Goal: Participate in discussion: Engage in conversation with other users on a specific topic

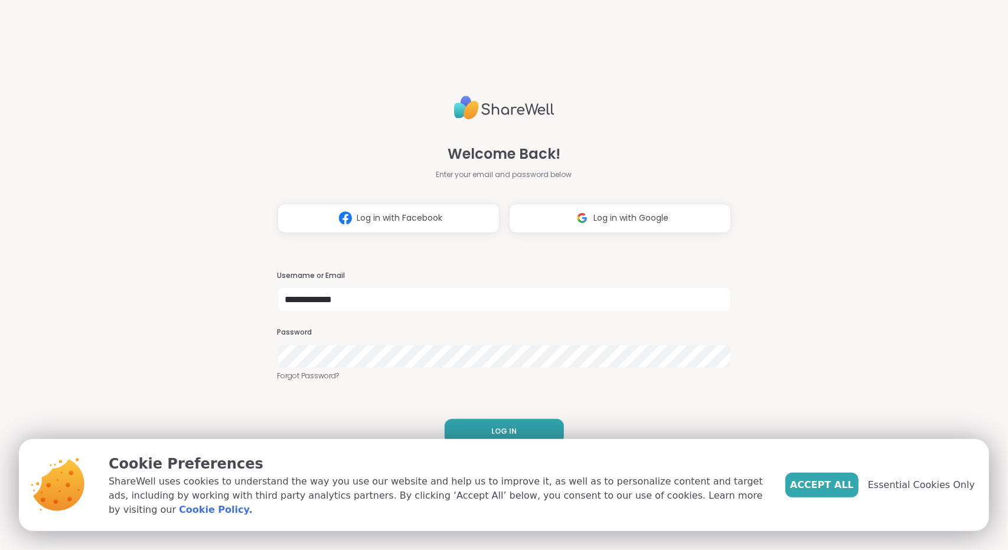
click at [484, 429] on button "LOG IN" at bounding box center [504, 431] width 119 height 25
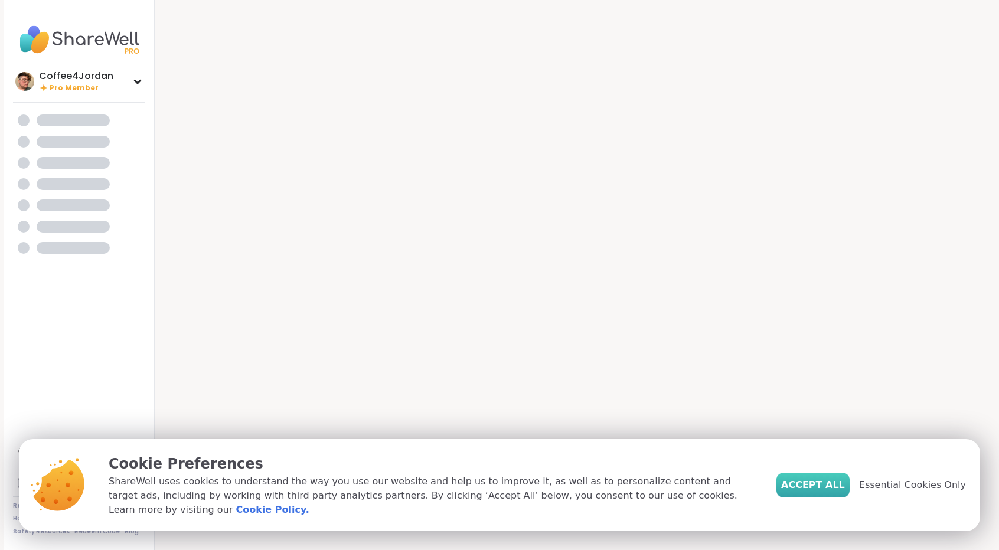
click at [845, 491] on span "Accept All" at bounding box center [813, 485] width 64 height 14
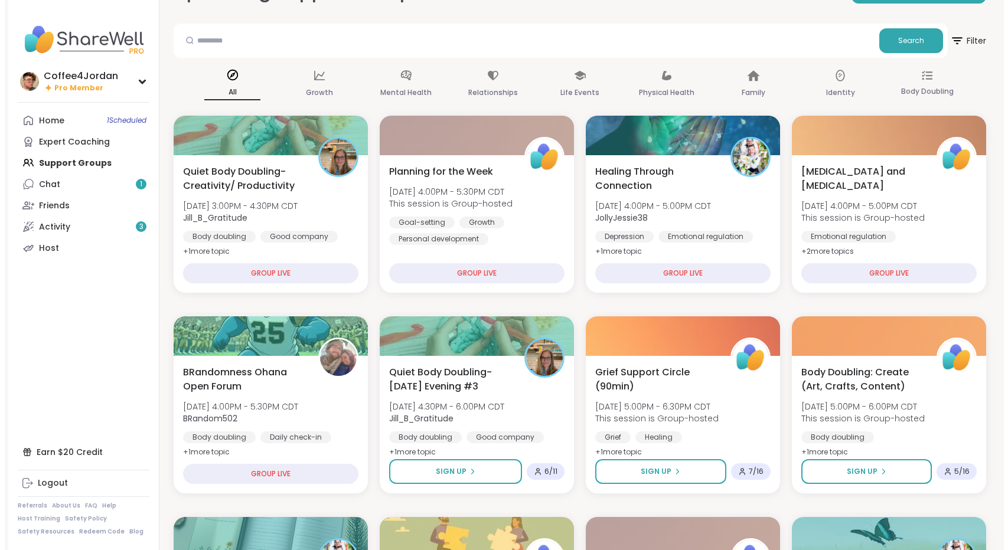
scroll to position [46, 0]
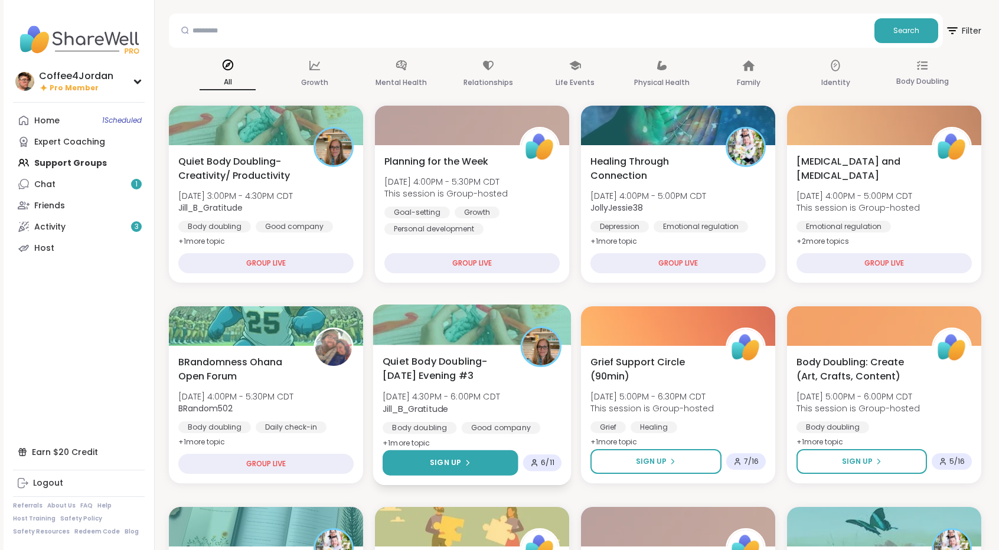
click at [460, 454] on button "Sign Up" at bounding box center [451, 463] width 136 height 25
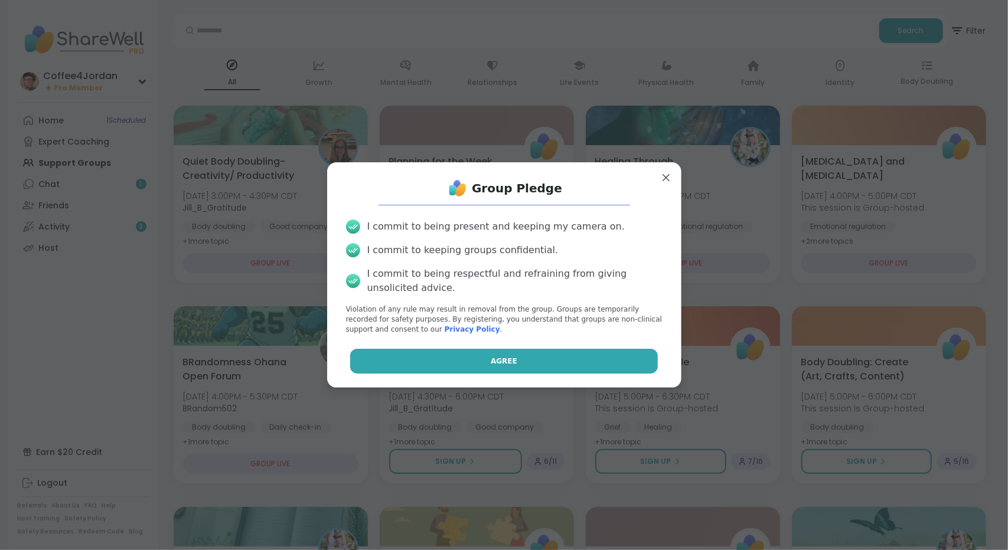
click at [560, 355] on button "Agree" at bounding box center [504, 361] width 308 height 25
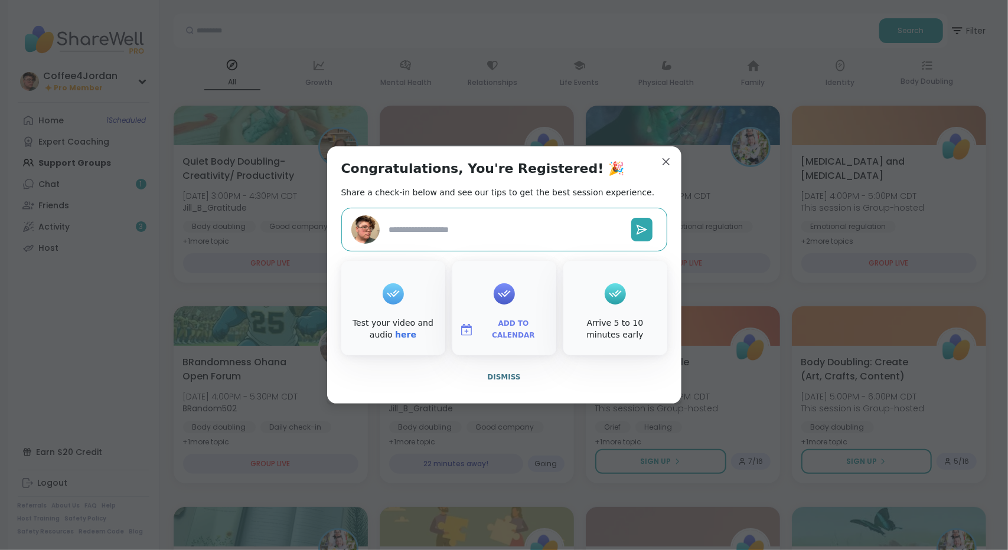
type textarea "*"
click at [501, 381] on span "Dismiss" at bounding box center [503, 377] width 33 height 8
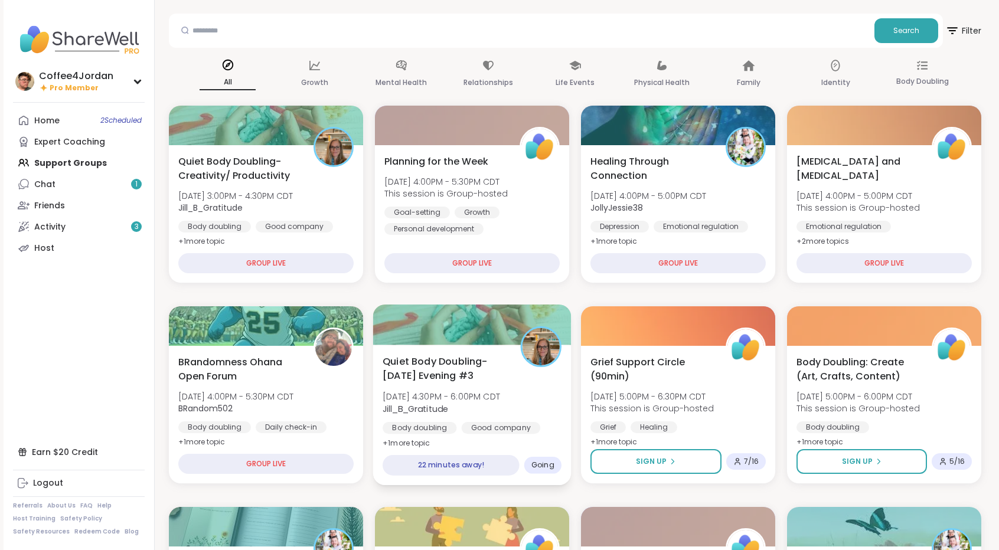
click at [501, 381] on span "Quiet Body Doubling- [DATE] Evening #3" at bounding box center [445, 368] width 125 height 29
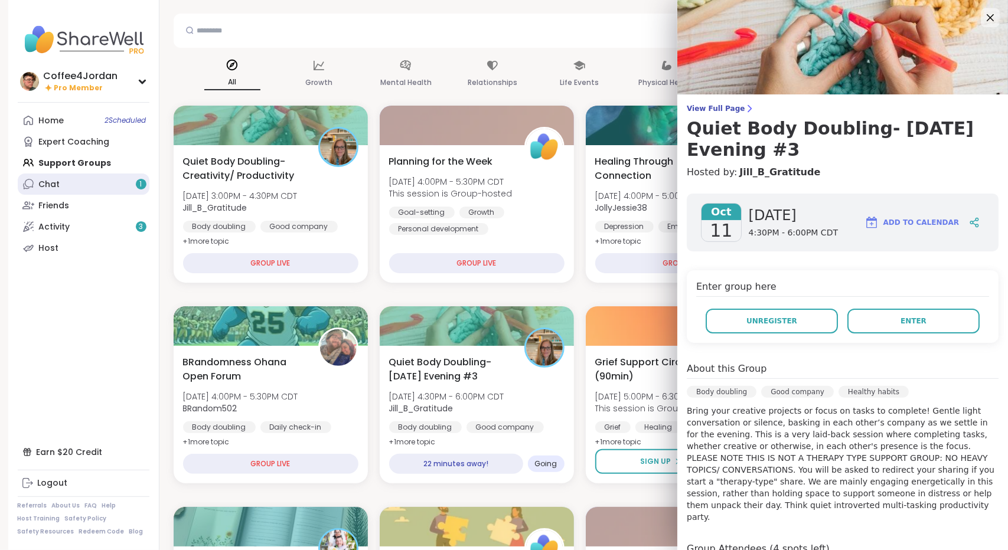
click at [115, 193] on link "Chat 1" at bounding box center [84, 184] width 132 height 21
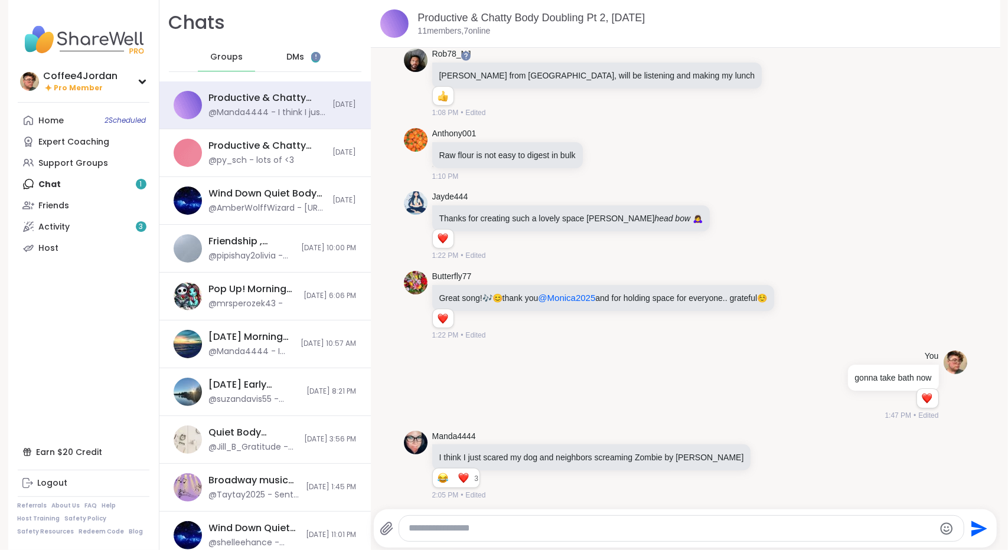
click at [294, 58] on div "DMs 1" at bounding box center [304, 57] width 58 height 28
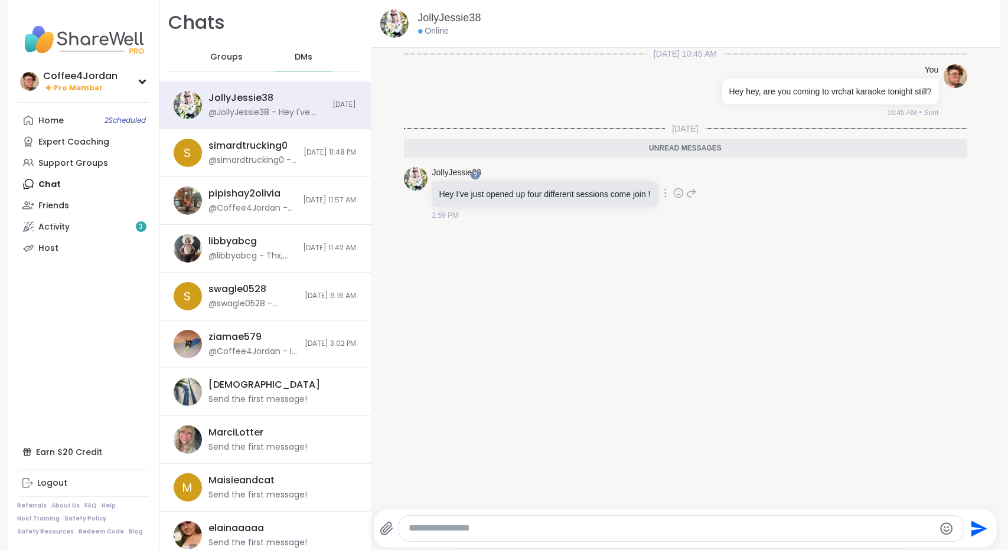
click at [674, 193] on icon at bounding box center [678, 193] width 9 height 9
click at [558, 177] on div "Select Reaction: Thumbs up" at bounding box center [558, 174] width 11 height 11
click at [105, 122] on span "2 Scheduled" at bounding box center [125, 120] width 41 height 9
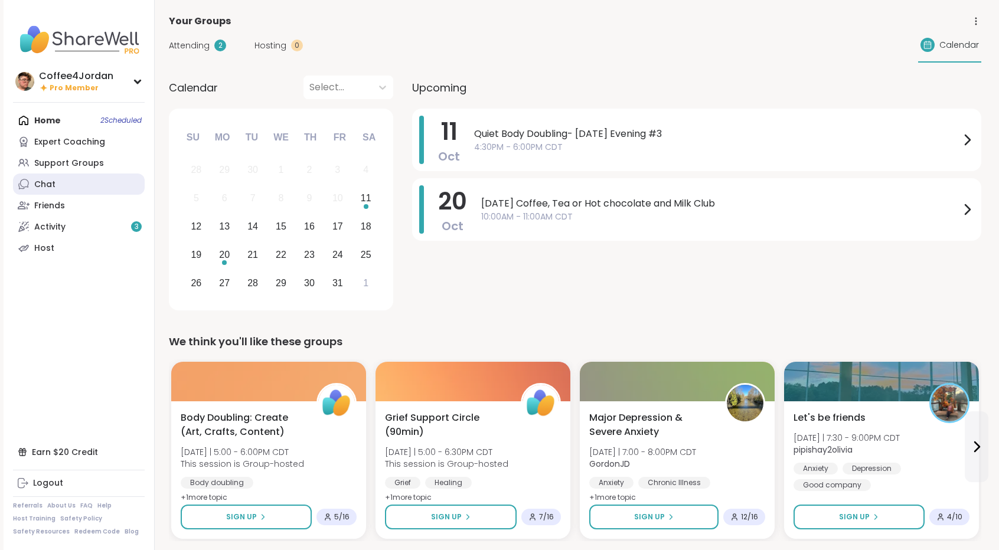
click at [79, 188] on link "Chat" at bounding box center [79, 184] width 132 height 21
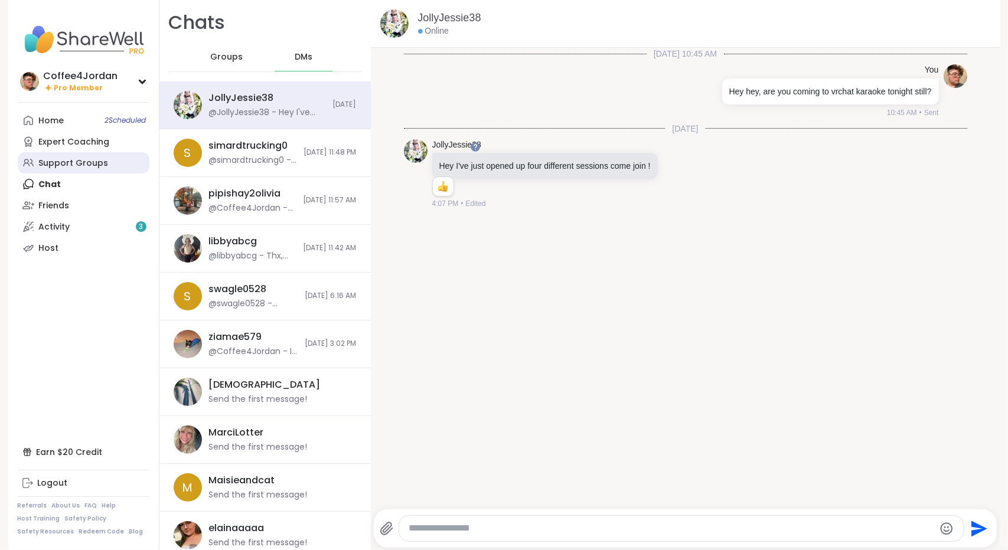
click at [97, 164] on div "Support Groups" at bounding box center [74, 164] width 70 height 12
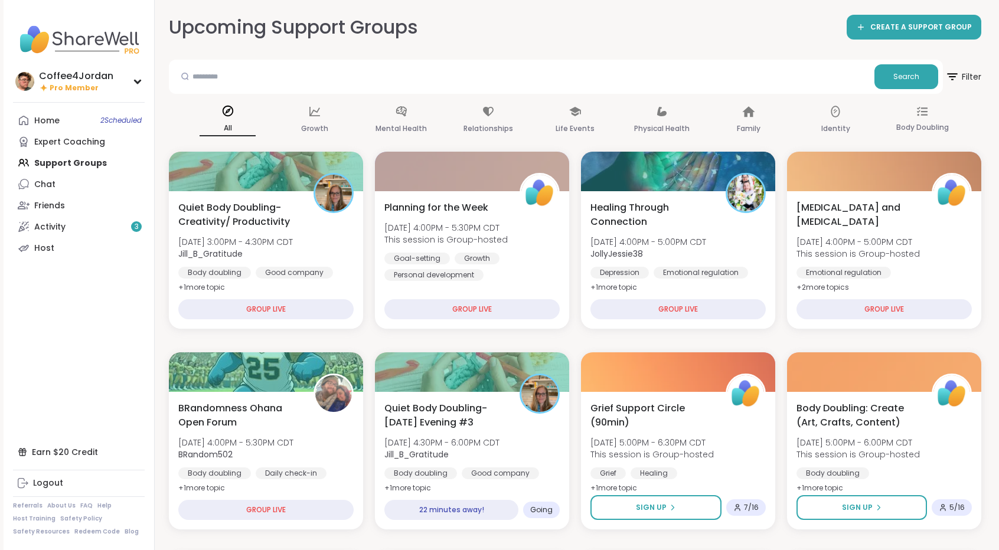
click at [448, 88] on div at bounding box center [522, 76] width 696 height 25
click at [454, 82] on input "text" at bounding box center [522, 76] width 696 height 24
type input "**********"
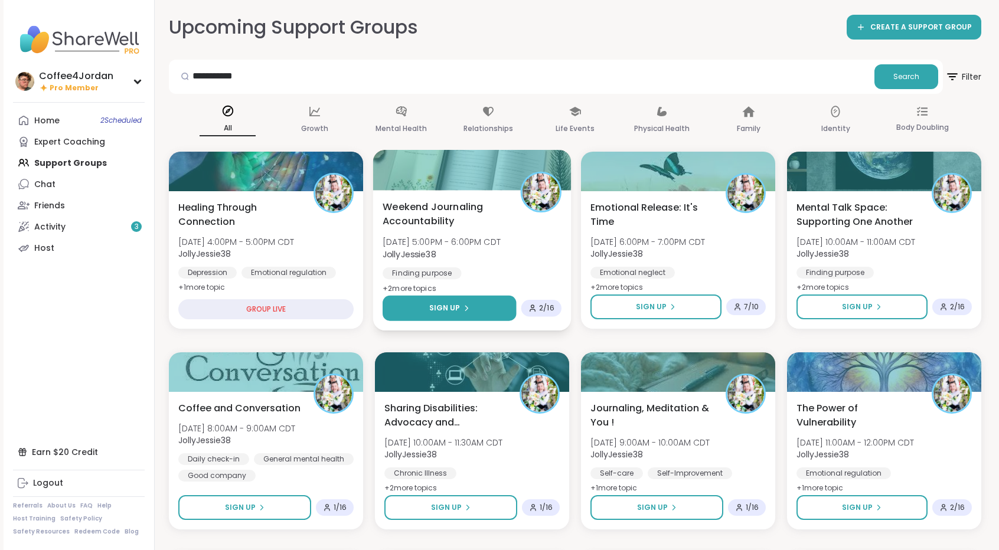
click at [483, 305] on button "Sign Up" at bounding box center [449, 308] width 133 height 25
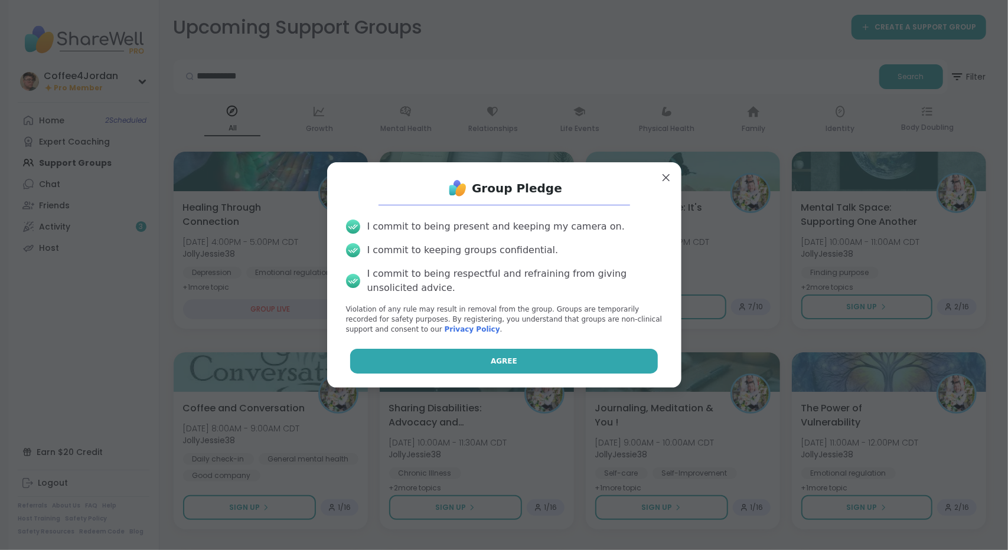
click at [484, 363] on button "Agree" at bounding box center [504, 361] width 308 height 25
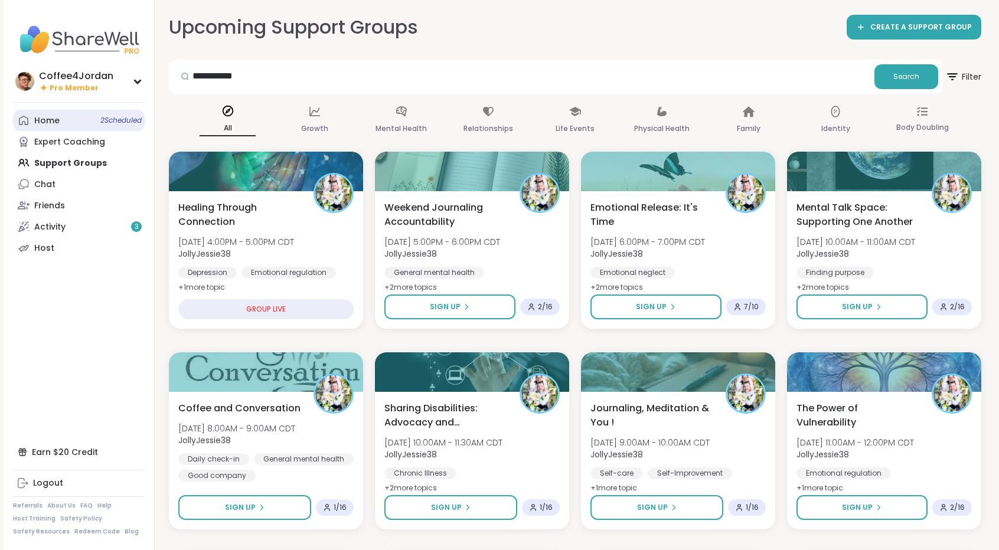
click at [99, 113] on link "Home 2 Scheduled" at bounding box center [79, 120] width 132 height 21
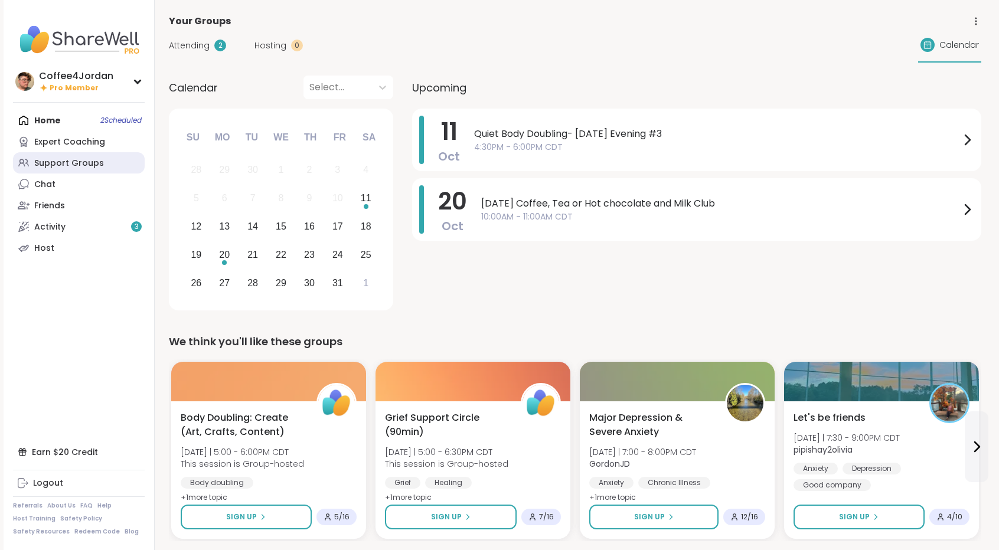
click at [83, 159] on div "Support Groups" at bounding box center [69, 164] width 70 height 12
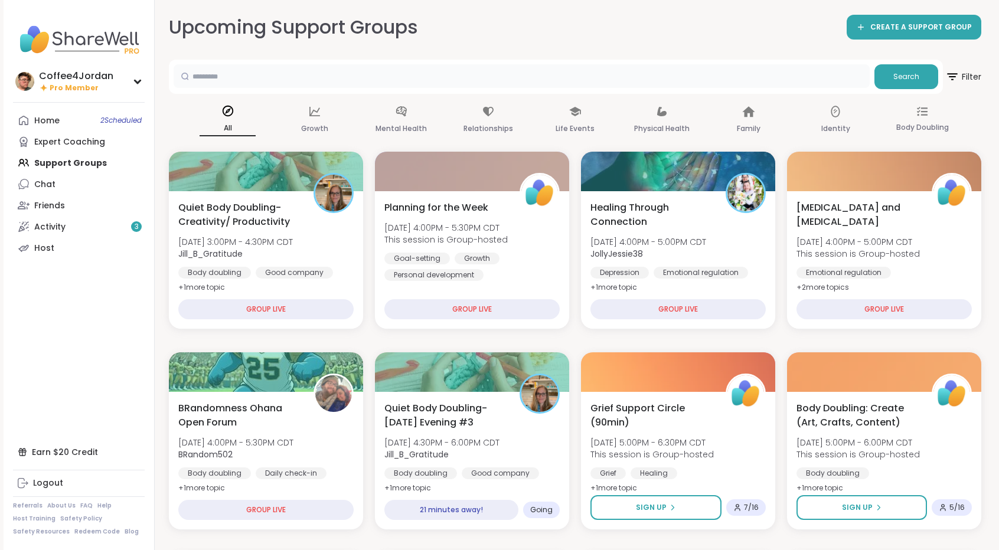
click at [618, 74] on input "text" at bounding box center [522, 76] width 696 height 24
type input "**********"
click at [880, 70] on button "Search" at bounding box center [907, 76] width 64 height 25
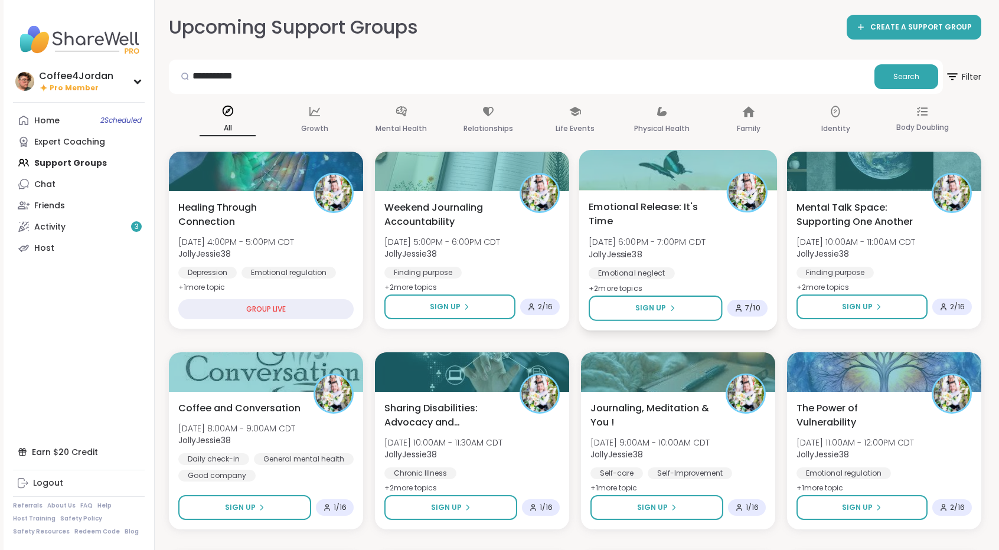
click at [691, 237] on span "[DATE] 6:00PM - 7:00PM CDT" at bounding box center [647, 242] width 117 height 12
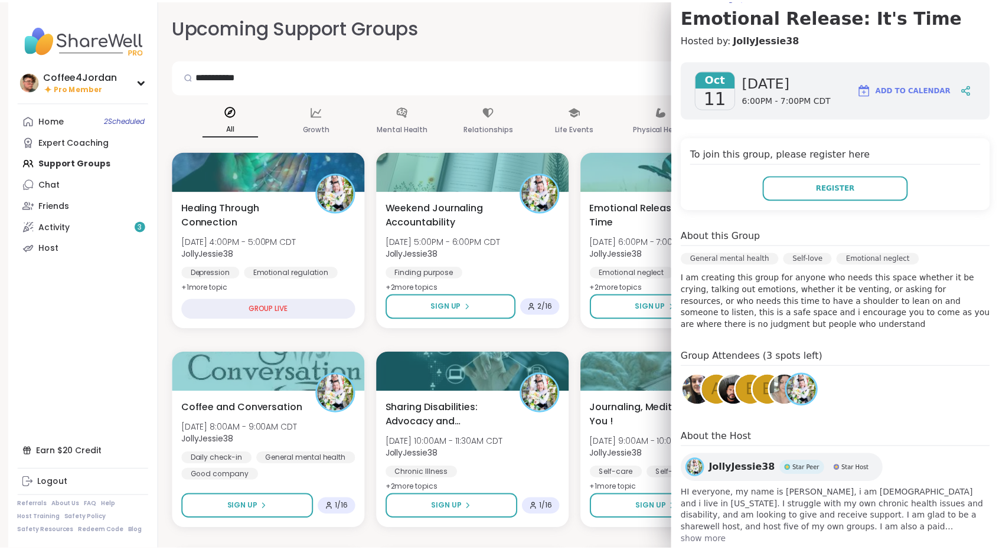
scroll to position [136, 0]
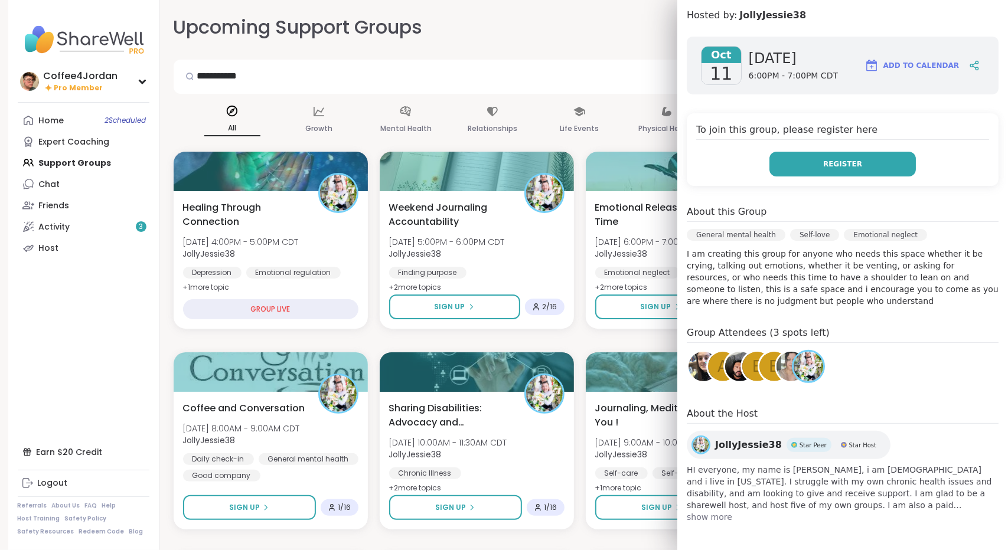
click at [788, 168] on button "Register" at bounding box center [842, 164] width 146 height 25
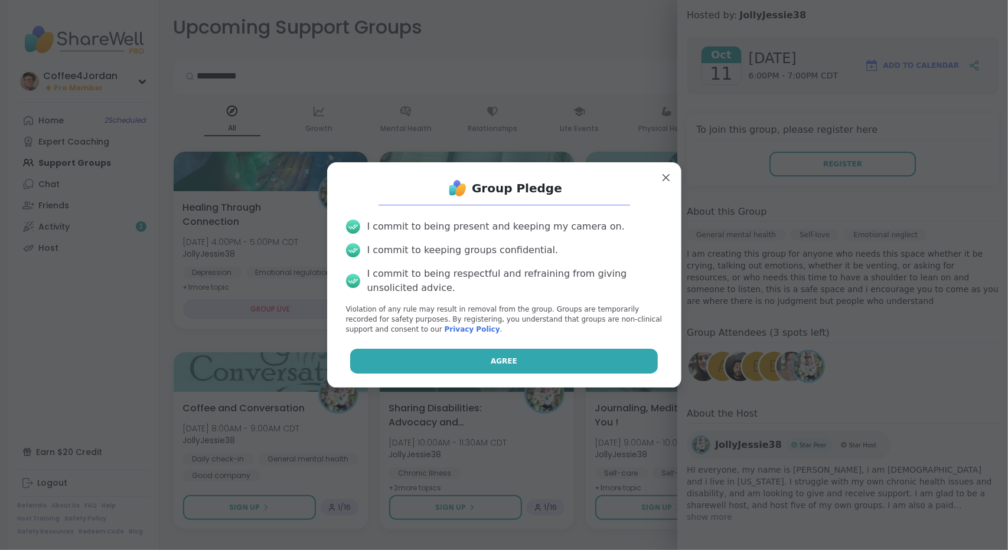
click at [553, 357] on button "Agree" at bounding box center [504, 361] width 308 height 25
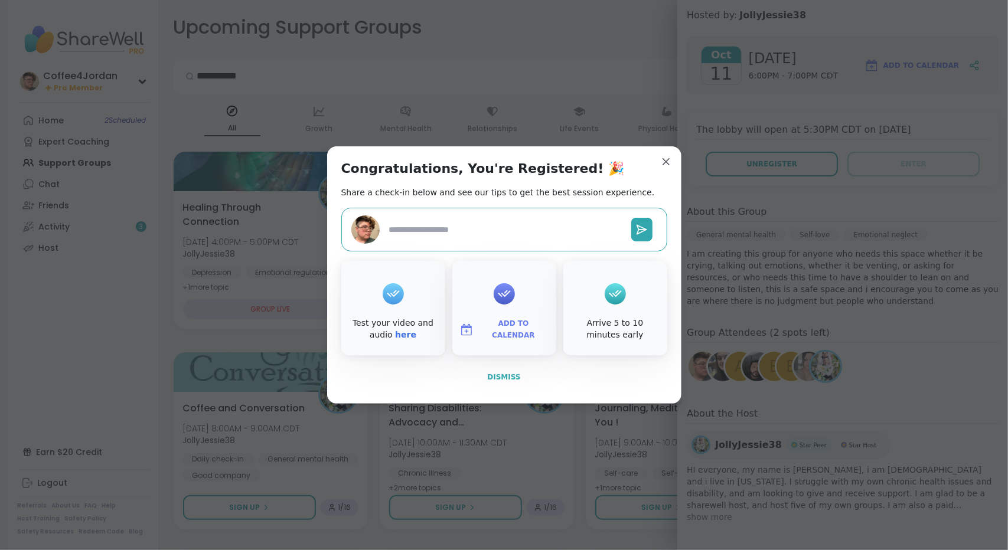
type textarea "*"
click at [501, 379] on span "Dismiss" at bounding box center [503, 377] width 33 height 8
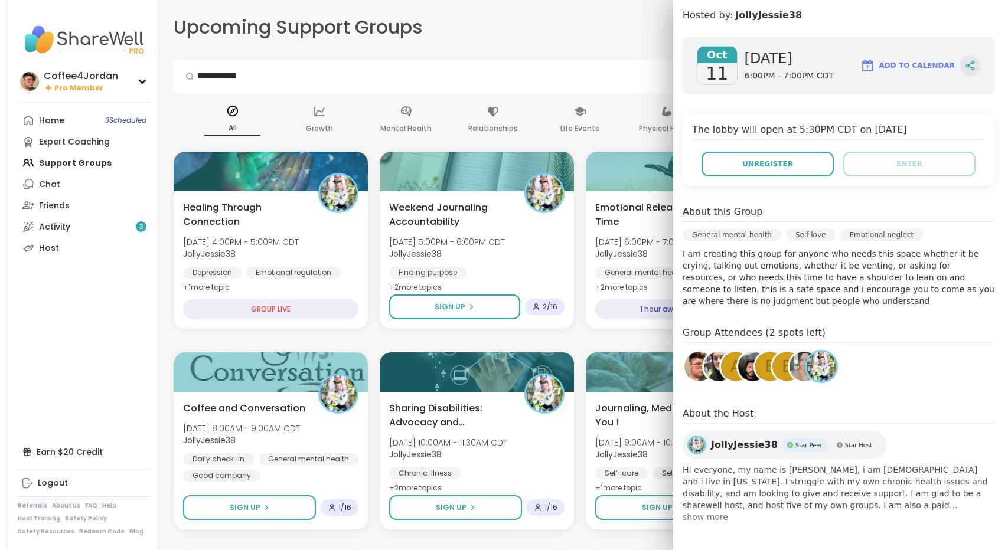
scroll to position [0, 0]
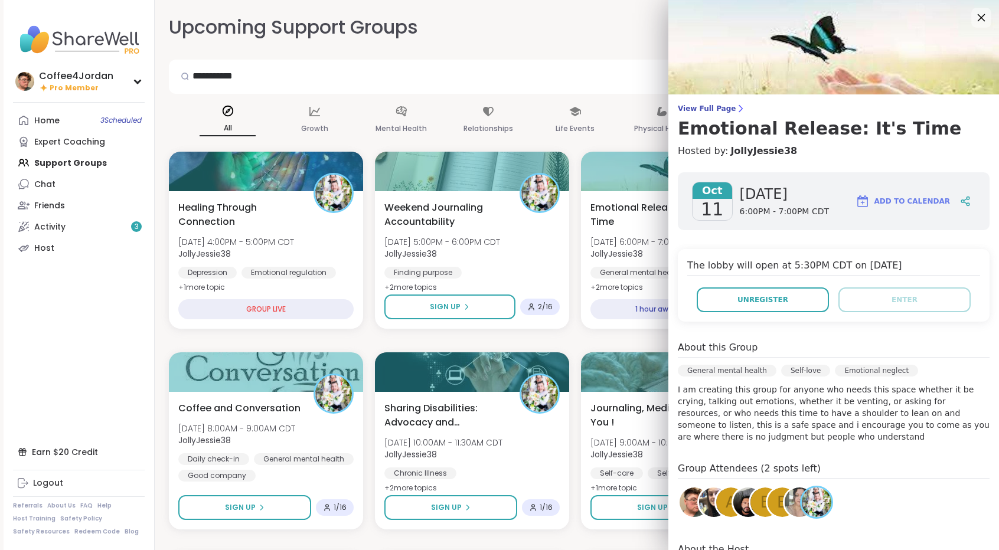
click at [974, 21] on icon at bounding box center [981, 17] width 15 height 15
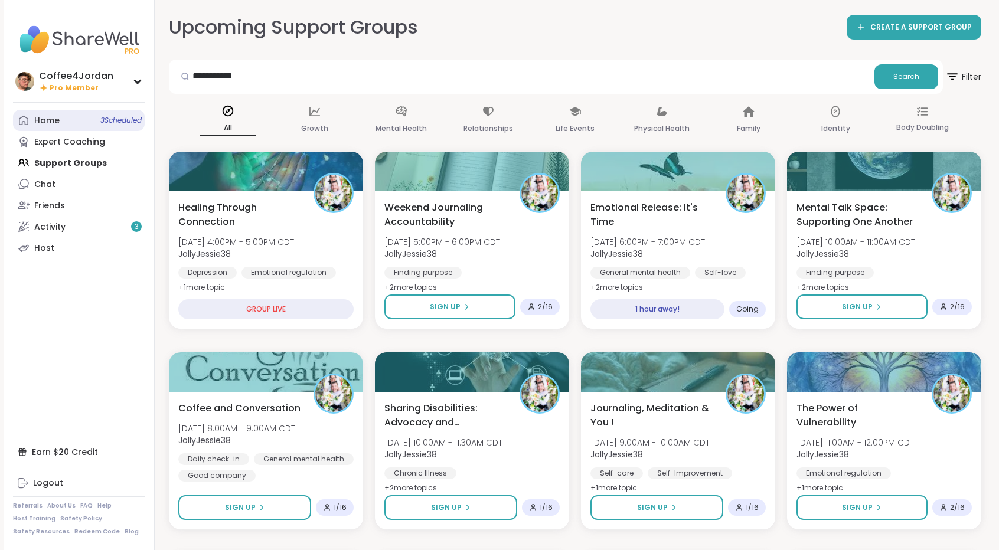
click at [104, 123] on span "3 Scheduled" at bounding box center [120, 120] width 41 height 9
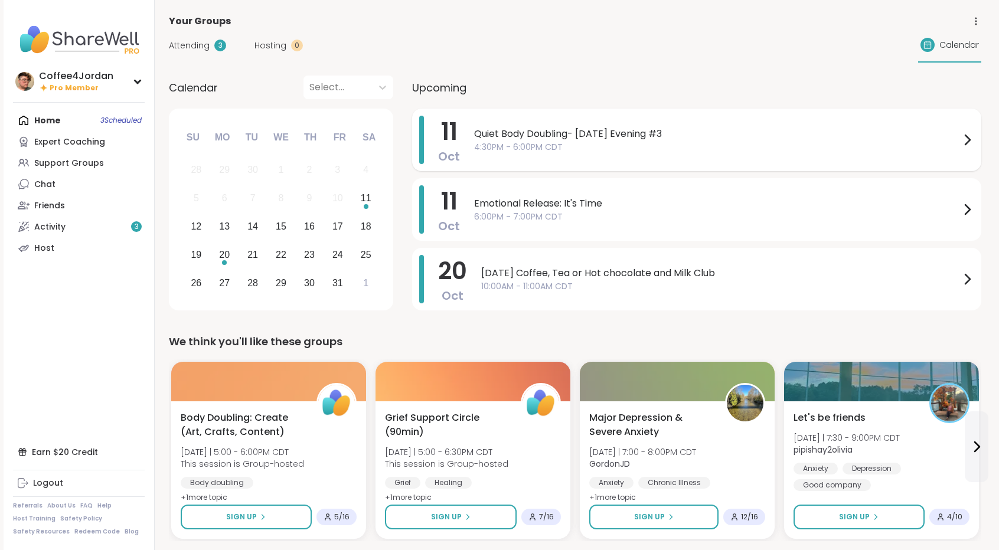
click at [609, 153] on span "4:30PM - 6:00PM CDT" at bounding box center [717, 147] width 486 height 12
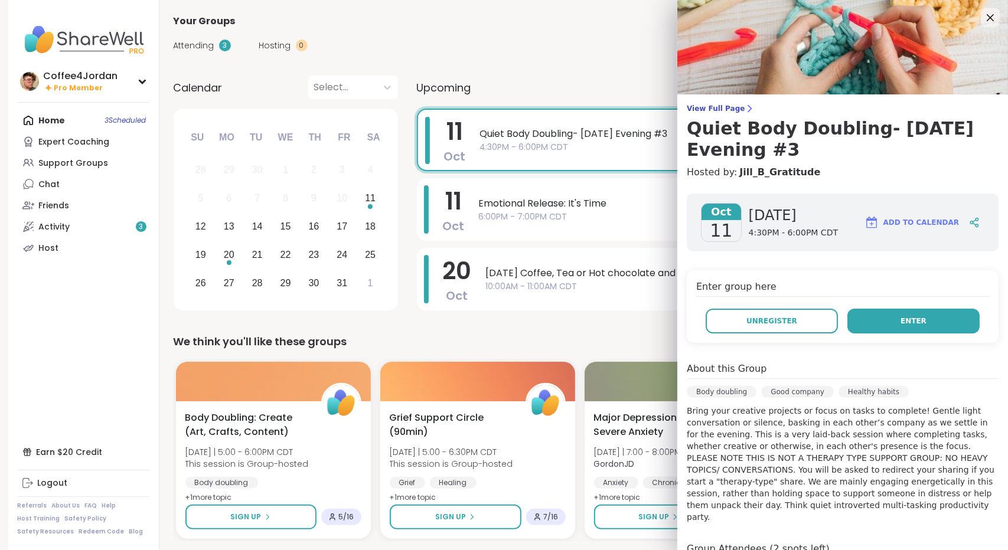
click at [873, 317] on button "Enter" at bounding box center [913, 321] width 132 height 25
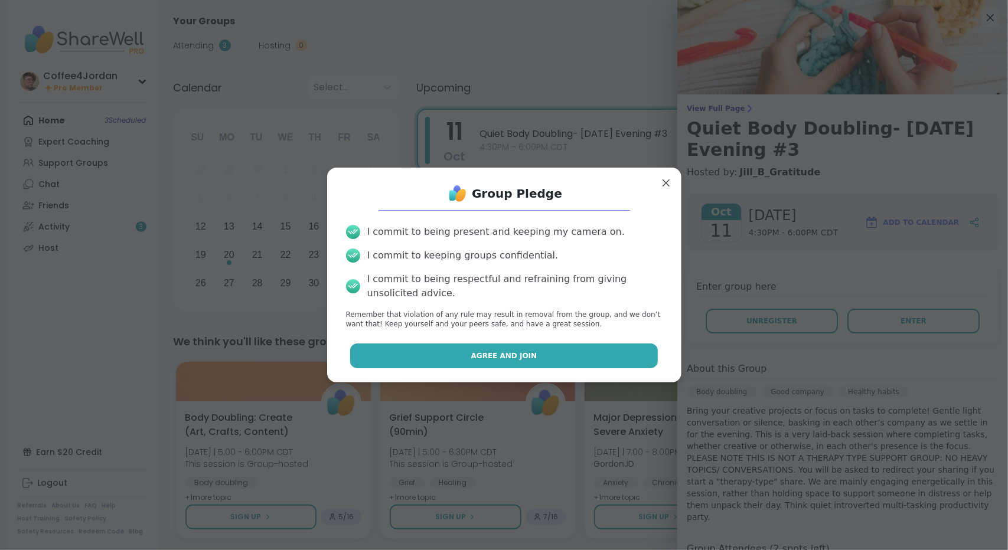
click at [586, 361] on button "Agree and Join" at bounding box center [504, 356] width 308 height 25
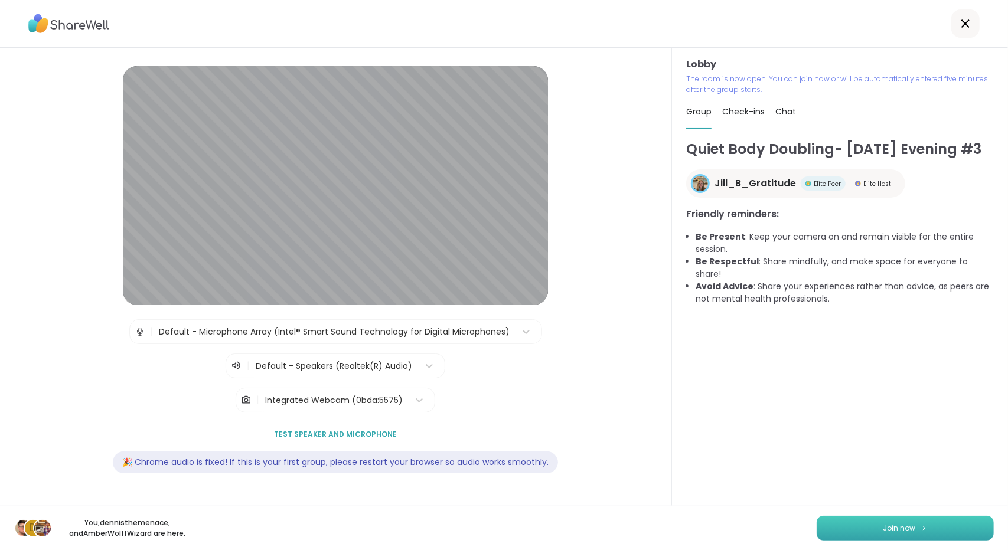
click at [883, 527] on span "Join now" at bounding box center [899, 528] width 32 height 11
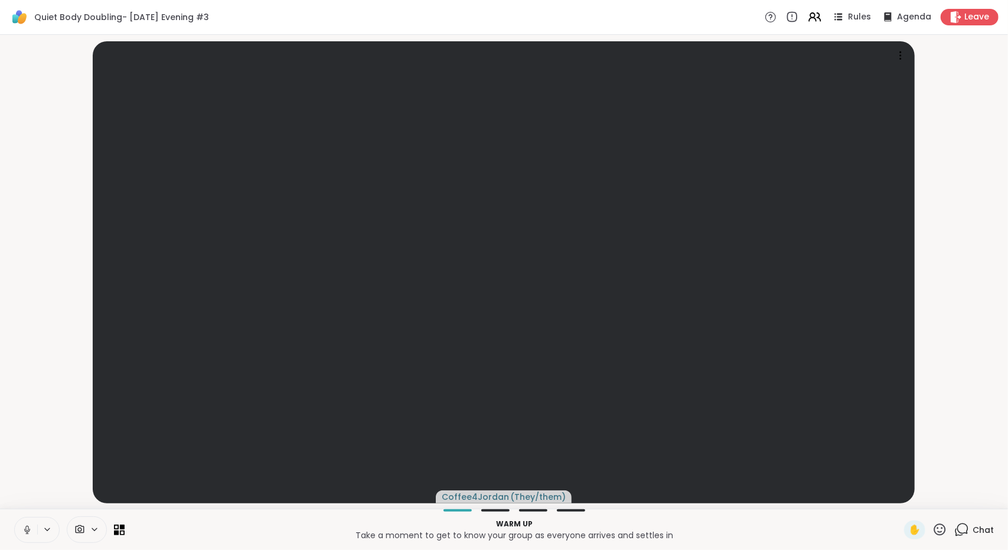
click at [20, 531] on button at bounding box center [26, 530] width 22 height 25
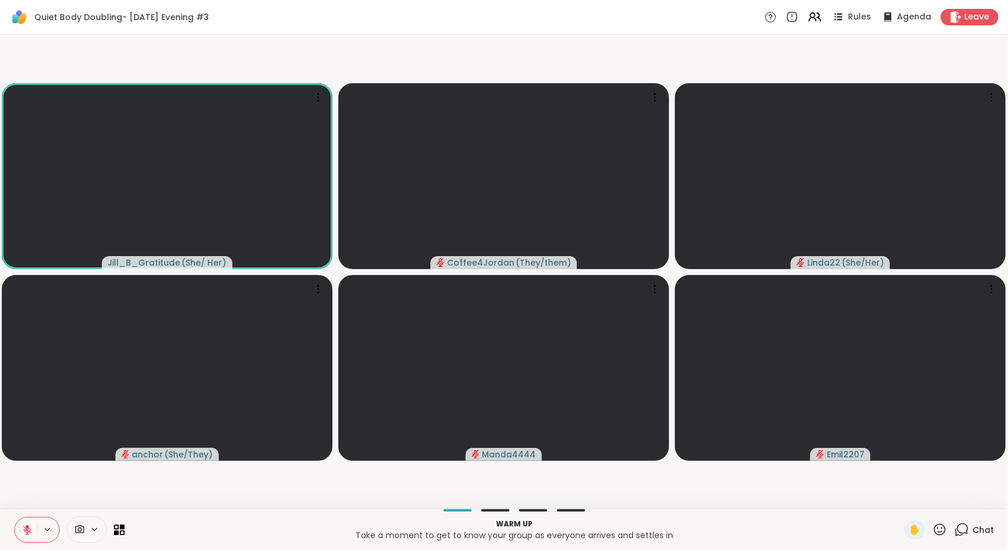
click at [33, 524] on button at bounding box center [26, 530] width 22 height 25
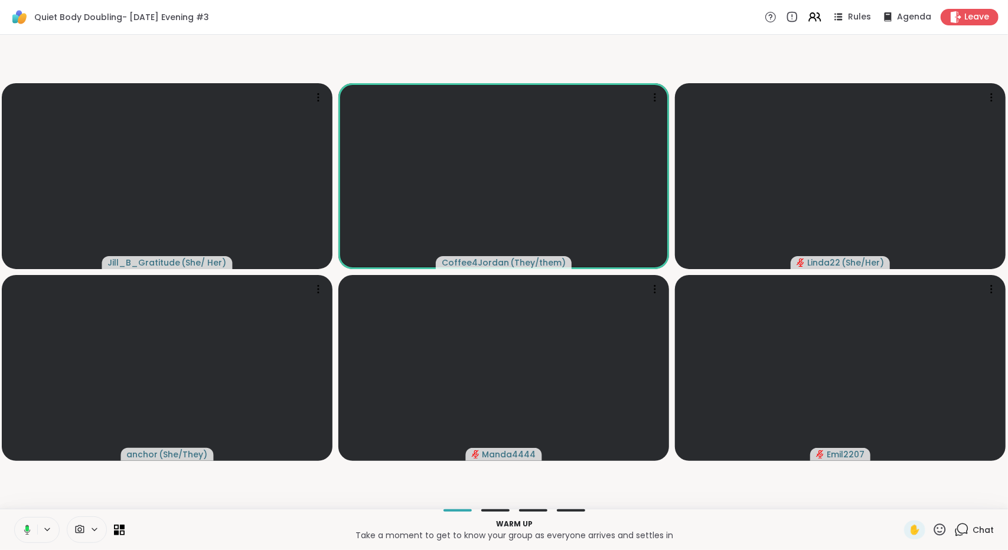
click at [27, 527] on rect at bounding box center [27, 529] width 4 height 5
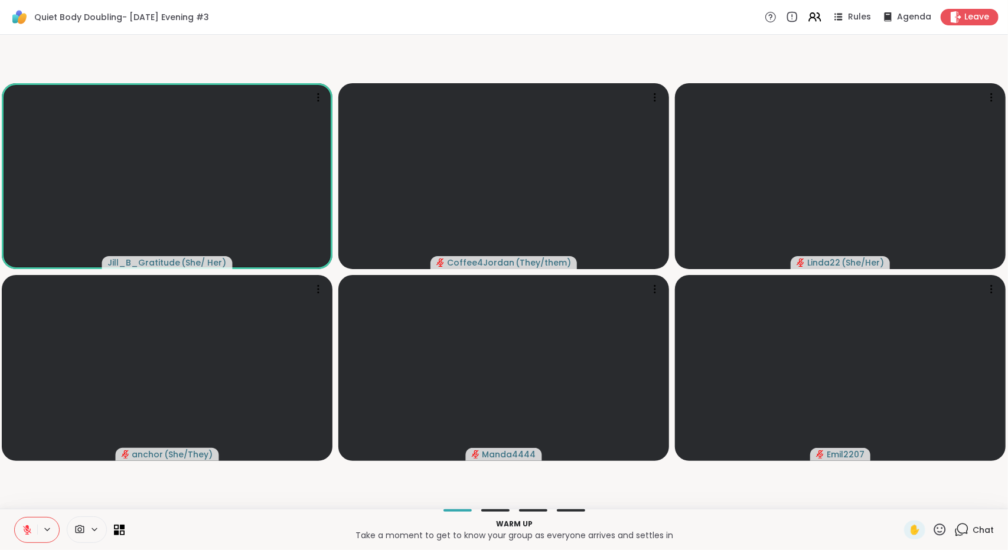
click at [25, 525] on icon at bounding box center [27, 530] width 11 height 11
click at [25, 523] on button at bounding box center [26, 530] width 22 height 25
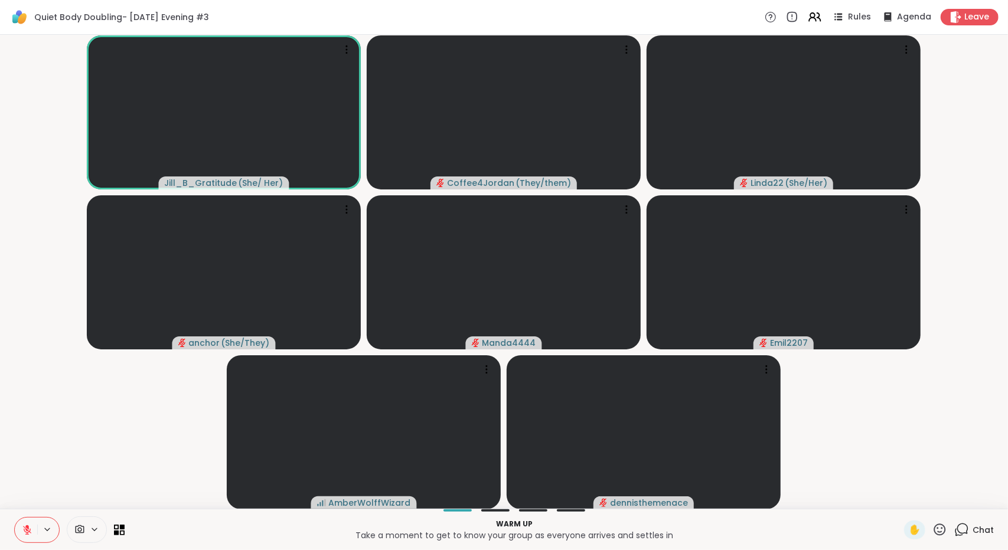
click at [965, 521] on div "Chat" at bounding box center [974, 530] width 40 height 19
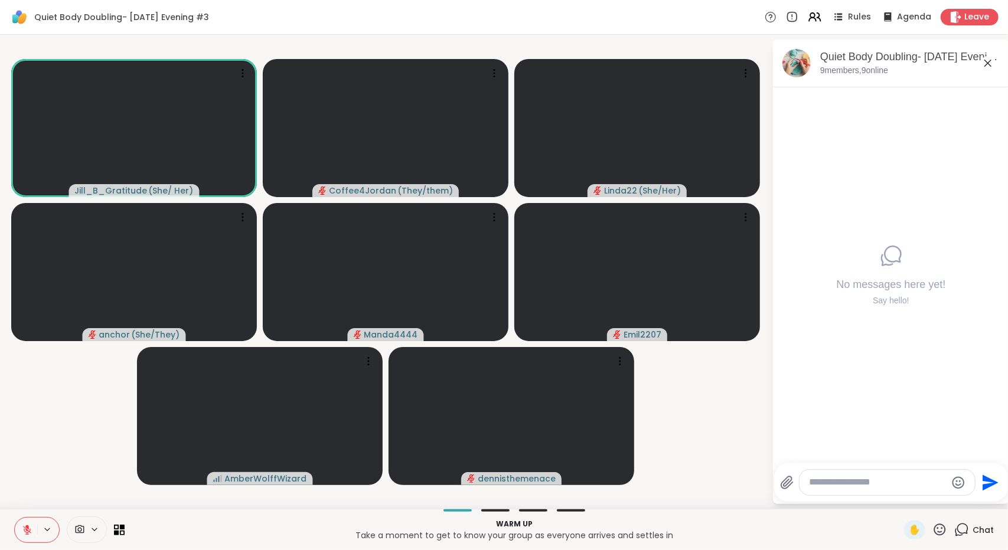
click at [991, 63] on icon at bounding box center [988, 63] width 14 height 14
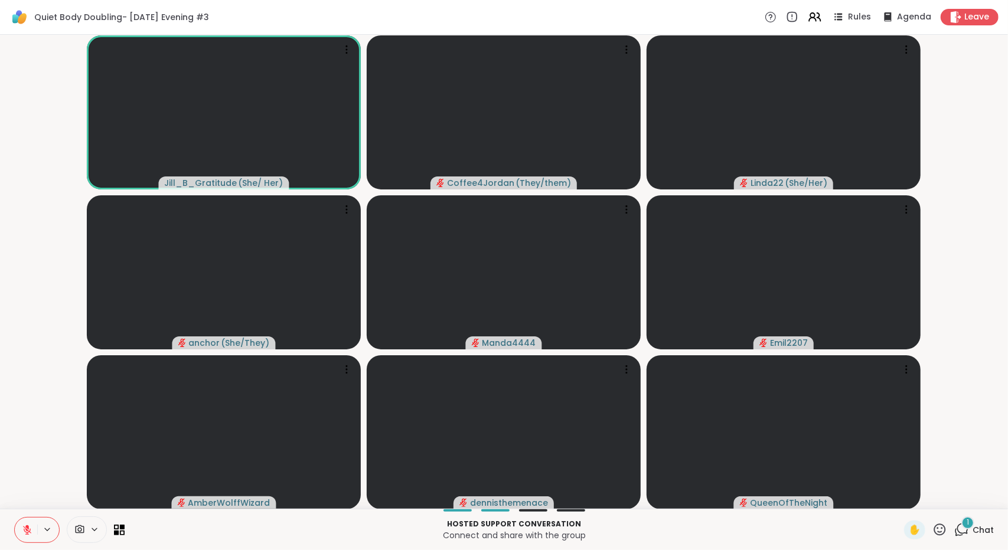
click at [973, 527] on span "Chat" at bounding box center [983, 530] width 21 height 12
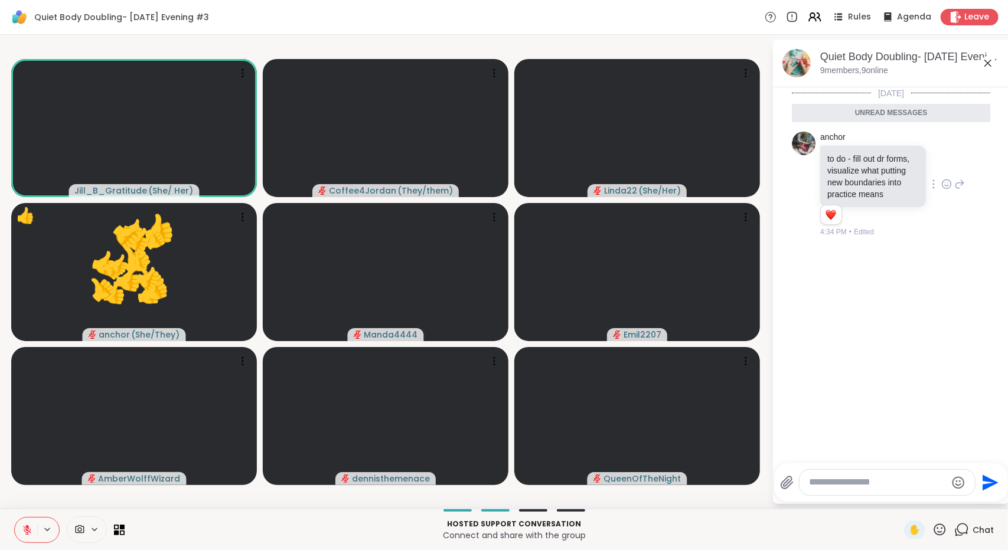
click at [941, 190] on icon at bounding box center [946, 184] width 11 height 12
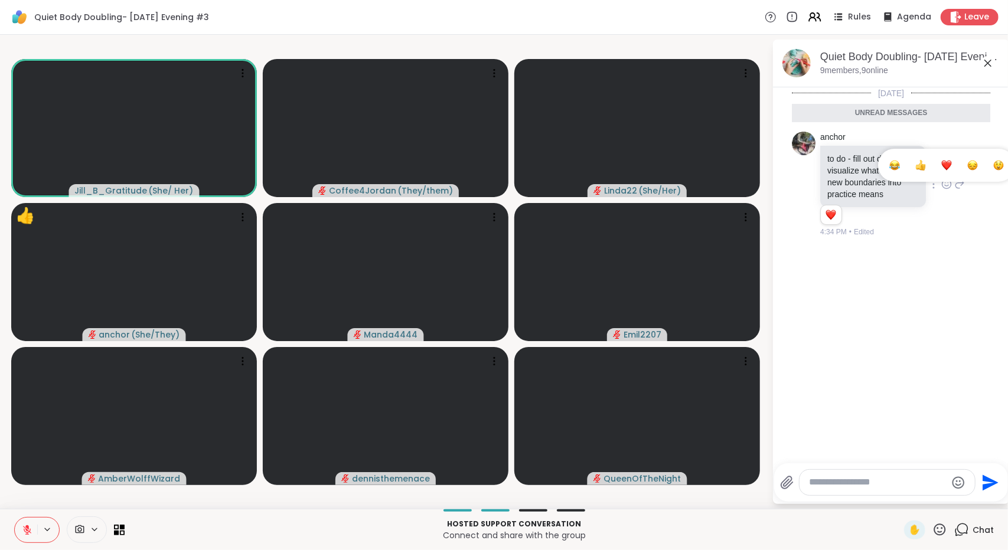
click at [942, 171] on span "Select Reaction: Heart" at bounding box center [946, 165] width 11 height 12
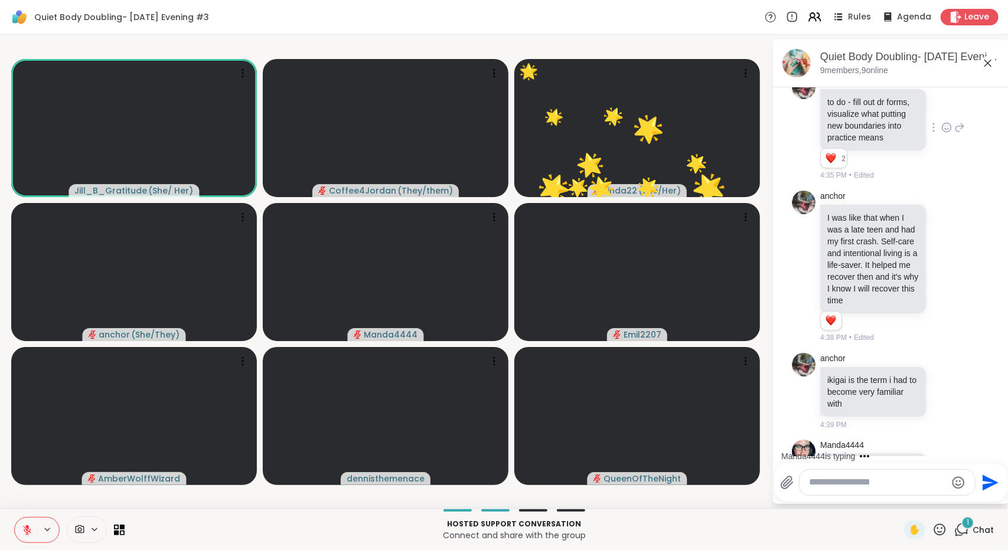
scroll to position [103, 0]
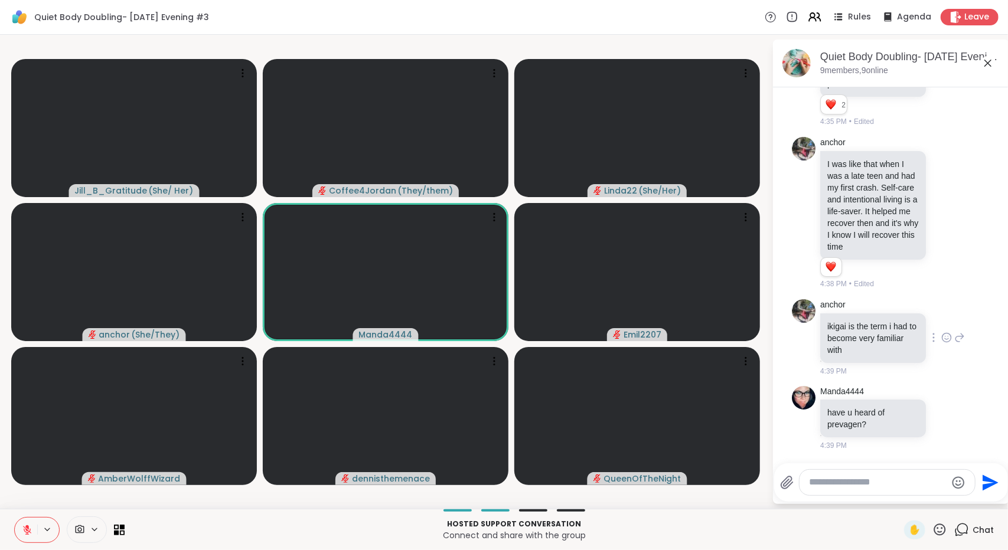
click at [941, 338] on icon at bounding box center [946, 338] width 11 height 12
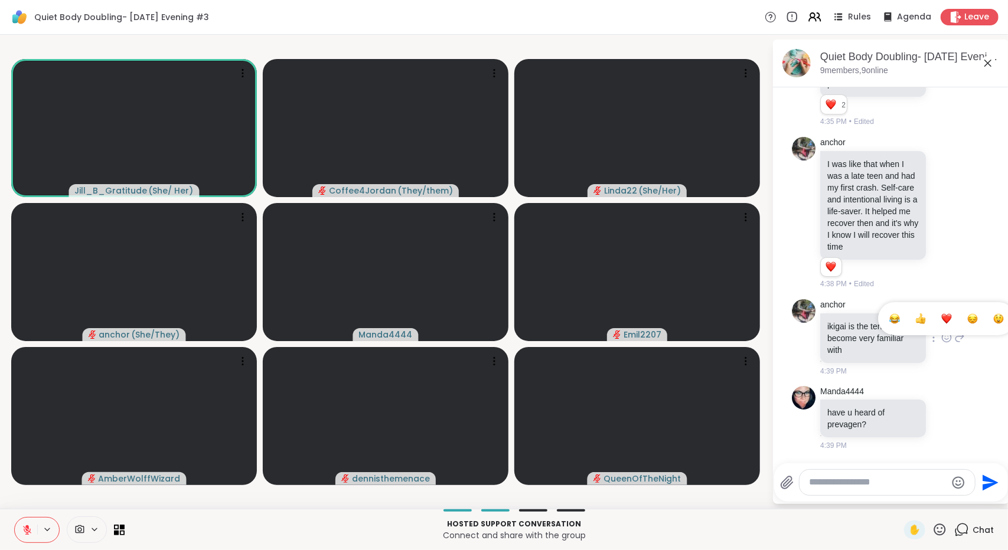
click at [941, 315] on div "Select Reaction: Heart" at bounding box center [946, 319] width 11 height 11
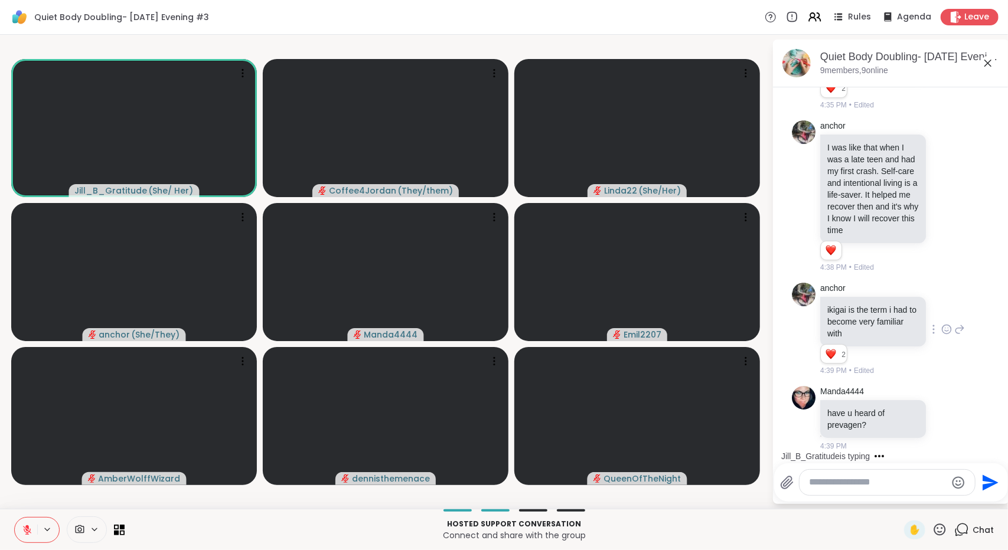
scroll to position [262, 0]
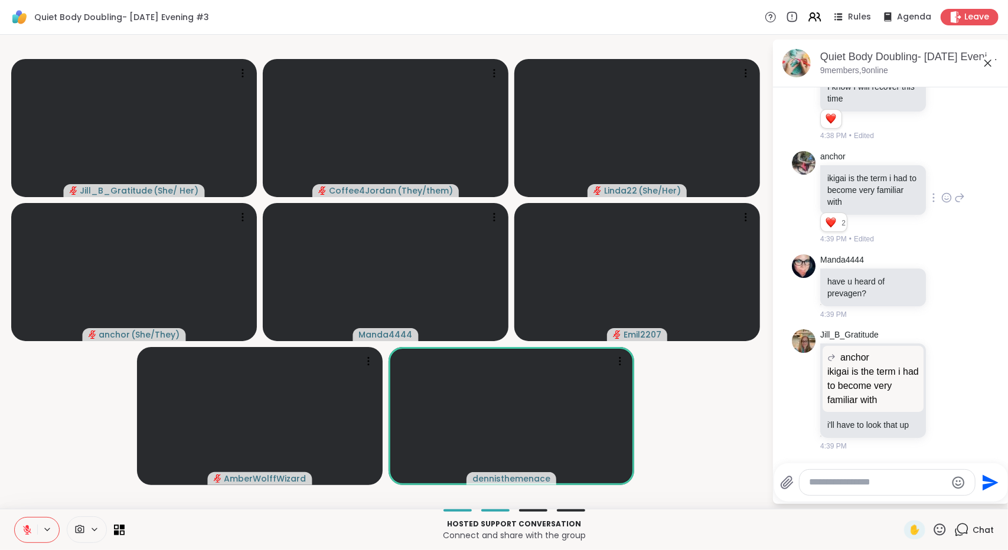
click at [896, 486] on textarea "Type your message" at bounding box center [878, 483] width 138 height 12
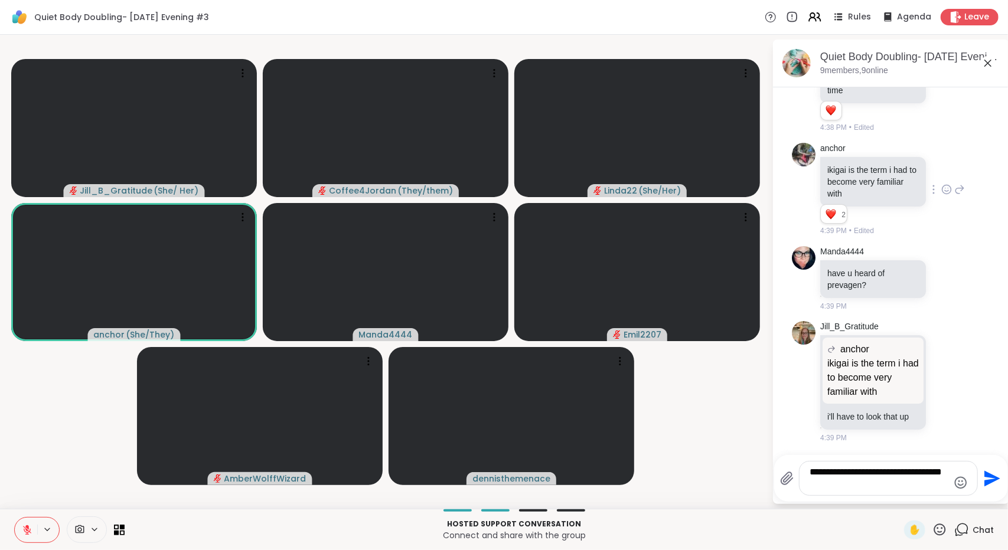
type textarea "**********"
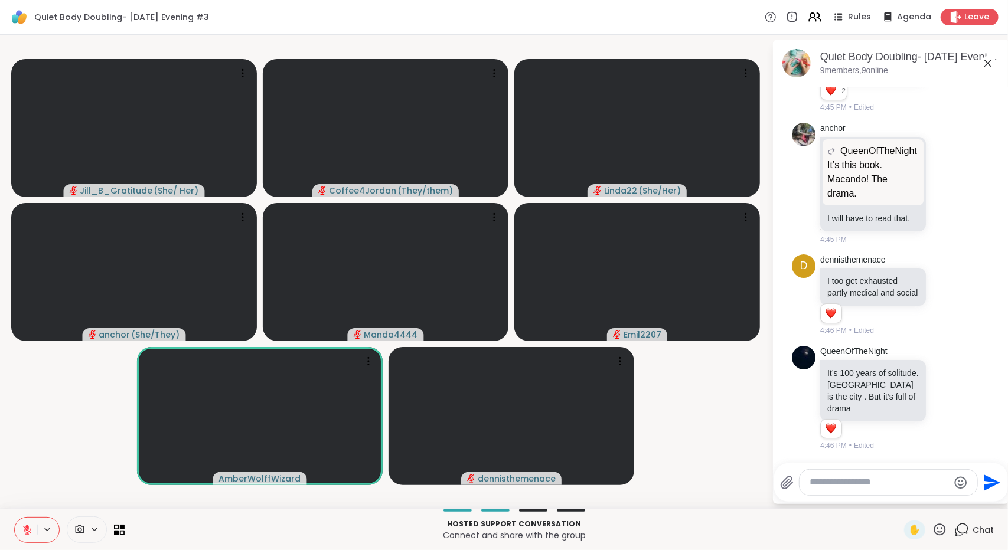
scroll to position [909, 0]
click at [909, 532] on span "✋" at bounding box center [915, 530] width 12 height 14
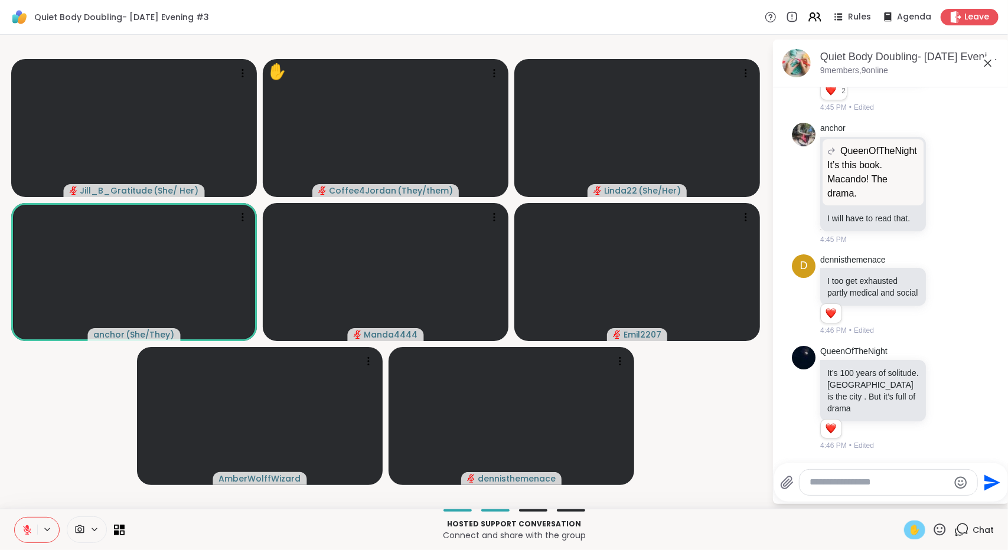
click at [909, 528] on span "✋" at bounding box center [915, 530] width 12 height 14
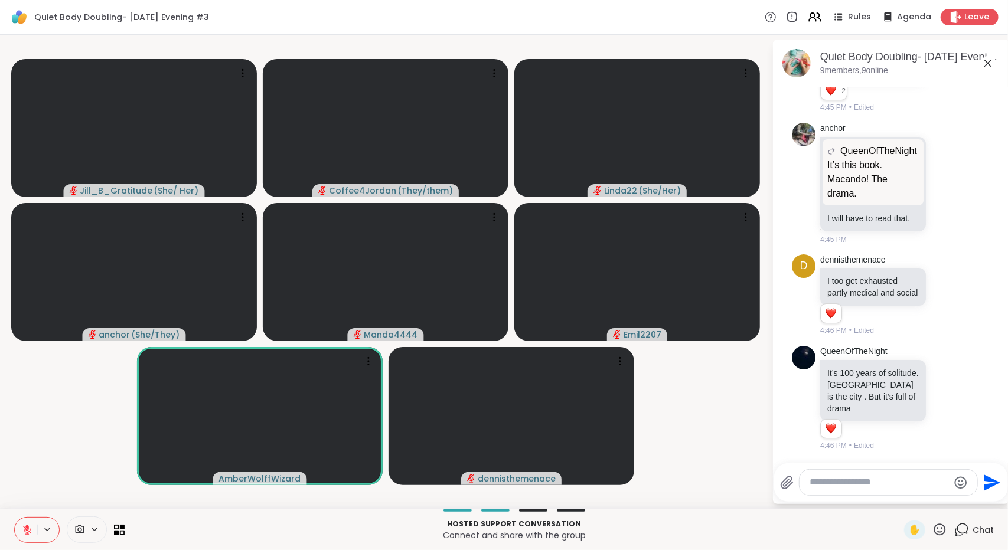
click at [22, 530] on icon at bounding box center [27, 530] width 11 height 11
click at [22, 536] on button at bounding box center [26, 530] width 22 height 25
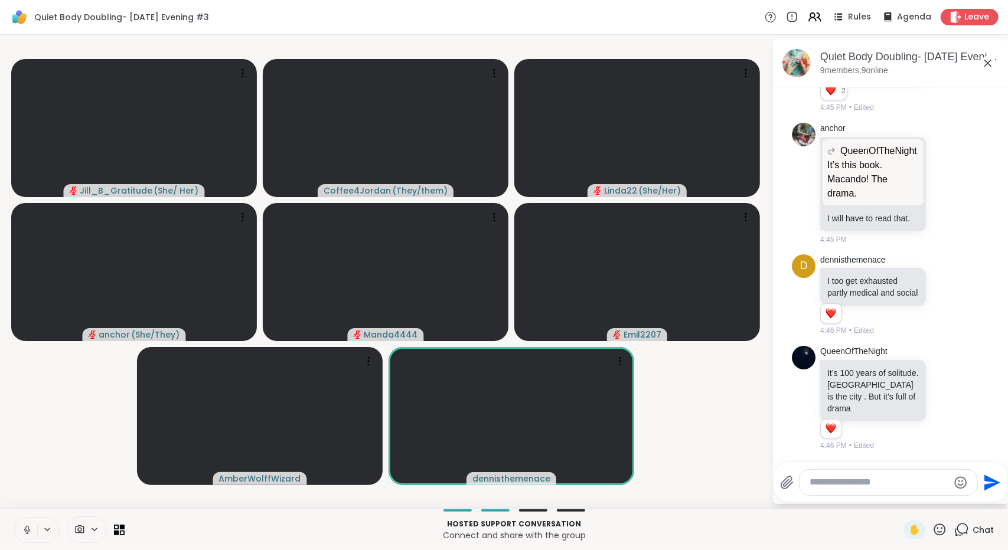
click at [31, 521] on button at bounding box center [26, 530] width 22 height 25
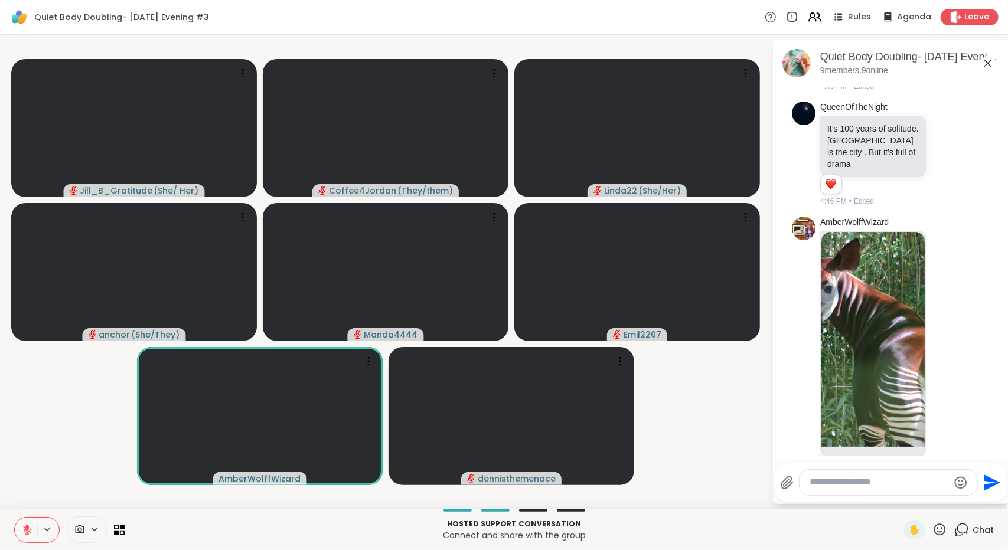
scroll to position [1172, 0]
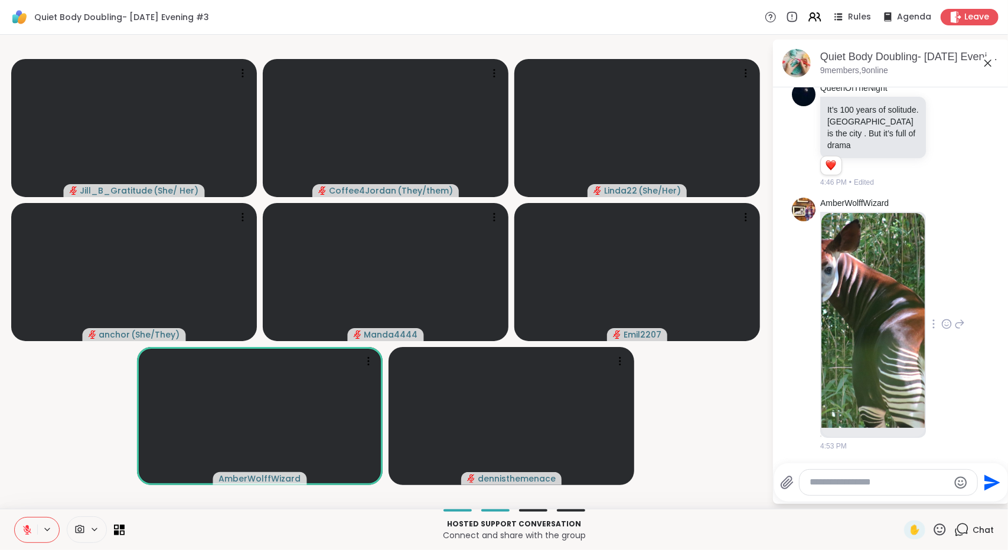
click at [888, 364] on img at bounding box center [872, 320] width 103 height 215
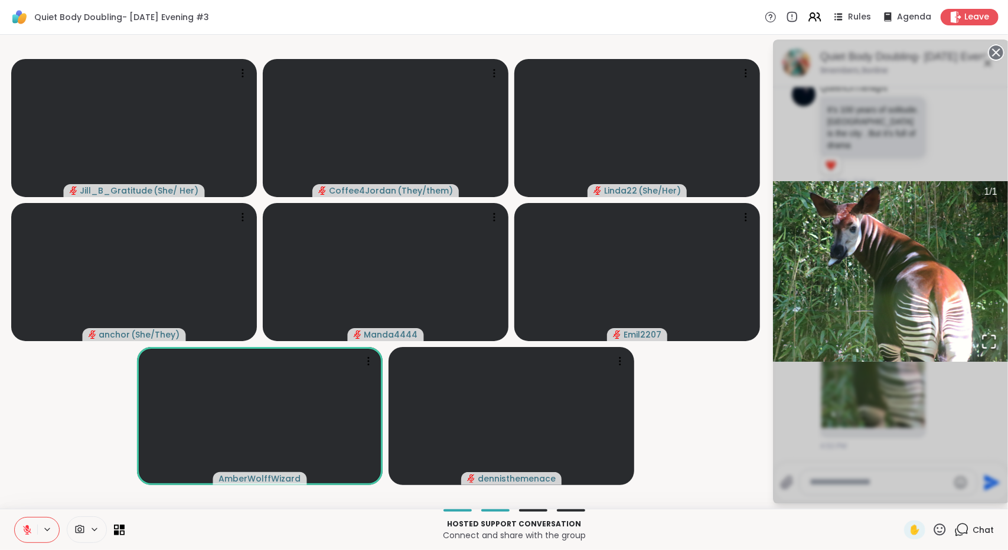
click at [981, 136] on div "1 / 1" at bounding box center [891, 272] width 236 height 465
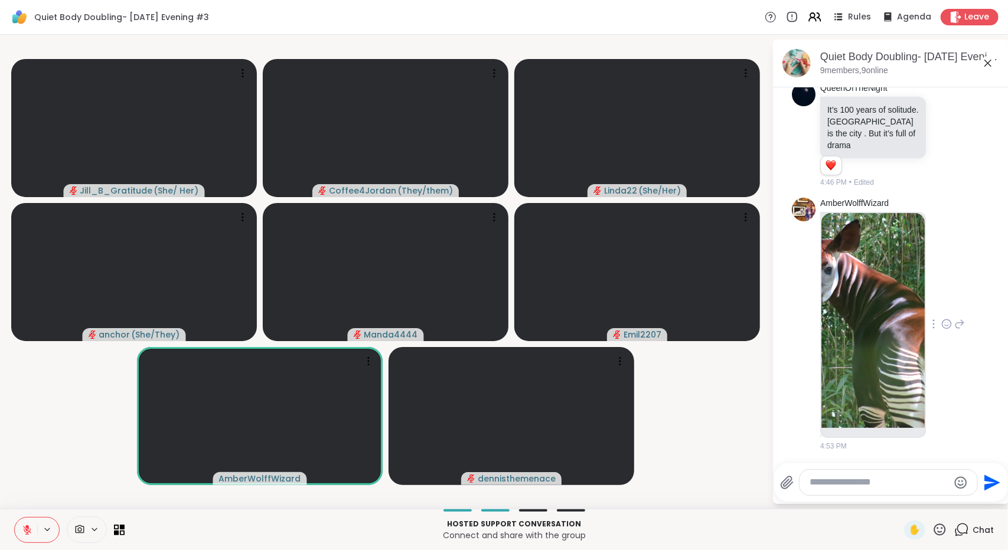
scroll to position [1189, 0]
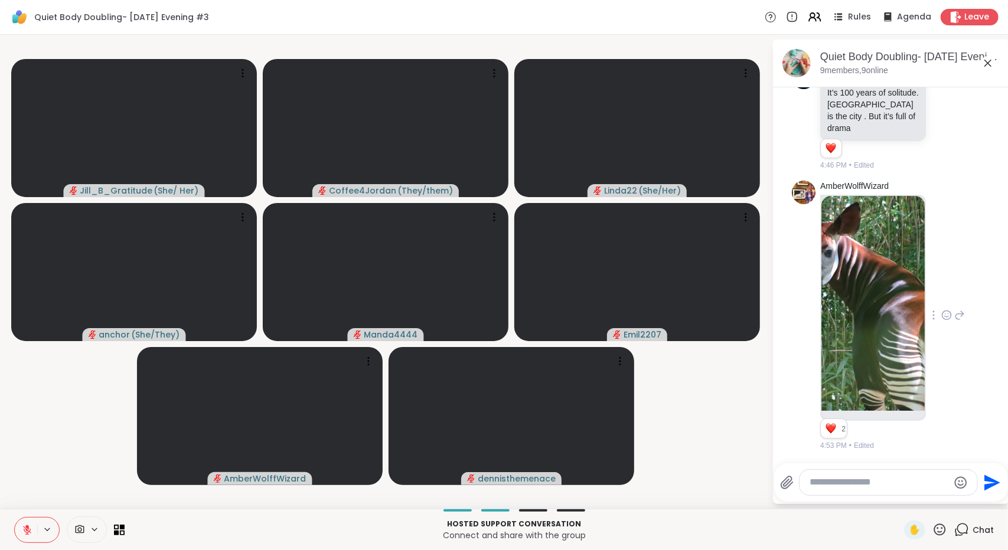
click at [896, 485] on textarea "Type your message" at bounding box center [879, 483] width 138 height 12
type textarea "***"
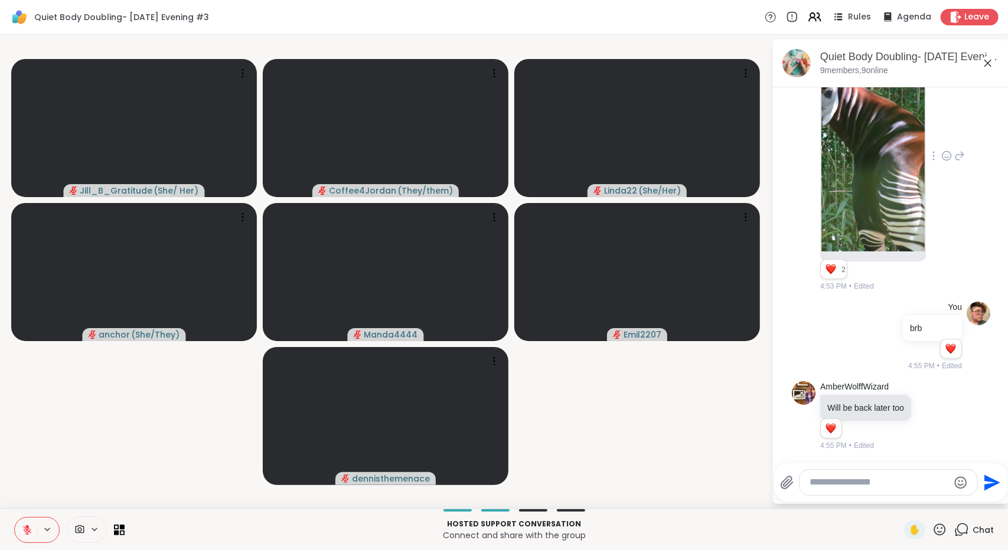
scroll to position [1505, 0]
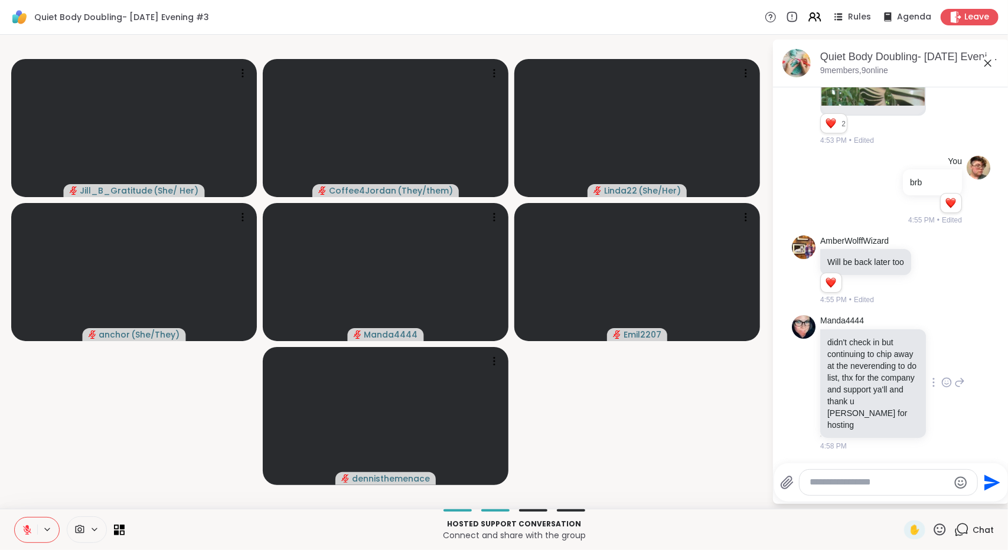
click at [941, 377] on icon at bounding box center [946, 383] width 11 height 12
click at [935, 363] on button "Select Reaction: Heart" at bounding box center [947, 364] width 24 height 24
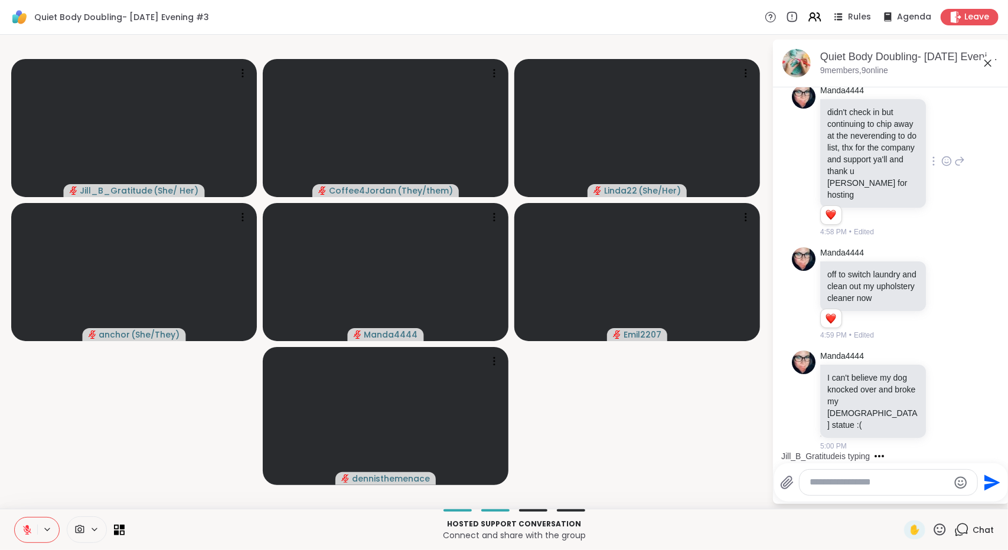
scroll to position [1809, 0]
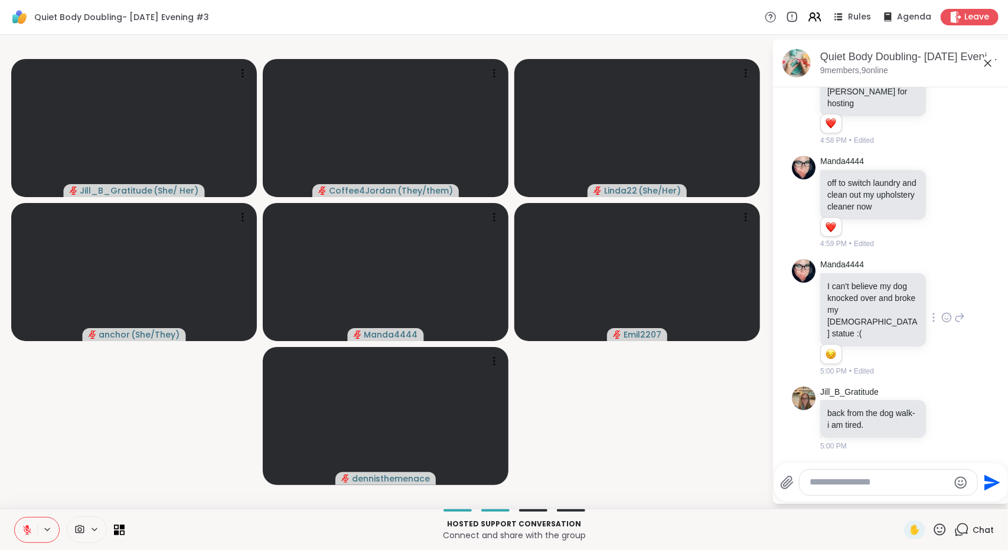
click at [941, 324] on icon at bounding box center [946, 318] width 11 height 12
click at [993, 304] on div "Select Reaction: Astonished" at bounding box center [998, 298] width 11 height 11
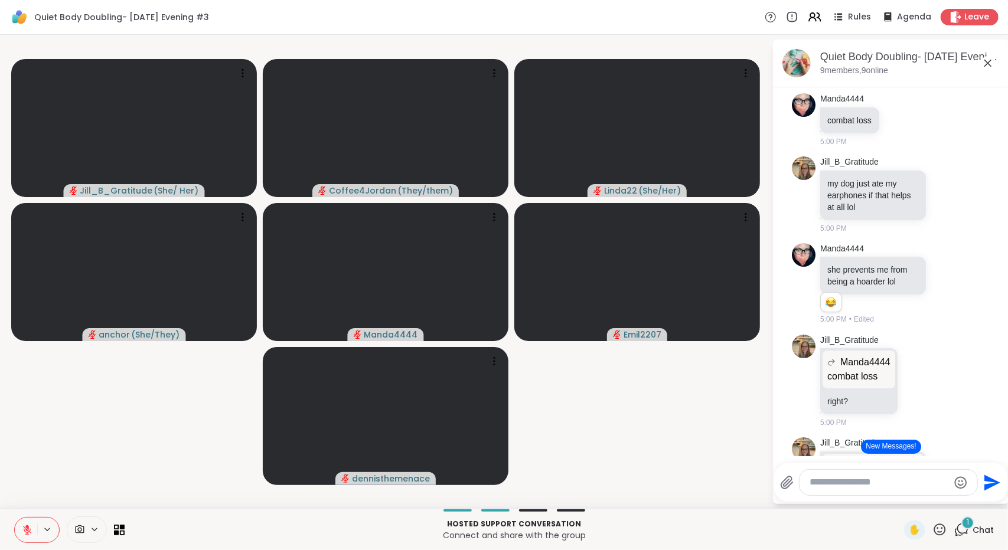
scroll to position [2347, 0]
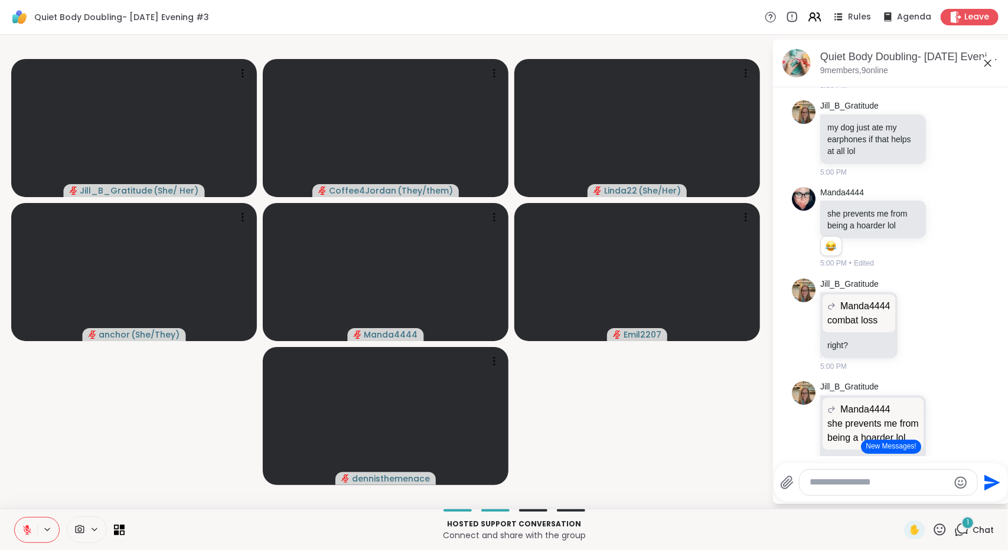
drag, startPoint x: 997, startPoint y: 400, endPoint x: 980, endPoint y: 418, distance: 24.2
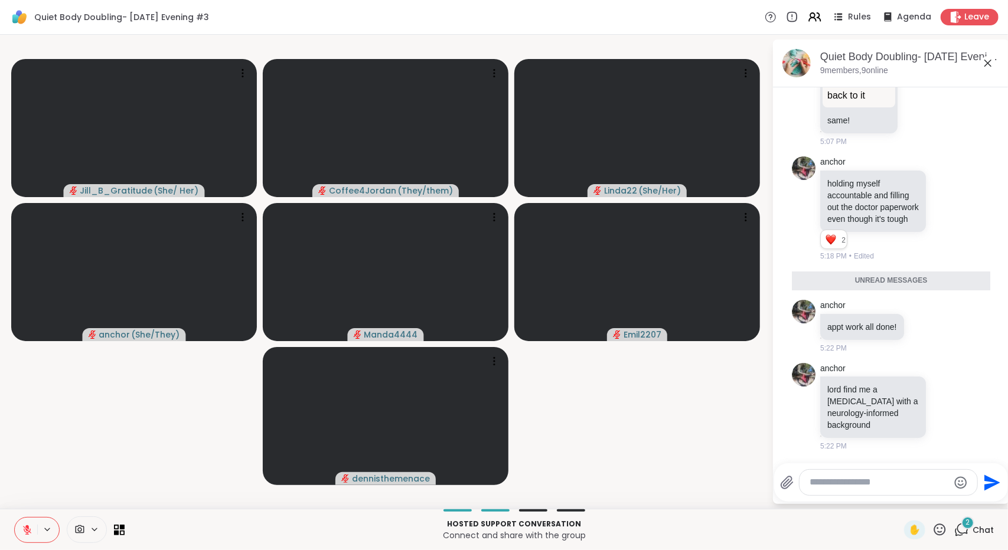
scroll to position [2934, 0]
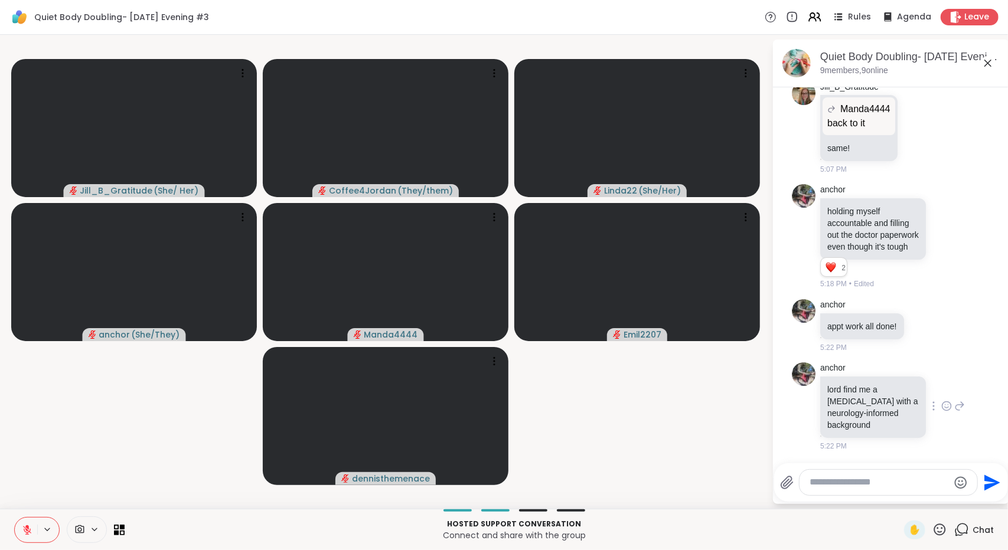
click at [941, 409] on icon at bounding box center [946, 406] width 11 height 12
click at [915, 389] on div "Select Reaction: Thumbs up" at bounding box center [920, 387] width 11 height 11
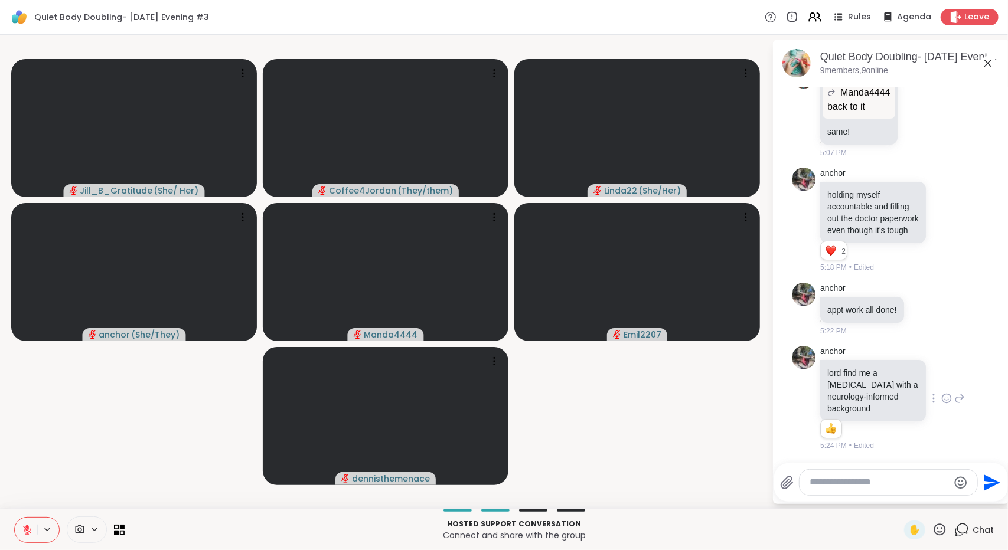
click at [983, 64] on icon at bounding box center [988, 63] width 14 height 14
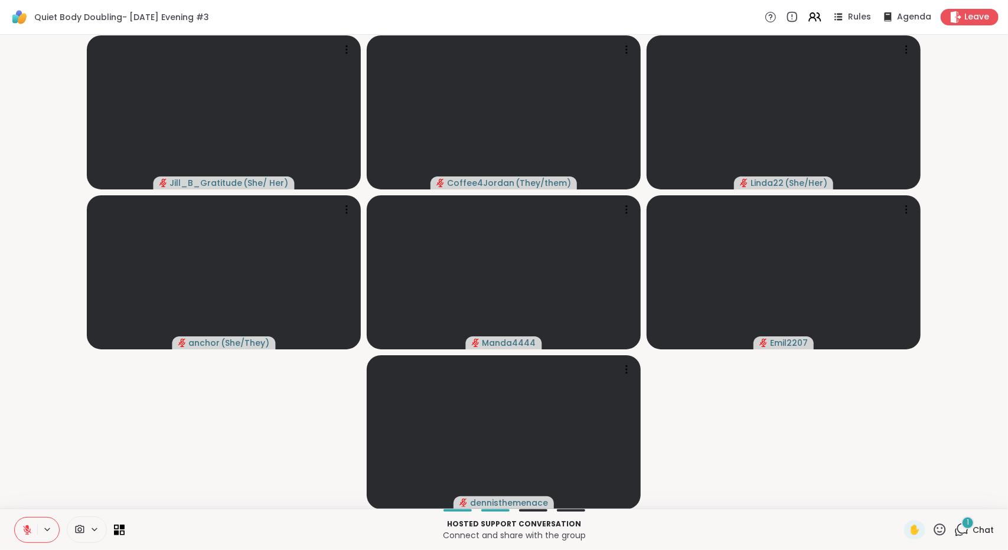
click at [961, 526] on div "1" at bounding box center [967, 523] width 13 height 13
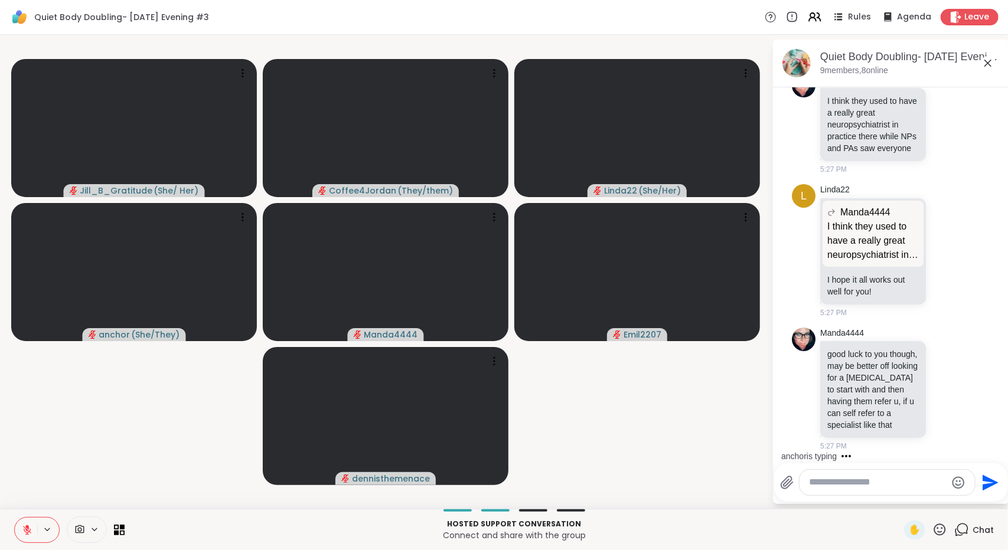
scroll to position [3534, 0]
click at [999, 435] on html "Quiet Body Doubling- [DATE] Evening #3 Rules Agenda Leave Jill_B_Gratitude ( Sh…" at bounding box center [504, 275] width 1008 height 550
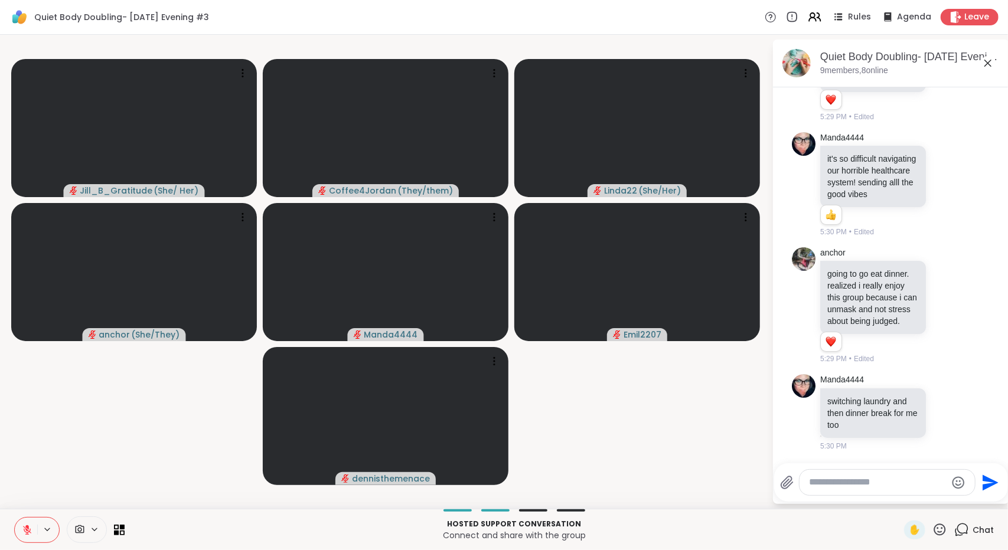
scroll to position [3965, 0]
click at [941, 178] on icon at bounding box center [946, 184] width 11 height 12
click at [913, 154] on button "Select Reaction: Thumbs up" at bounding box center [921, 166] width 24 height 24
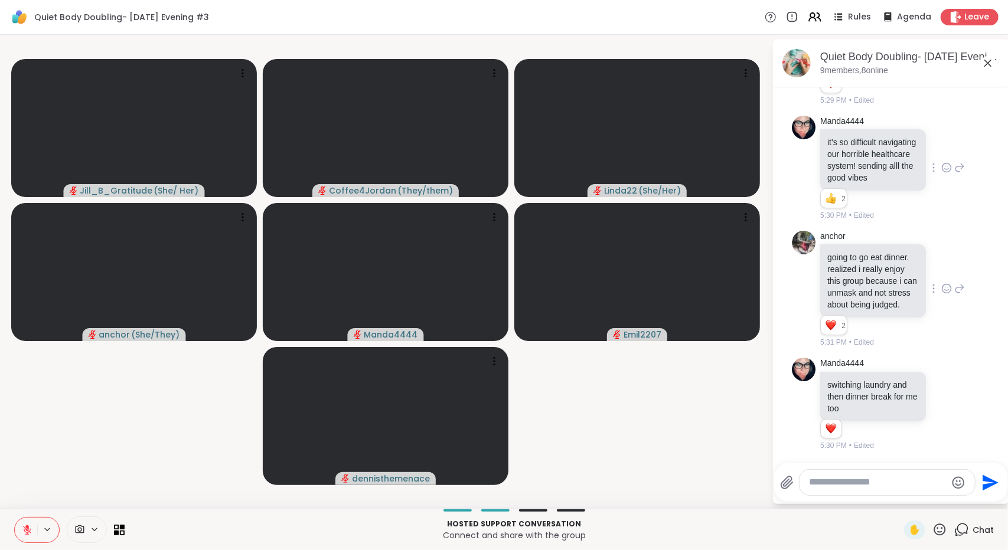
click at [941, 283] on icon at bounding box center [946, 289] width 11 height 12
click at [935, 269] on button "Select Reaction: Heart" at bounding box center [947, 270] width 24 height 24
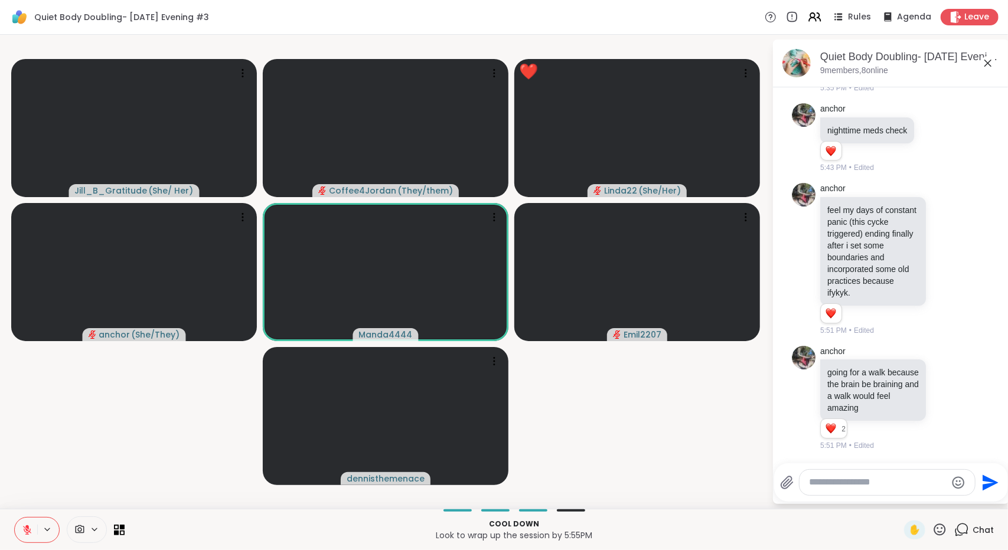
scroll to position [4350, 0]
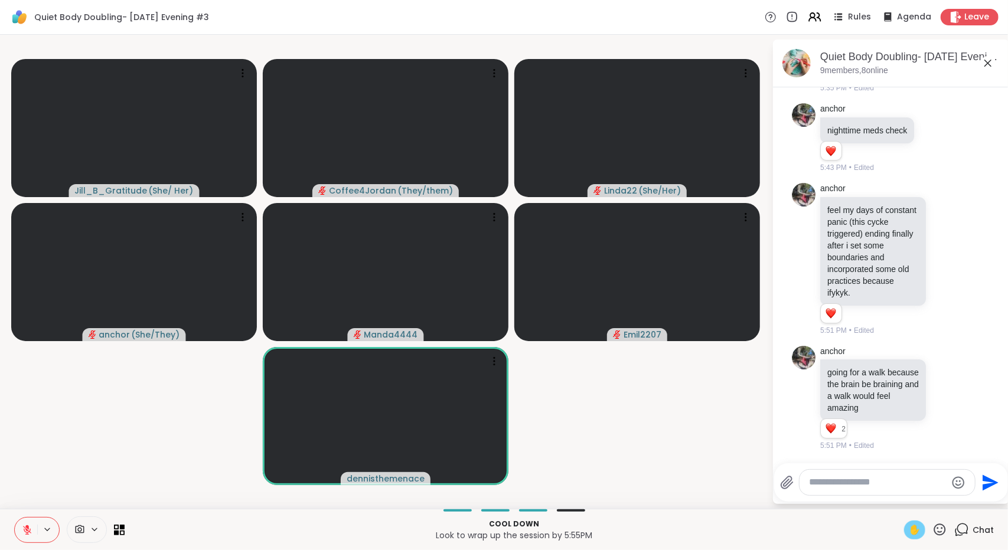
click at [904, 537] on div "✋" at bounding box center [914, 530] width 21 height 19
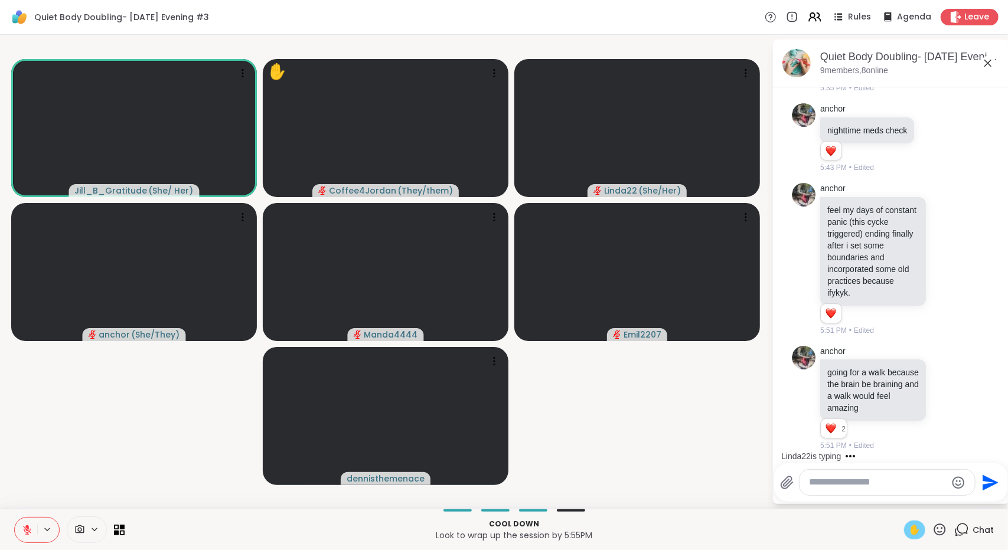
scroll to position [4424, 0]
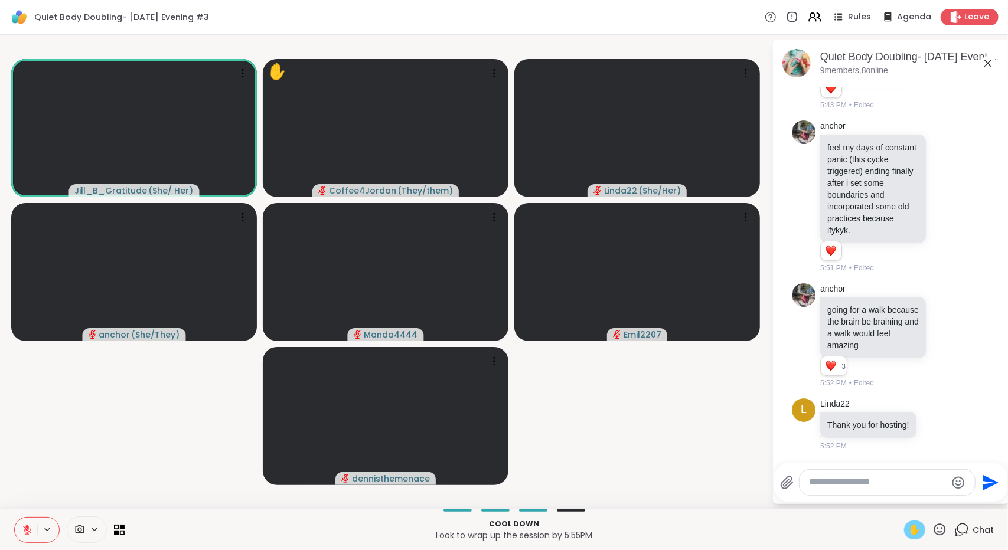
click at [909, 528] on span "✋" at bounding box center [915, 530] width 12 height 14
click at [28, 520] on button at bounding box center [26, 530] width 22 height 25
click at [30, 526] on icon at bounding box center [27, 530] width 11 height 11
click at [40, 467] on video-player-container "Jill_B_Gratitude ( She/ Her ) Coffee4Jordan ( They/them ) Linda22 ( She/Her ) a…" at bounding box center [386, 272] width 758 height 465
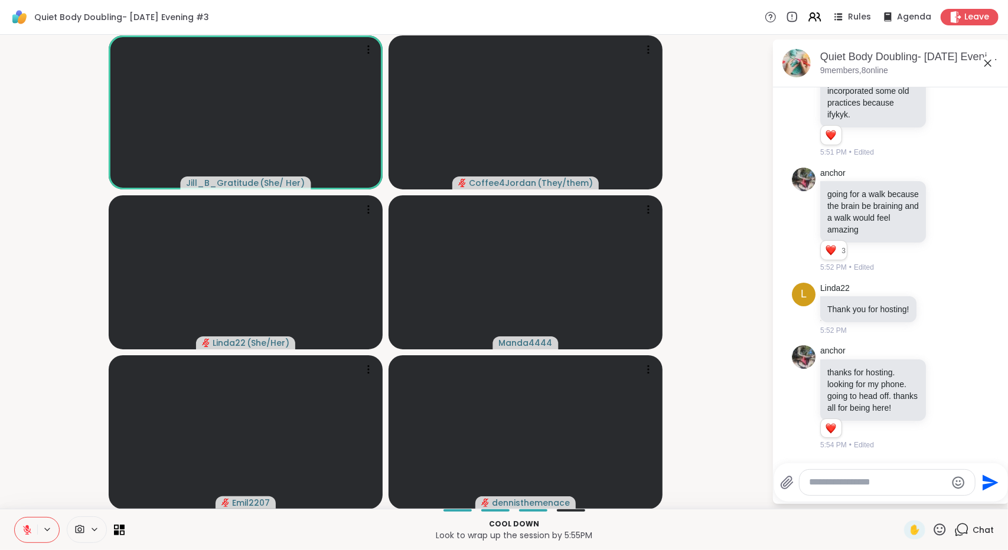
scroll to position [4551, 0]
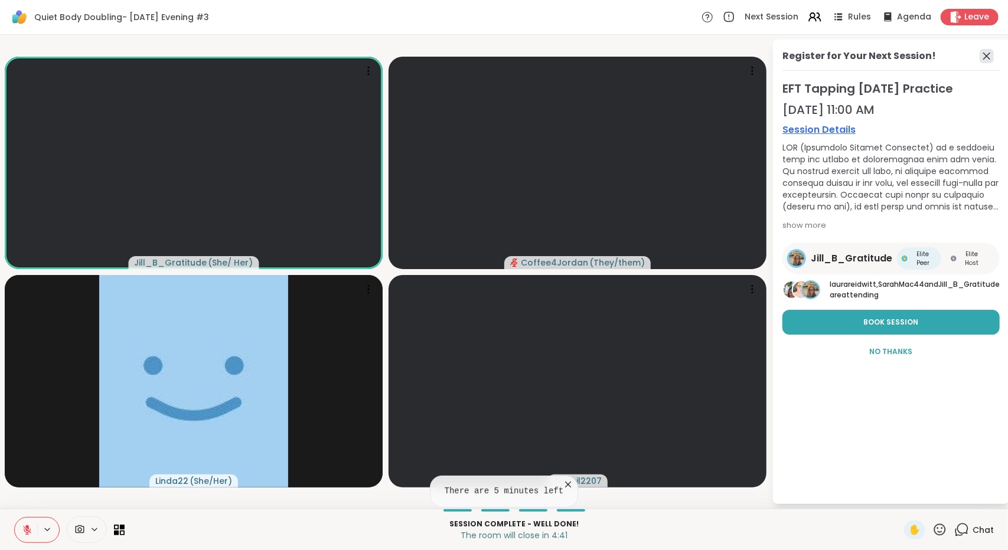
click at [980, 61] on icon at bounding box center [987, 56] width 14 height 14
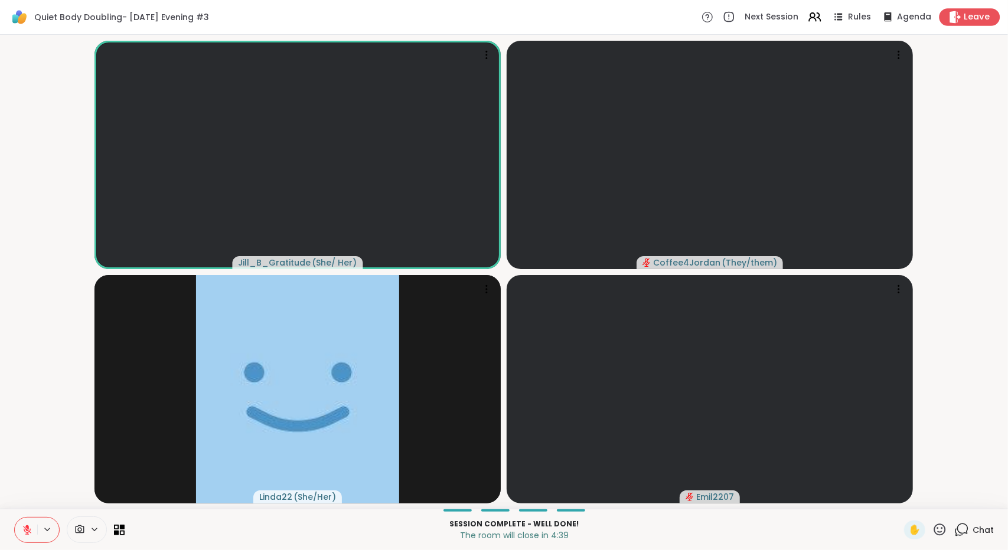
click at [984, 16] on div "Leave" at bounding box center [969, 16] width 61 height 17
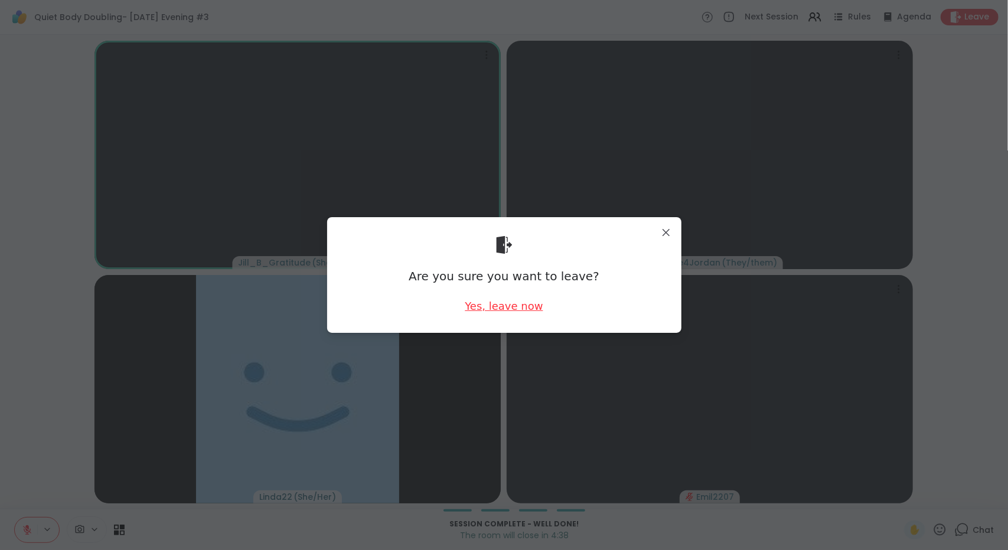
click at [508, 302] on div "Yes, leave now" at bounding box center [504, 306] width 78 height 15
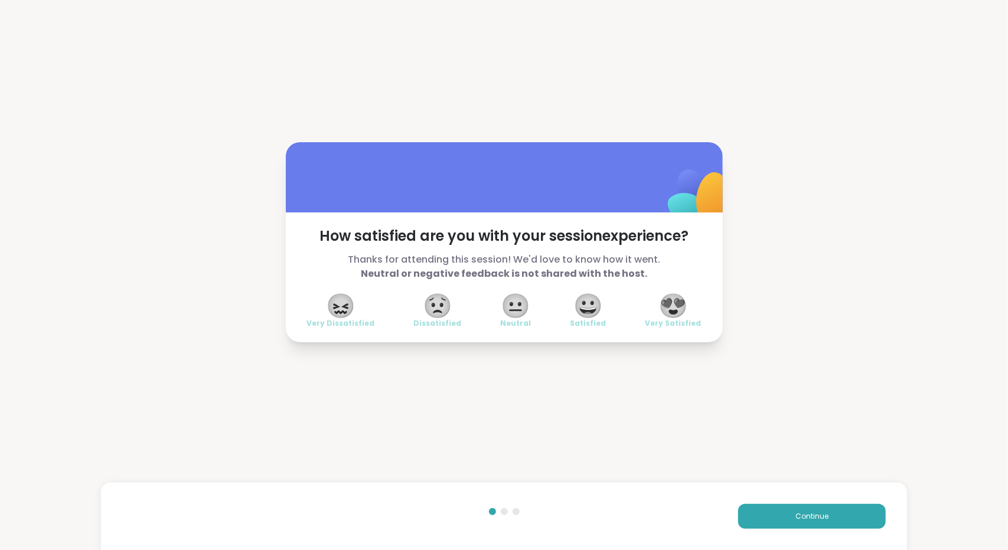
click at [668, 304] on span "😍" at bounding box center [673, 305] width 30 height 21
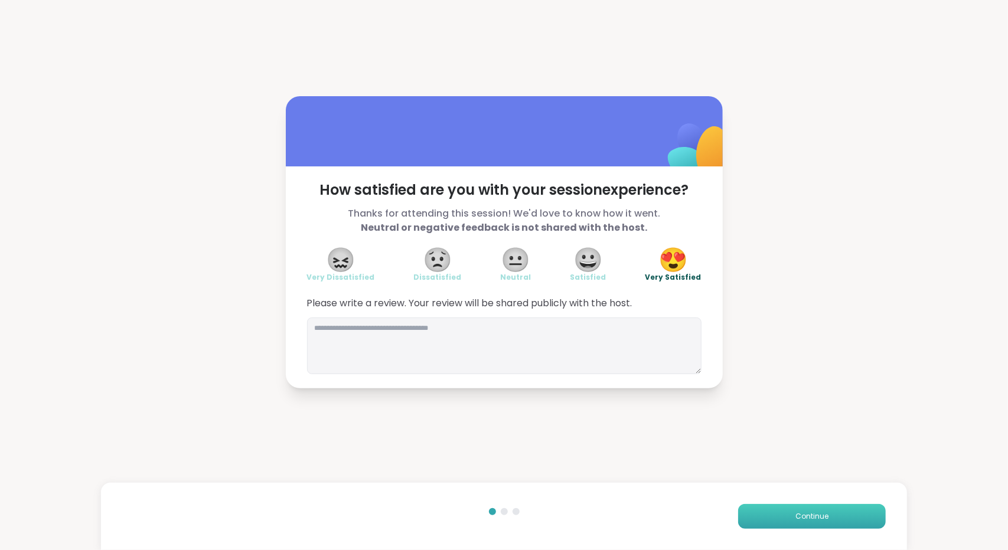
click at [743, 510] on button "Continue" at bounding box center [812, 516] width 148 height 25
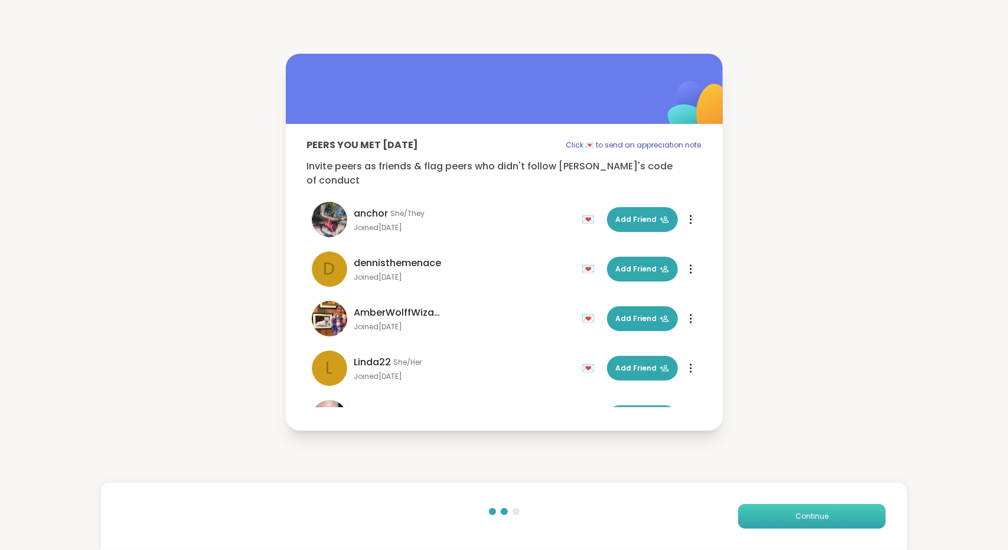
click at [743, 510] on button "Continue" at bounding box center [812, 516] width 148 height 25
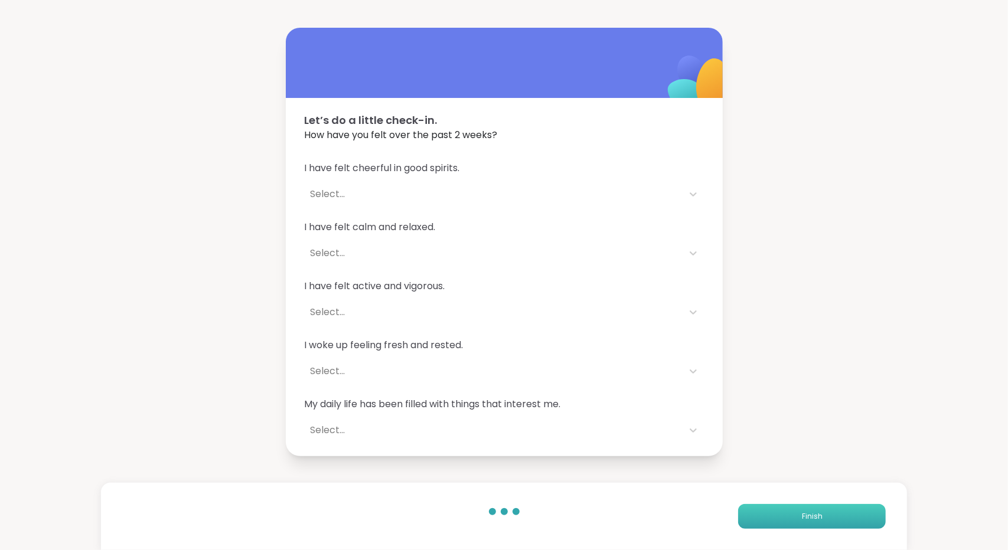
click at [743, 510] on button "Finish" at bounding box center [812, 516] width 148 height 25
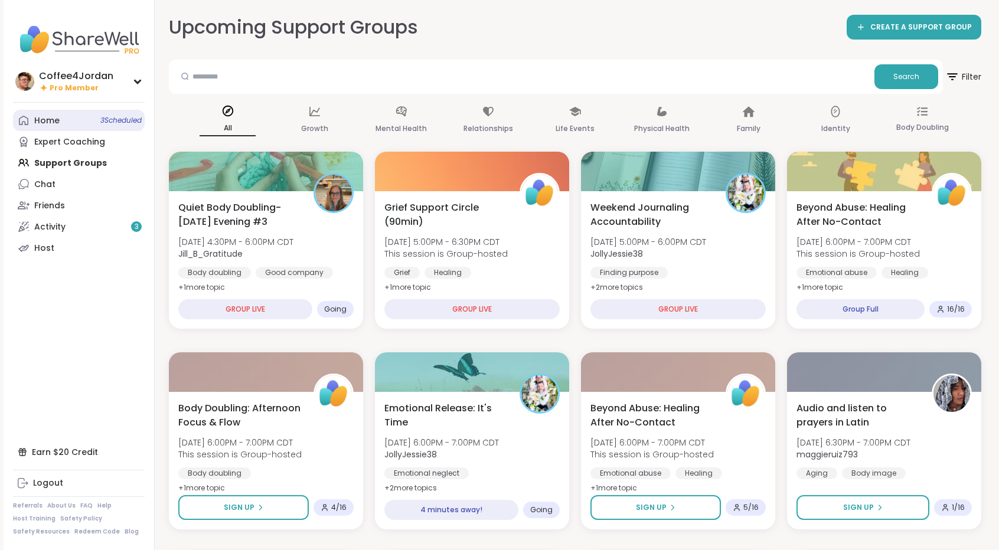
click at [103, 114] on link "Home 3 Scheduled" at bounding box center [79, 120] width 132 height 21
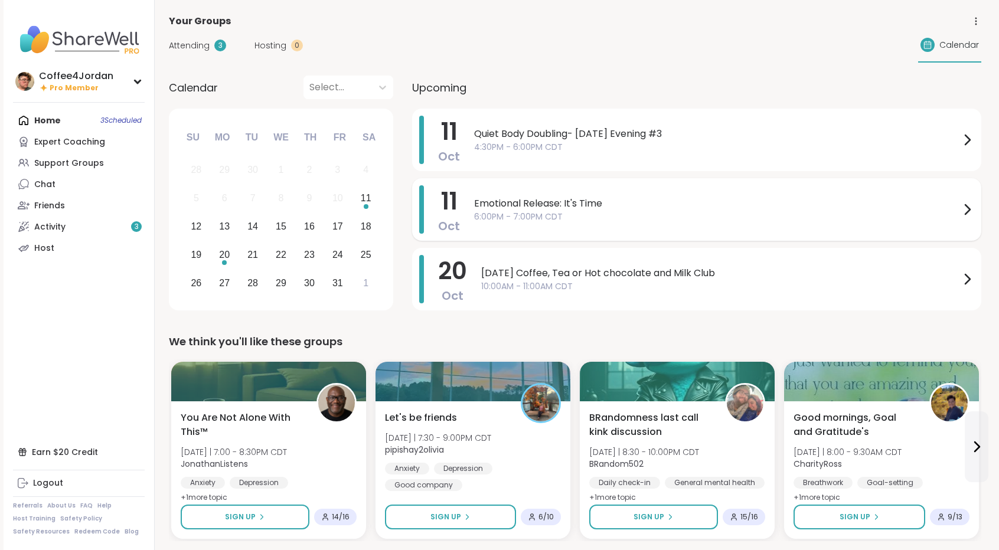
click at [563, 212] on span "6:00PM - 7:00PM CDT" at bounding box center [717, 217] width 486 height 12
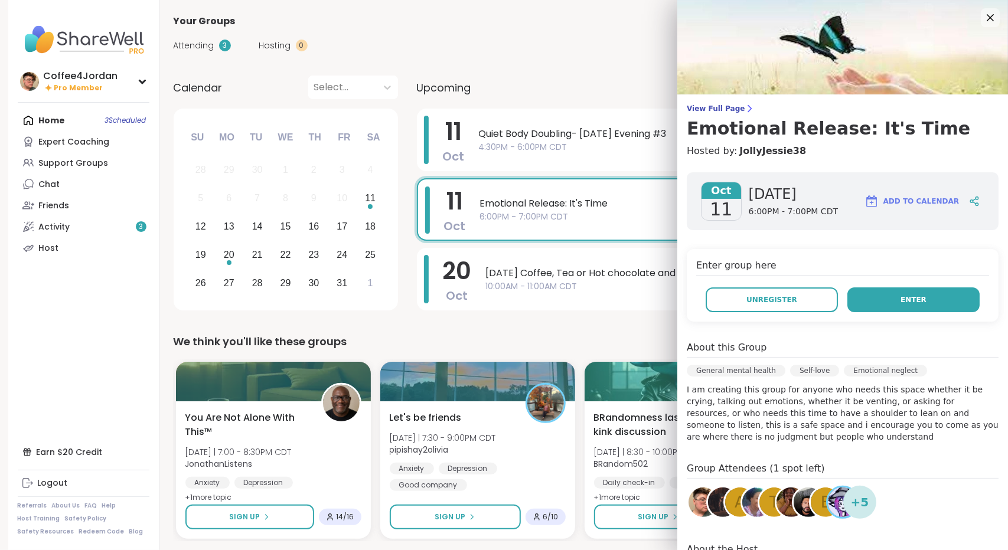
click at [897, 291] on button "Enter" at bounding box center [913, 300] width 132 height 25
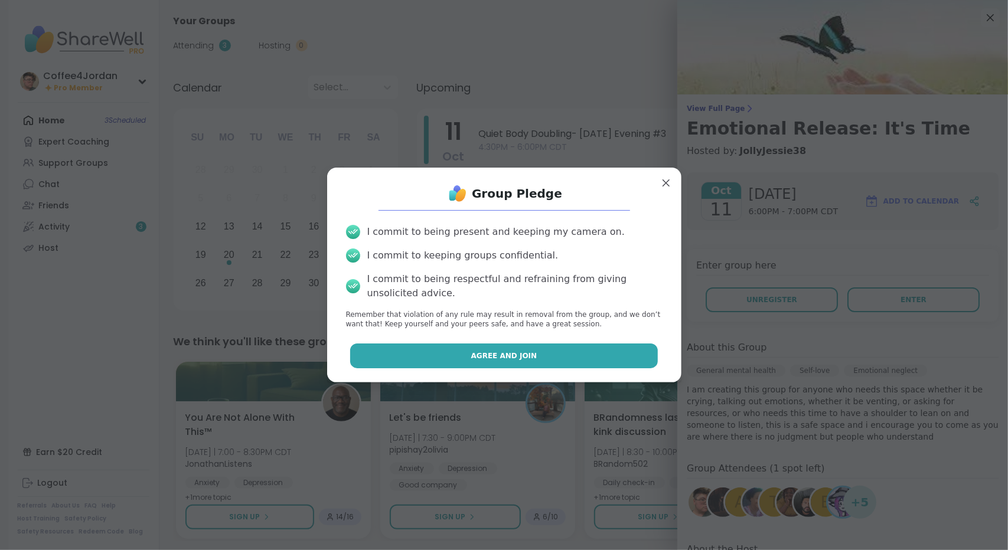
click at [607, 350] on button "Agree and Join" at bounding box center [504, 356] width 308 height 25
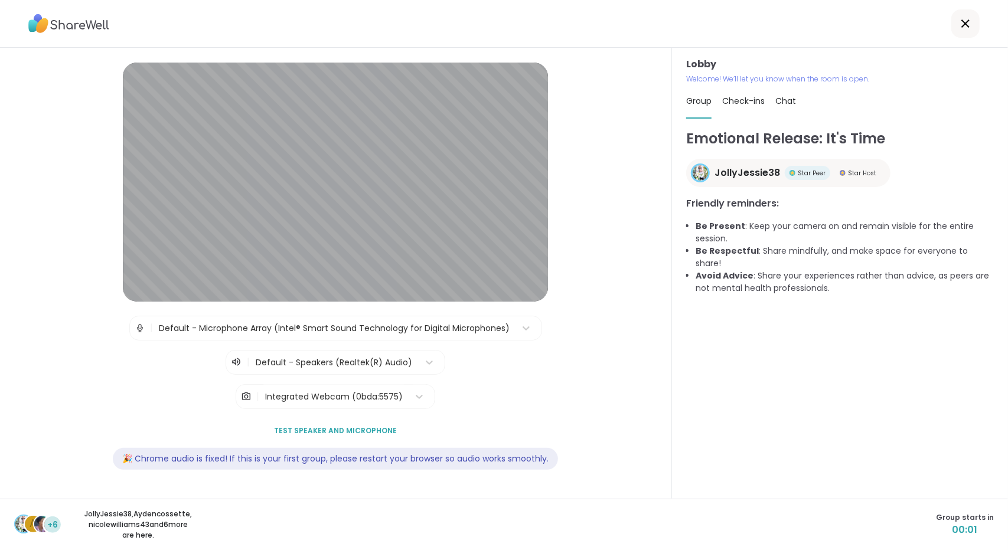
click at [945, 211] on div "Emotional Release: It's Time JollyJessie38 Star Peer Star Host Friendly reminde…" at bounding box center [840, 311] width 308 height 367
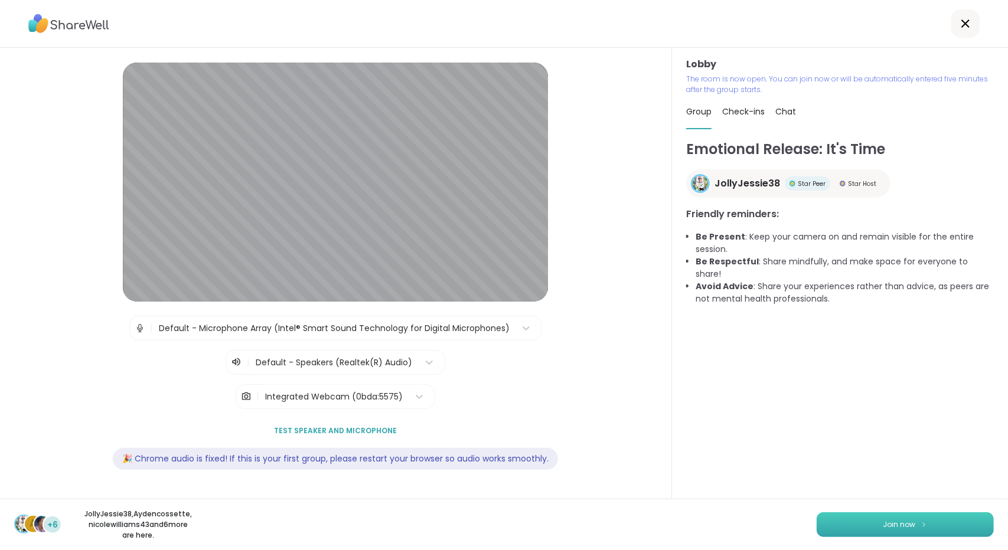
click at [892, 518] on button "Join now" at bounding box center [905, 525] width 177 height 25
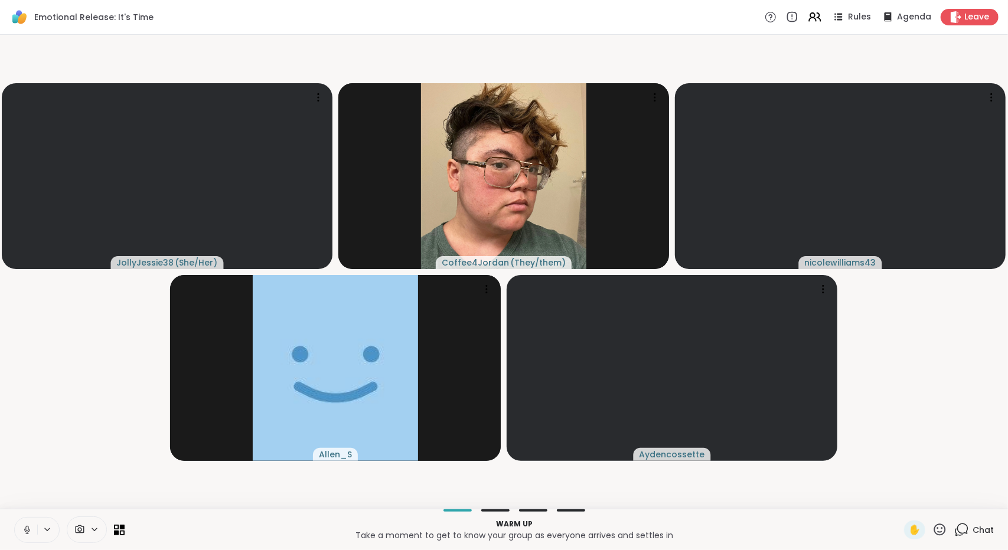
click at [26, 534] on icon at bounding box center [27, 530] width 11 height 11
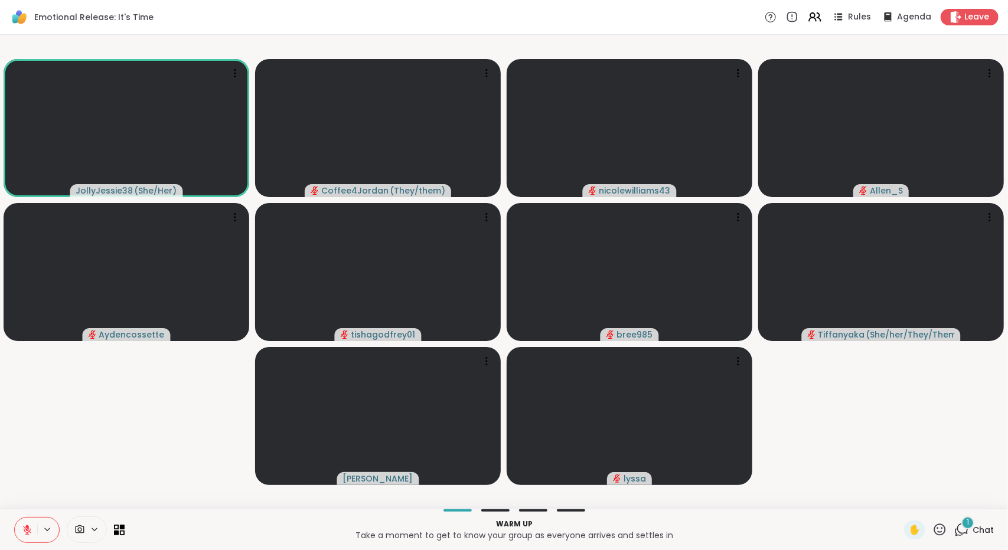
click at [926, 377] on video-player-container "JollyJessie38 ( She/Her ) Coffee4Jordan ( They/them ) nicolewilliams43 [PERSON_…" at bounding box center [504, 272] width 994 height 465
click at [961, 537] on icon at bounding box center [961, 530] width 15 height 15
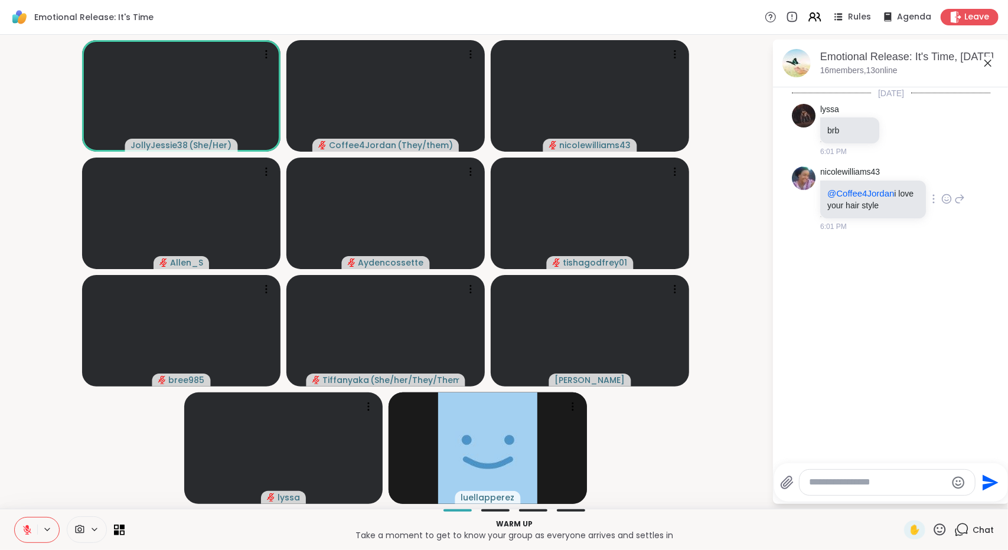
click at [941, 198] on icon at bounding box center [946, 199] width 11 height 12
click at [941, 186] on button "Select Reaction: Heart" at bounding box center [947, 180] width 24 height 24
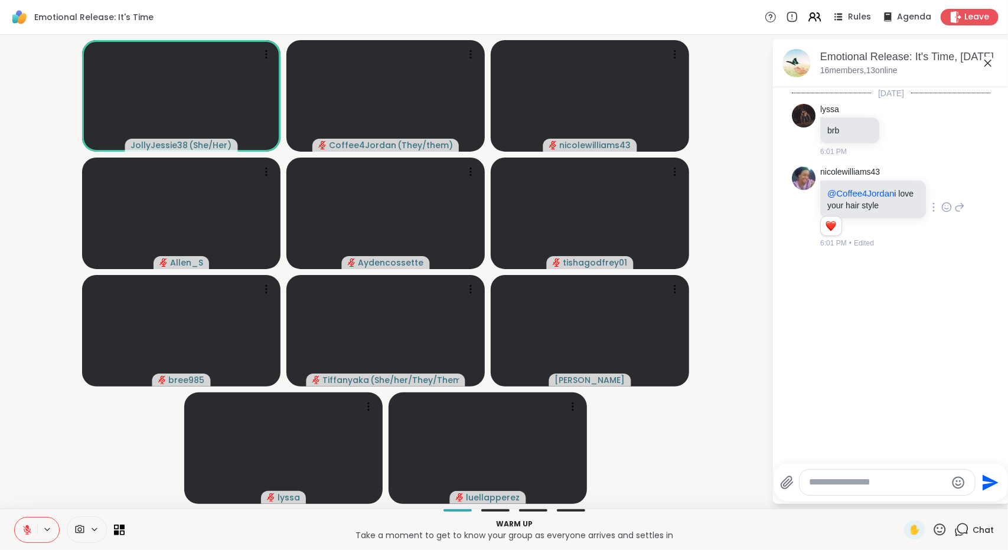
click at [954, 208] on icon at bounding box center [959, 207] width 11 height 14
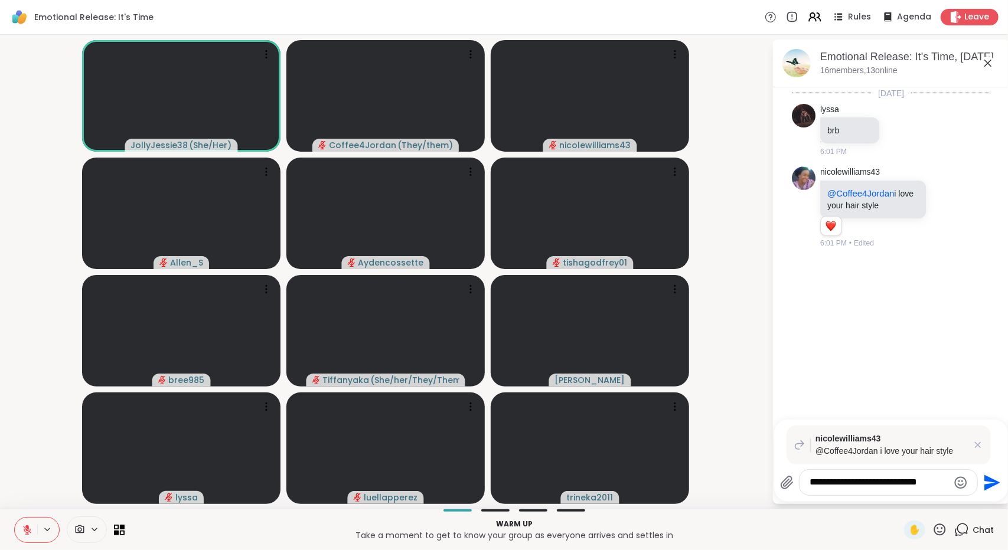
type textarea "**********"
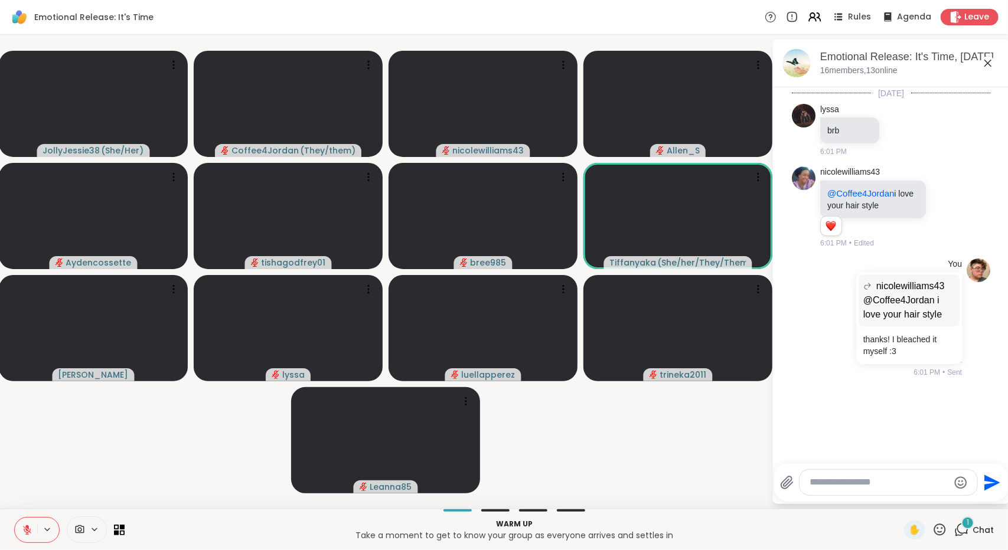
scroll to position [41, 0]
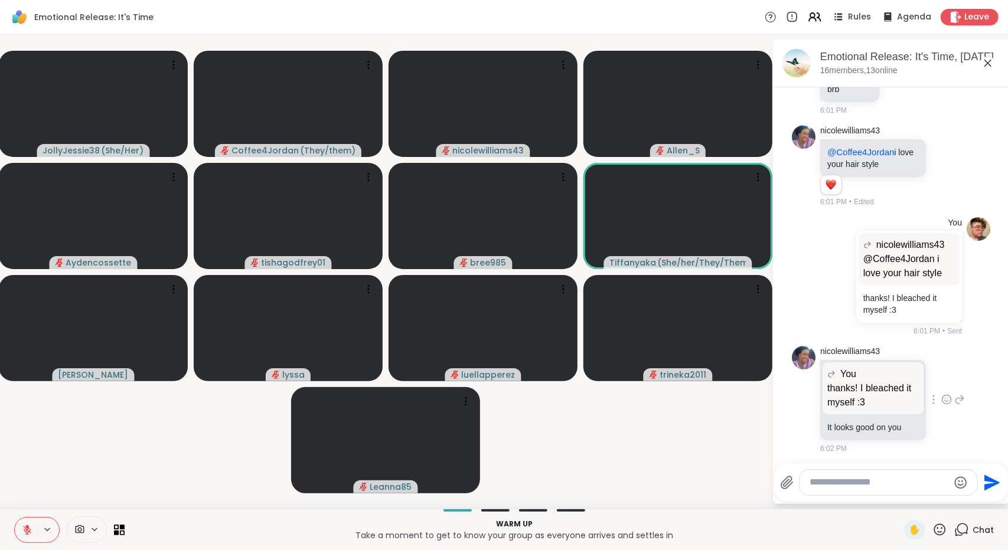
click at [941, 398] on icon at bounding box center [946, 400] width 11 height 12
click at [935, 372] on button "Select Reaction: Heart" at bounding box center [947, 381] width 24 height 24
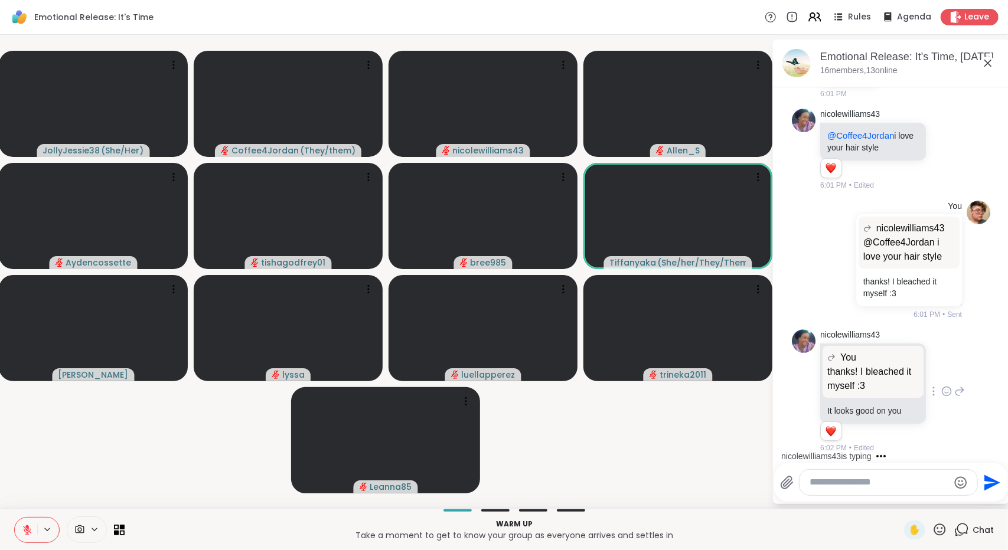
scroll to position [144, 0]
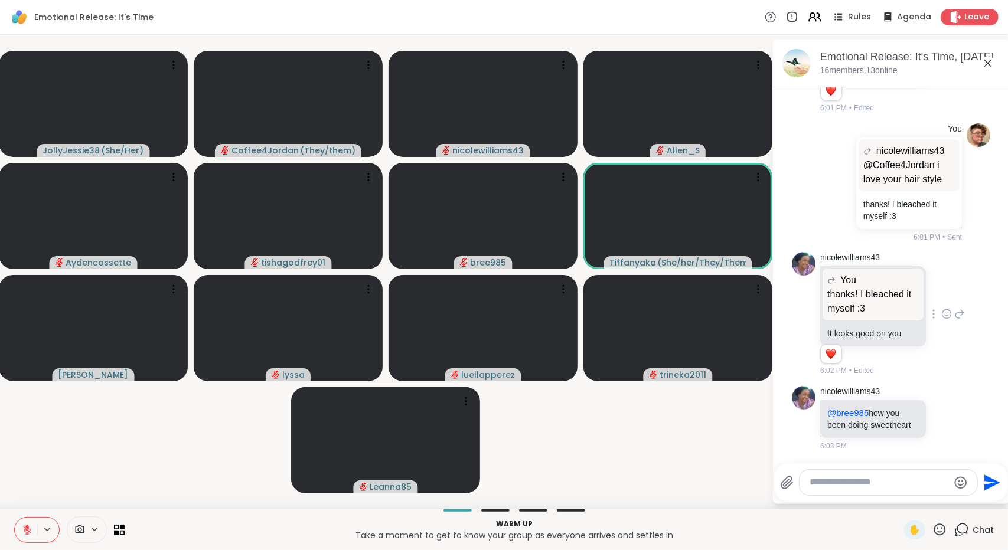
click at [1007, 273] on html "Emotional Release: It's Time Rules Agenda Leave JollyJessie38 ( She/Her ) Coffe…" at bounding box center [504, 275] width 1008 height 550
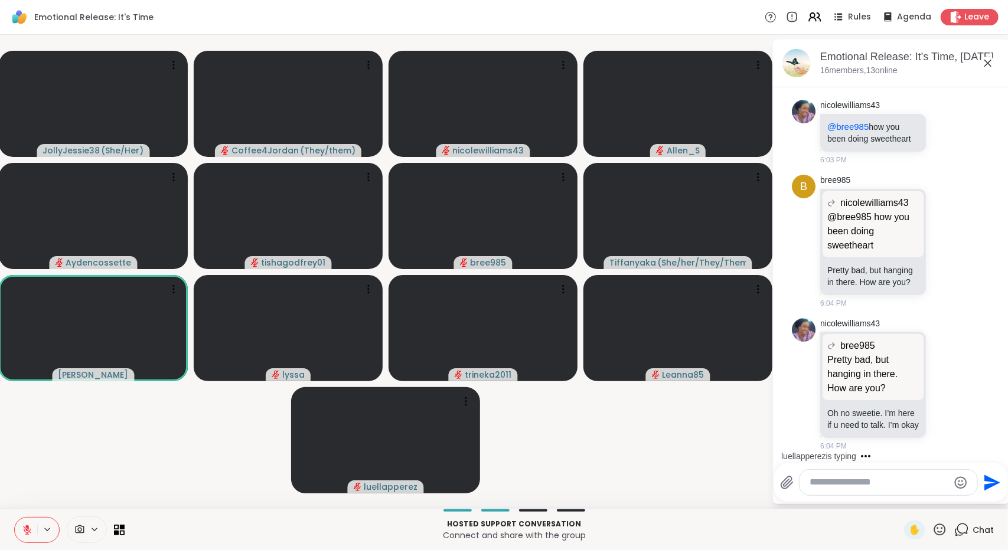
scroll to position [528, 0]
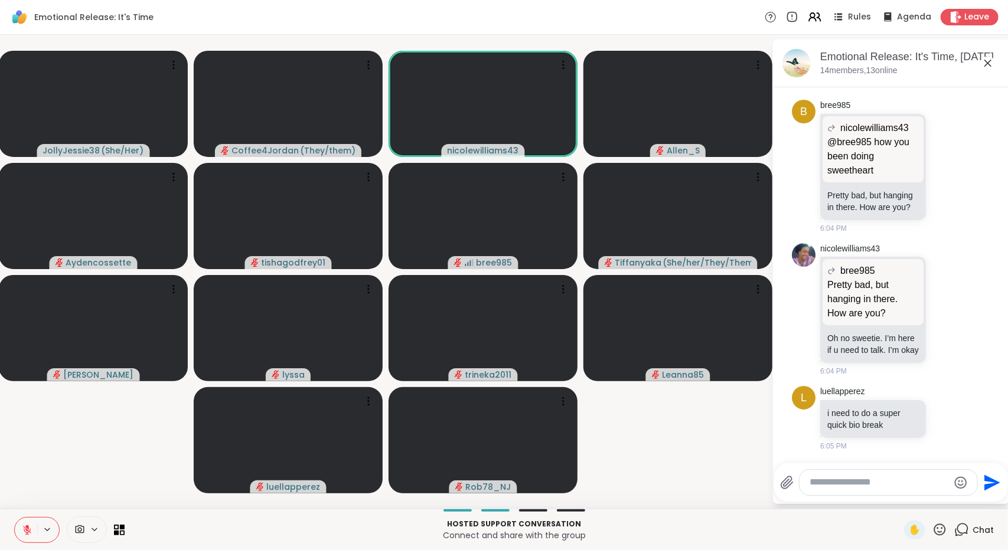
click at [1004, 255] on html "Emotional Release: It's Time Rules Agenda Leave JollyJessie38 ( She/Her ) Coffe…" at bounding box center [504, 275] width 1008 height 550
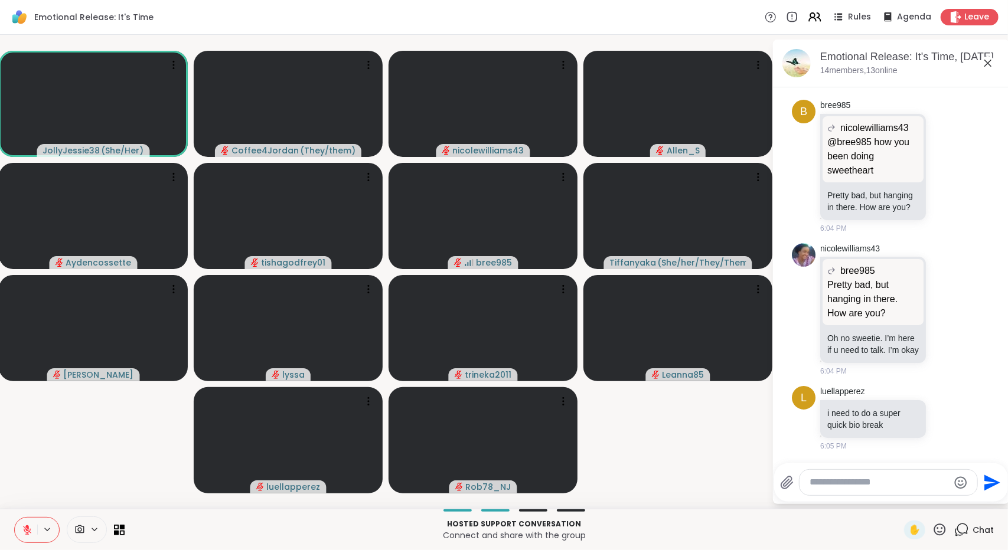
click at [31, 532] on icon at bounding box center [27, 530] width 11 height 11
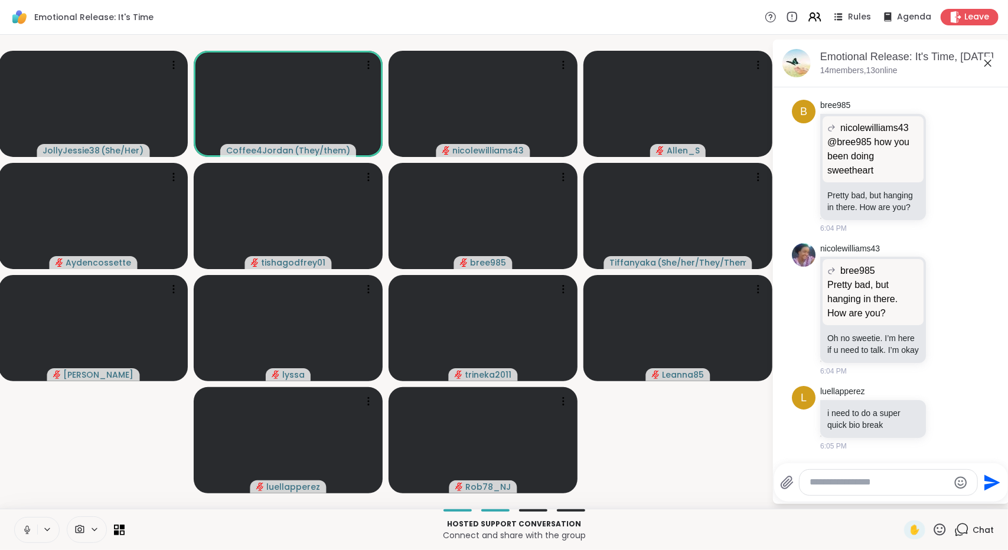
click at [31, 531] on icon at bounding box center [27, 530] width 11 height 11
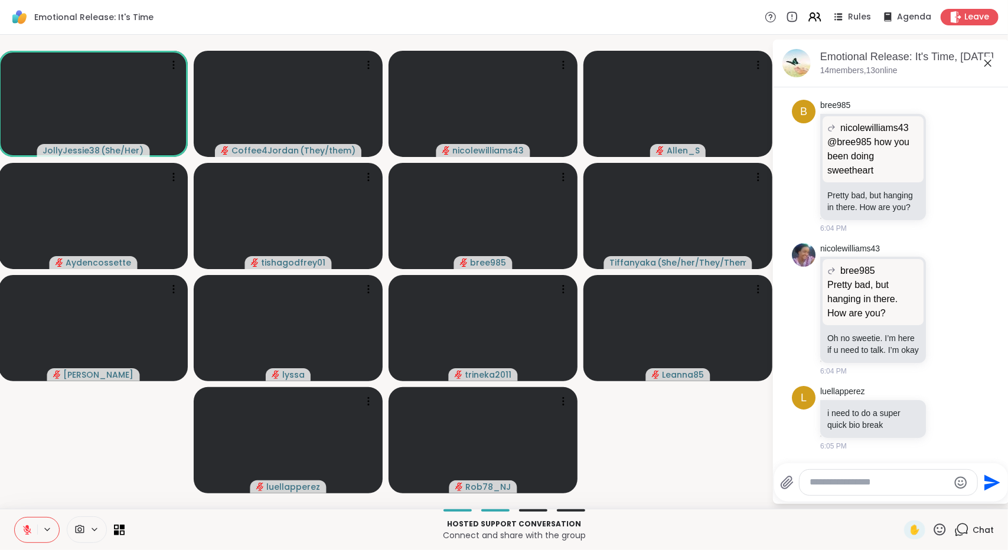
click at [900, 483] on textarea "Type your message" at bounding box center [879, 483] width 138 height 12
click at [870, 450] on span "Jessie38" at bounding box center [874, 451] width 37 height 12
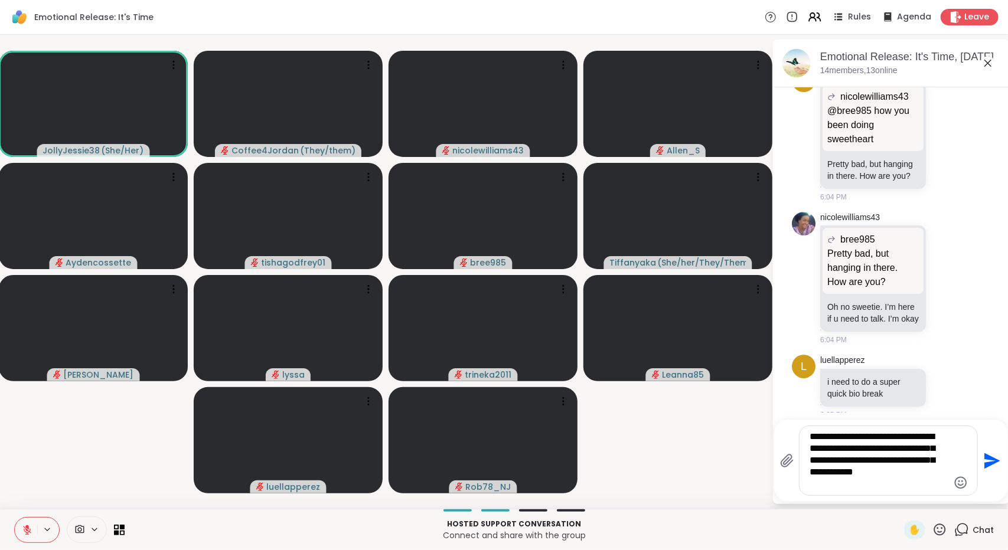
type textarea "**********"
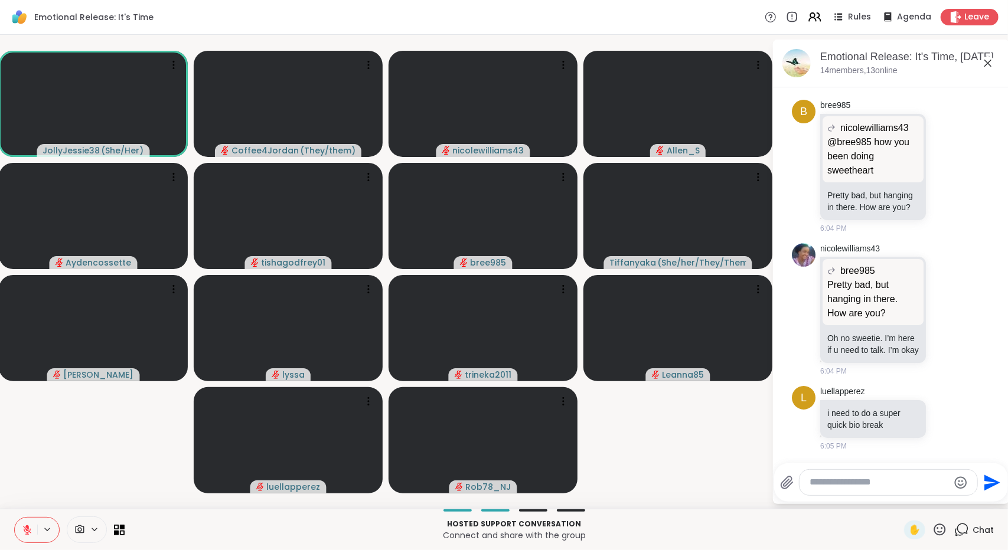
scroll to position [650, 0]
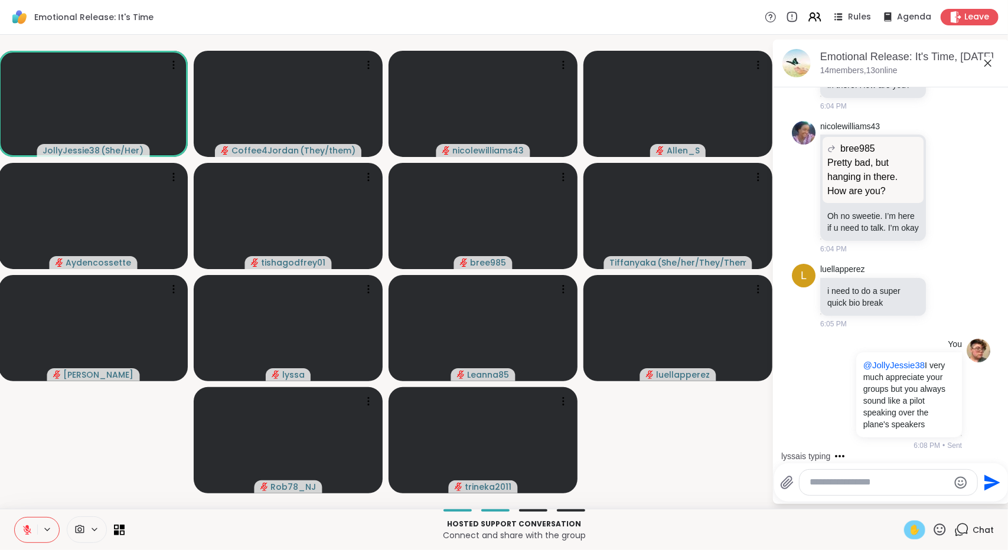
click at [909, 528] on span "✋" at bounding box center [915, 530] width 12 height 14
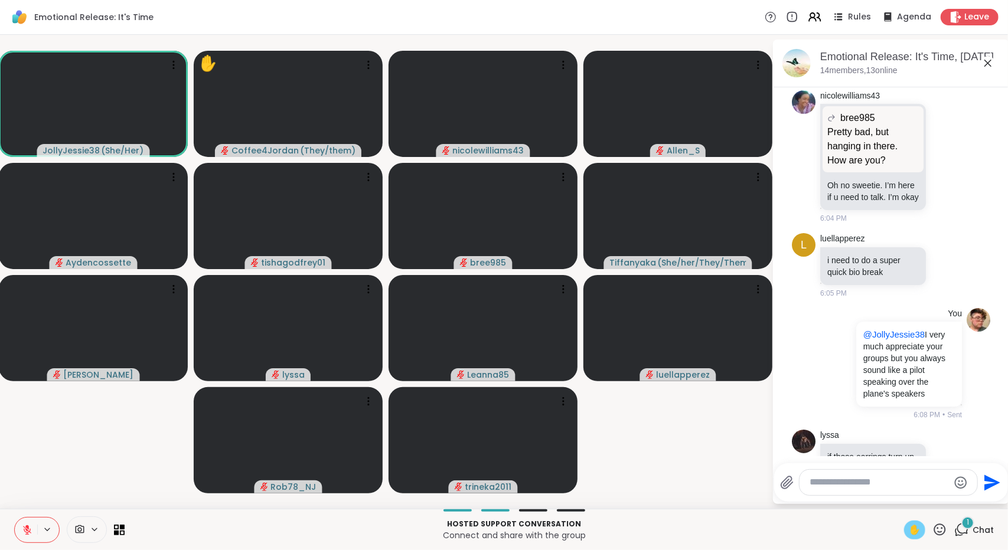
scroll to position [748, 0]
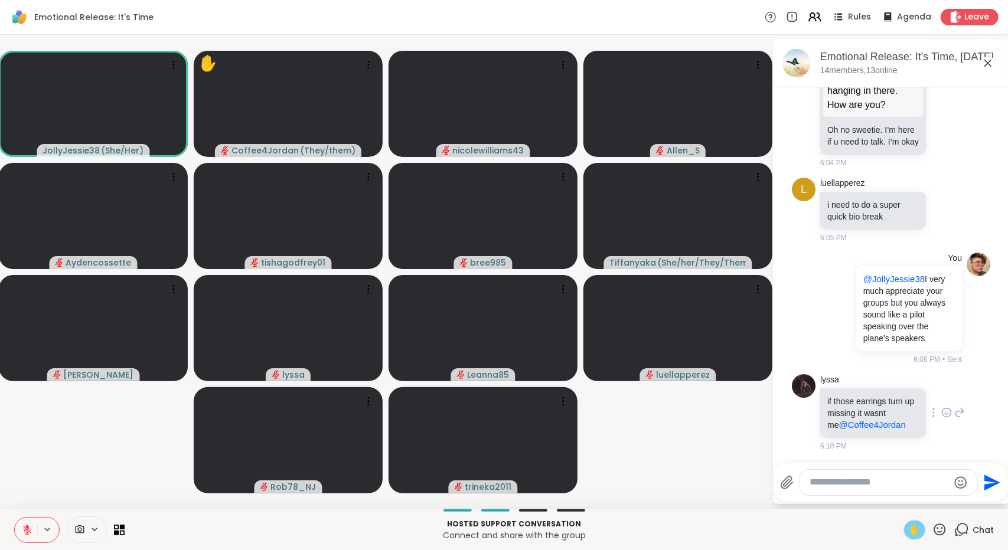
click at [941, 407] on icon at bounding box center [946, 413] width 11 height 12
click at [889, 390] on div "Select Reaction: Joy" at bounding box center [894, 394] width 11 height 11
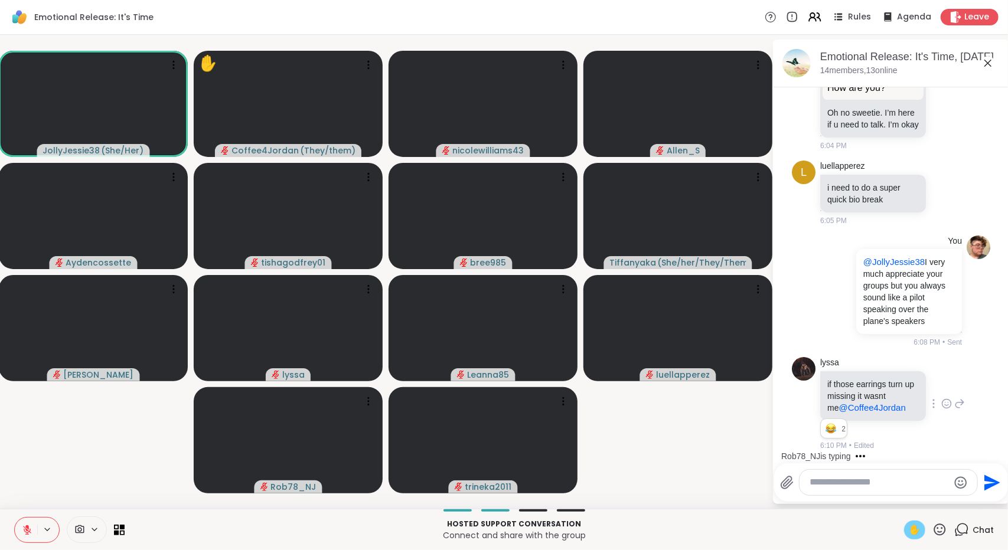
scroll to position [895, 0]
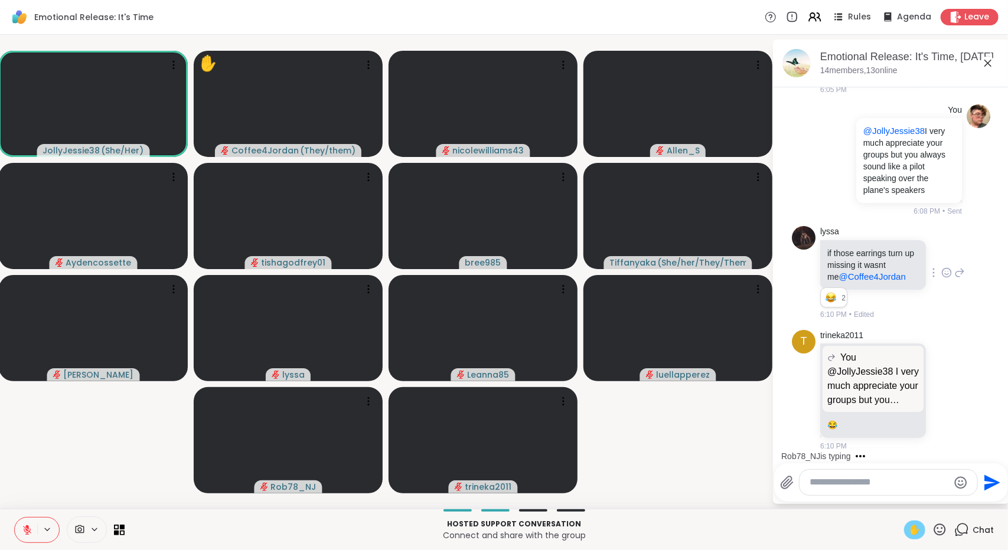
click at [909, 534] on span "✋" at bounding box center [915, 530] width 12 height 14
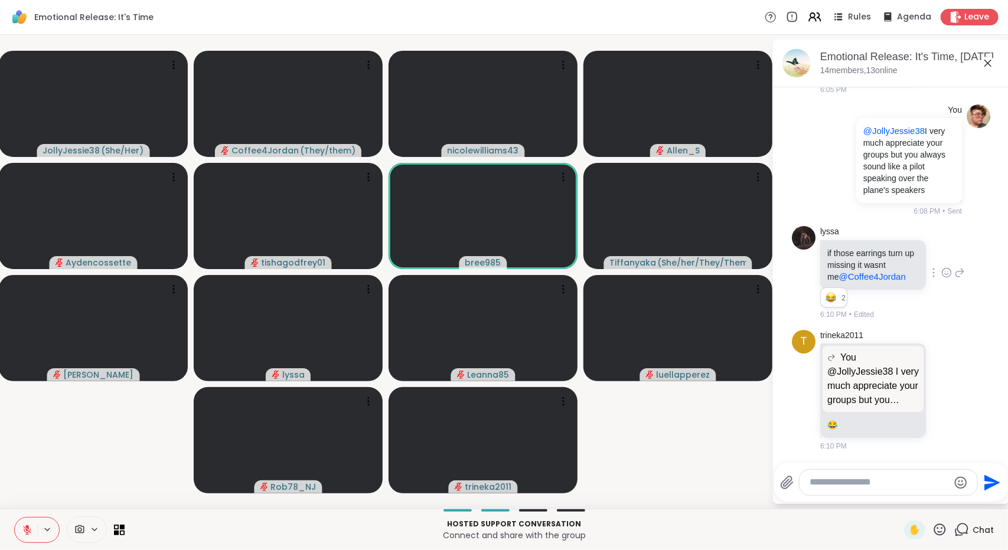
click at [954, 266] on icon at bounding box center [959, 273] width 11 height 14
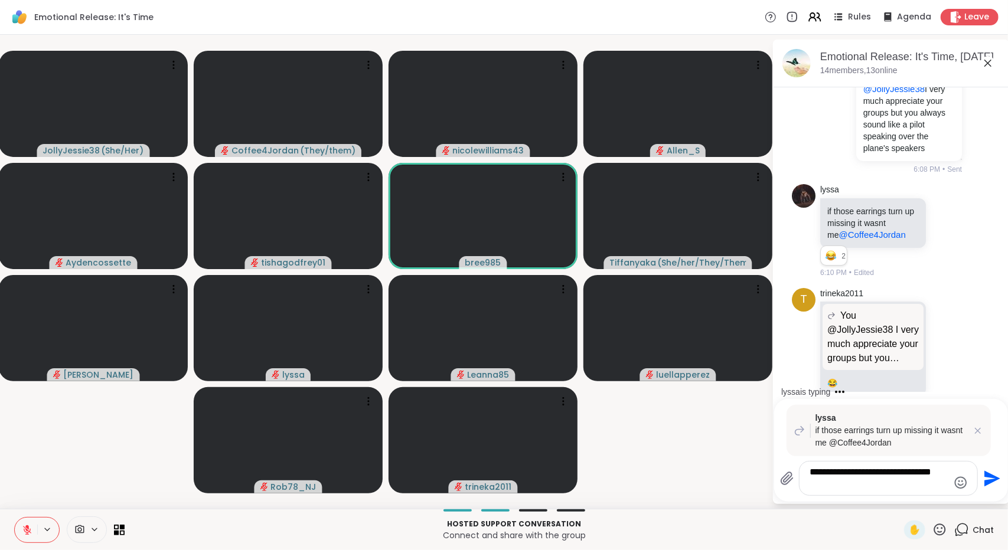
scroll to position [1033, 0]
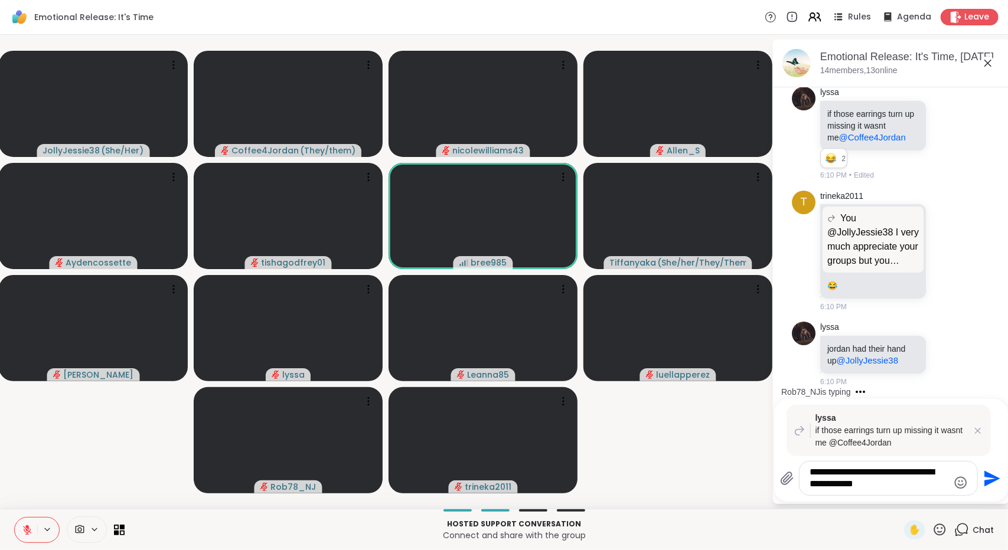
type textarea "**********"
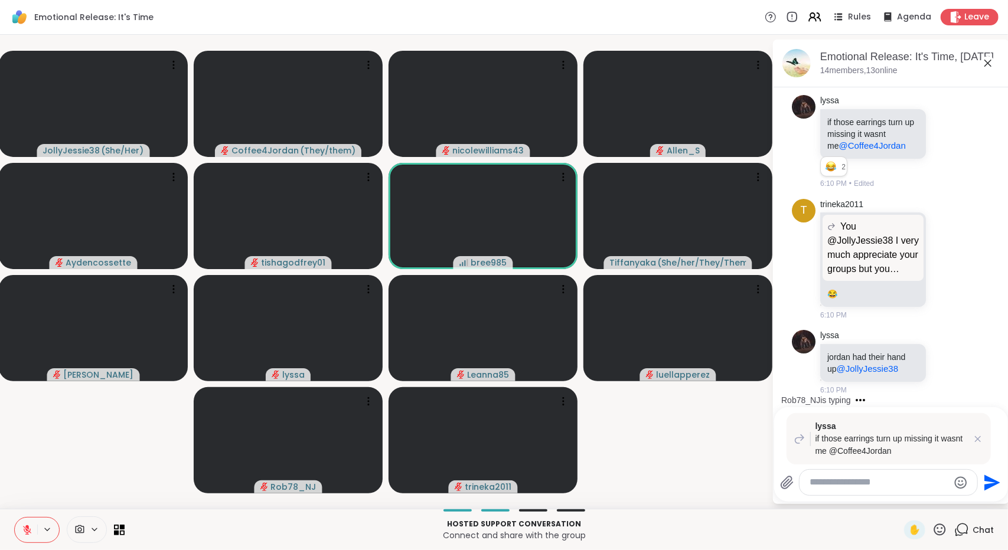
scroll to position [1124, 0]
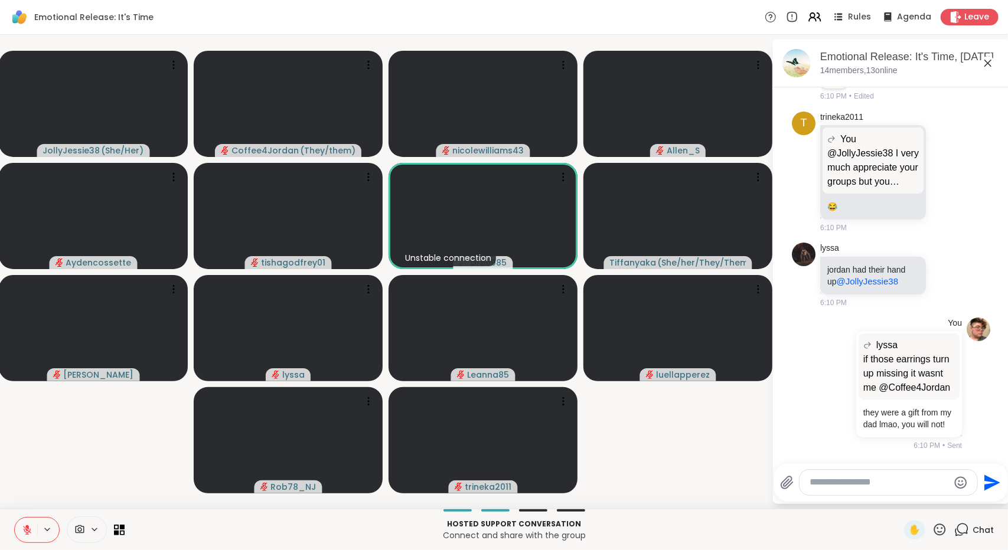
click at [725, 439] on video-player-container "JollyJessie38 ( She/Her ) Coffee4Jordan ( They/them ) nicolewilliams43 [PERSON_…" at bounding box center [386, 272] width 758 height 465
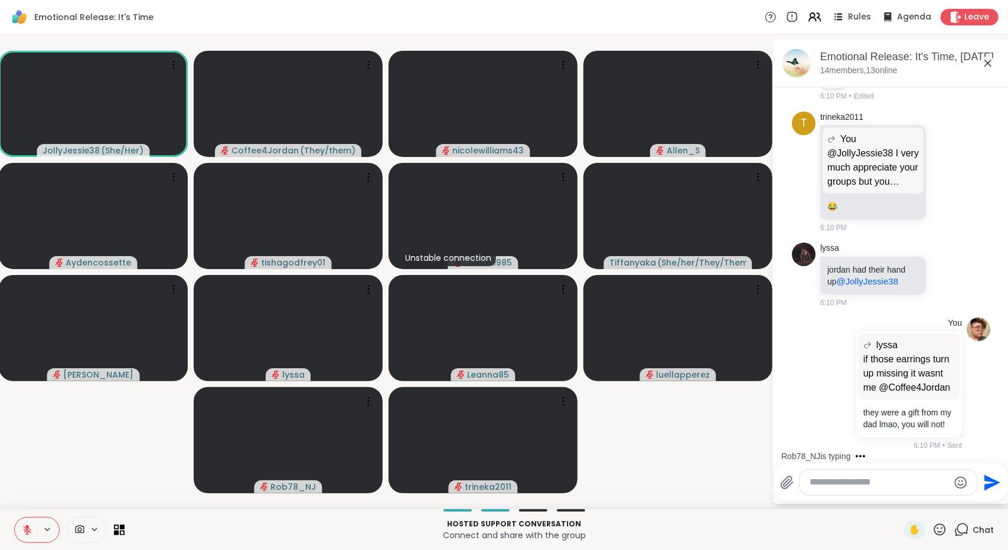
click at [934, 533] on icon at bounding box center [940, 530] width 12 height 12
click at [899, 501] on span "❤️" at bounding box center [905, 499] width 12 height 14
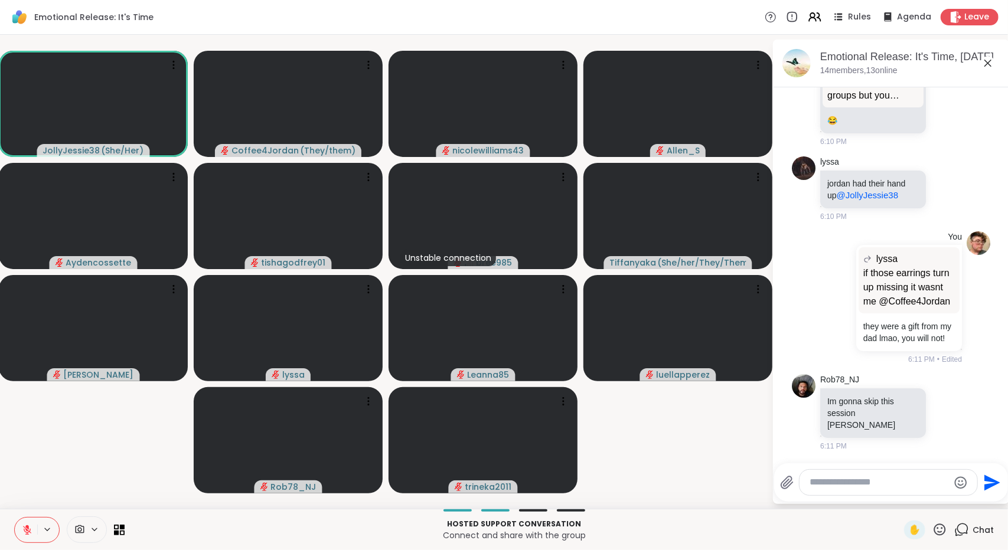
scroll to position [1199, 0]
click at [24, 530] on icon at bounding box center [27, 530] width 8 height 8
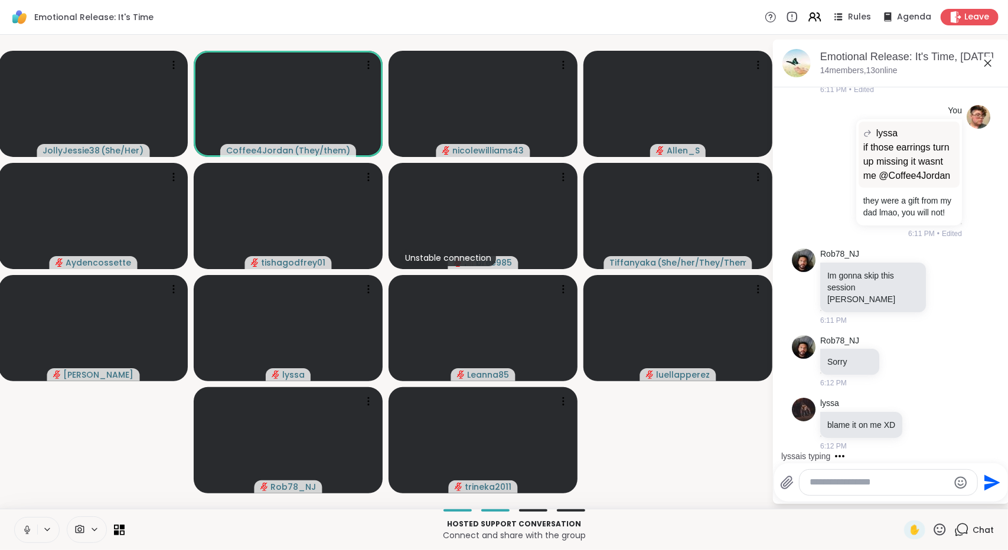
scroll to position [1403, 0]
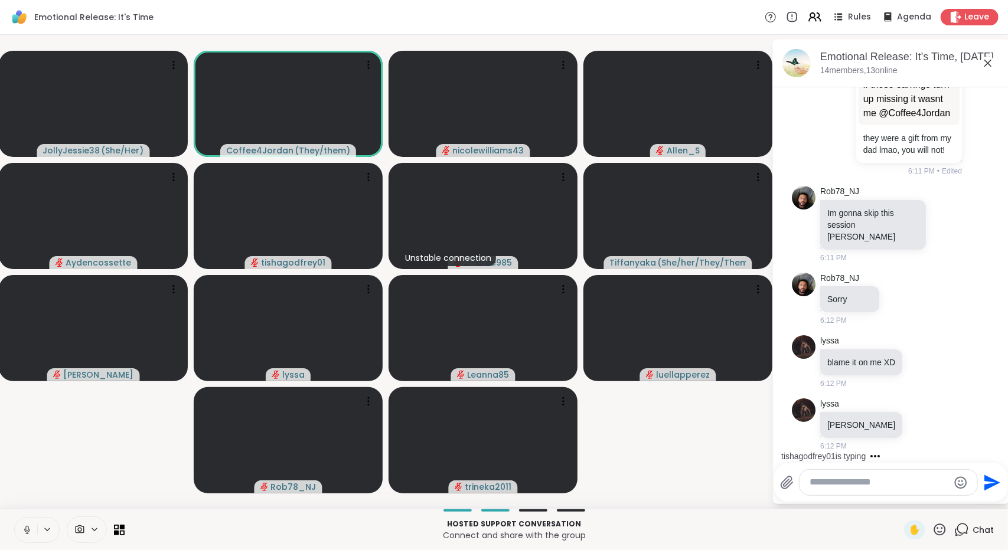
click at [18, 530] on button at bounding box center [26, 530] width 22 height 25
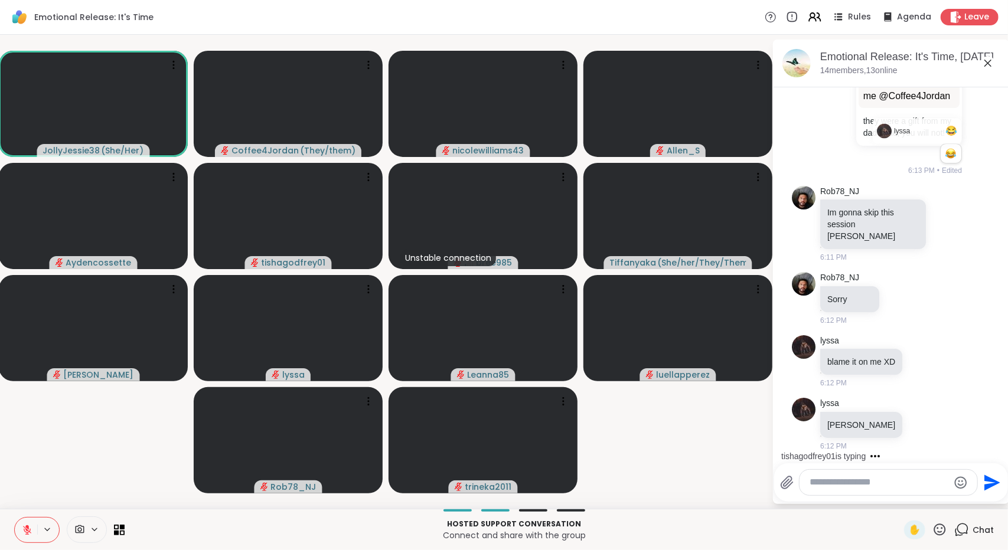
click at [27, 533] on icon at bounding box center [27, 530] width 8 height 8
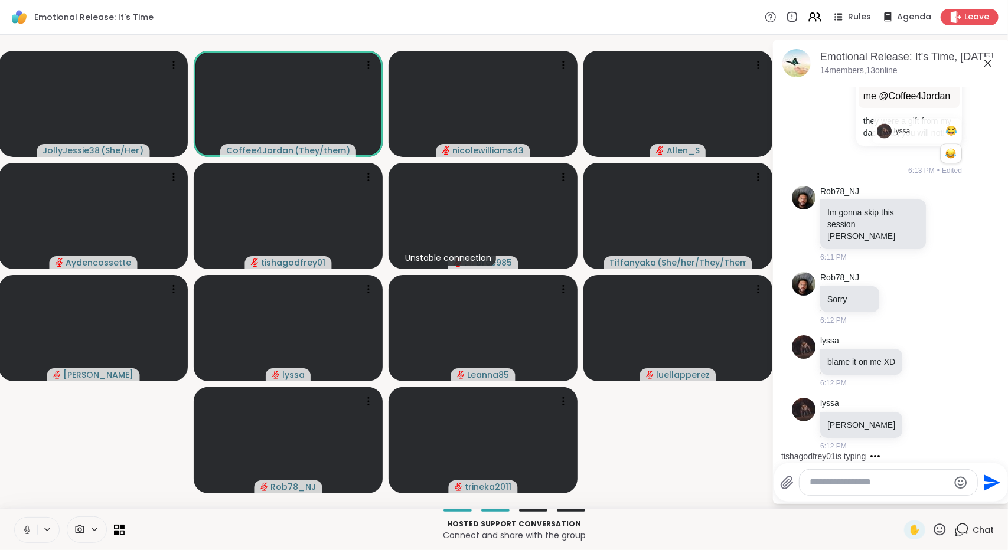
click at [32, 523] on button at bounding box center [26, 530] width 22 height 25
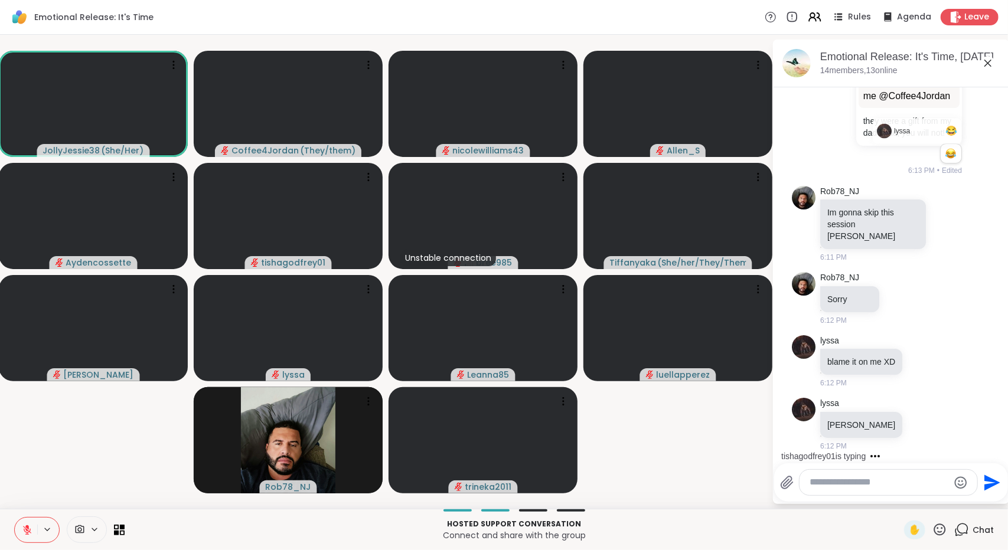
click at [31, 526] on icon at bounding box center [27, 530] width 11 height 11
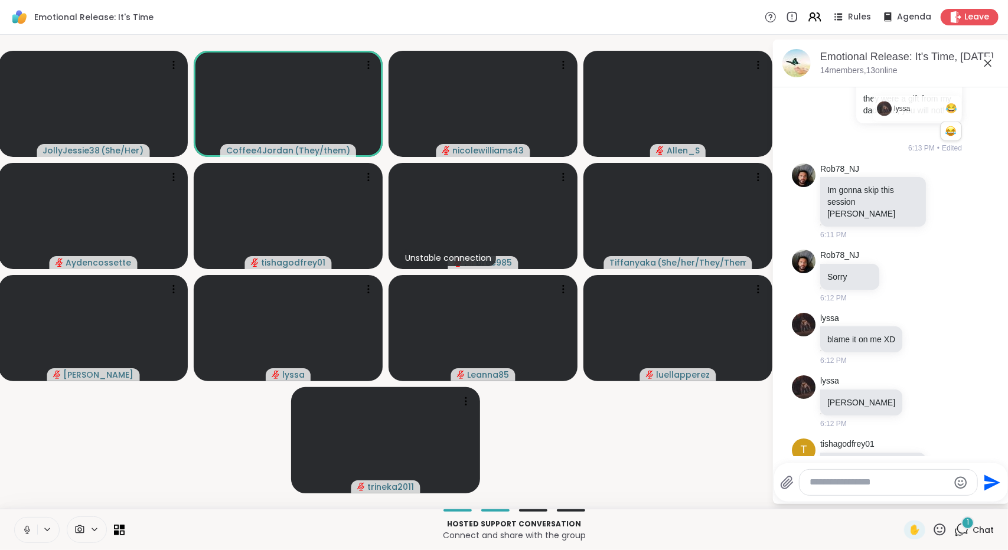
scroll to position [1530, 0]
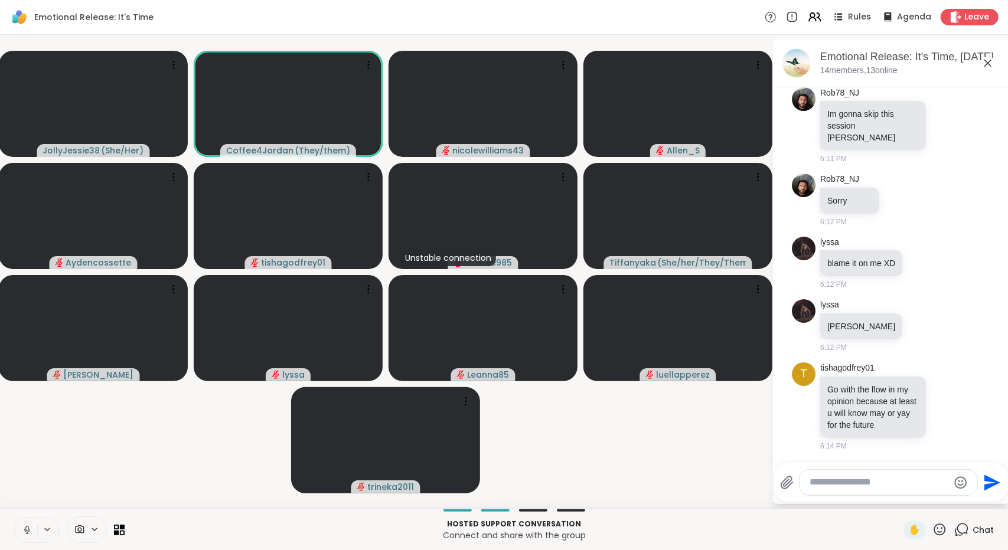
click at [27, 531] on icon at bounding box center [27, 530] width 11 height 11
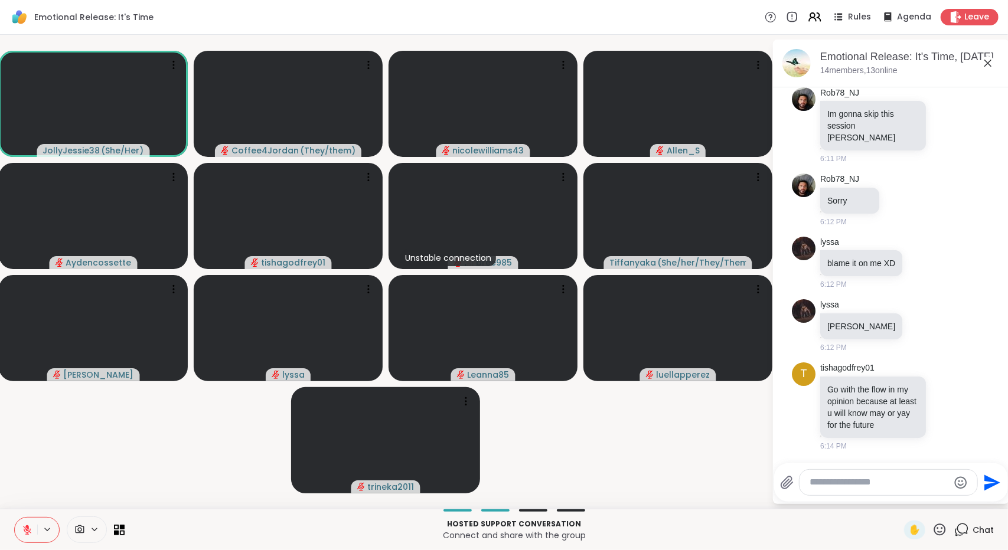
scroll to position [1547, 0]
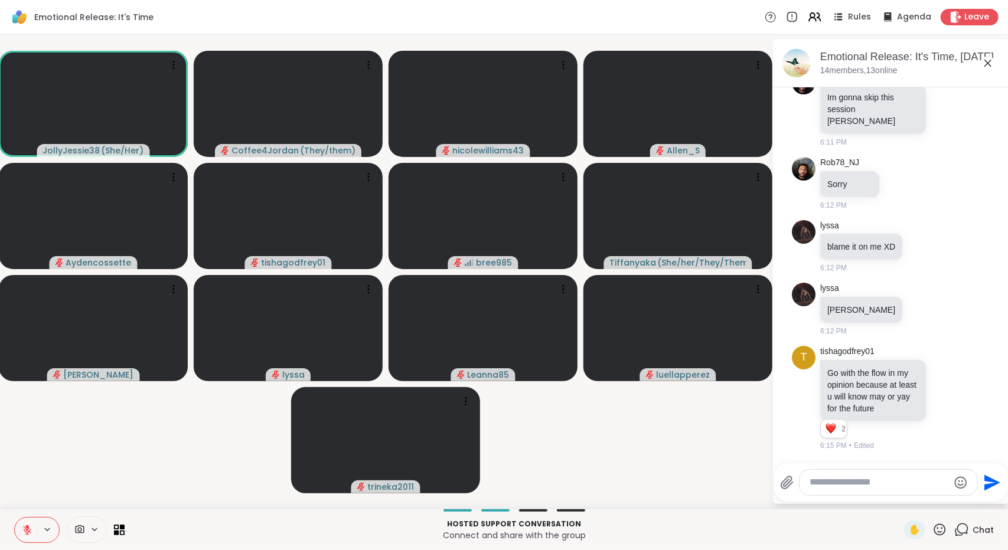
click at [30, 527] on icon at bounding box center [27, 530] width 11 height 11
click at [24, 530] on icon at bounding box center [27, 530] width 11 height 11
click at [27, 530] on icon at bounding box center [27, 530] width 8 height 8
click at [27, 530] on icon at bounding box center [27, 530] width 11 height 11
click at [27, 530] on icon at bounding box center [27, 530] width 8 height 8
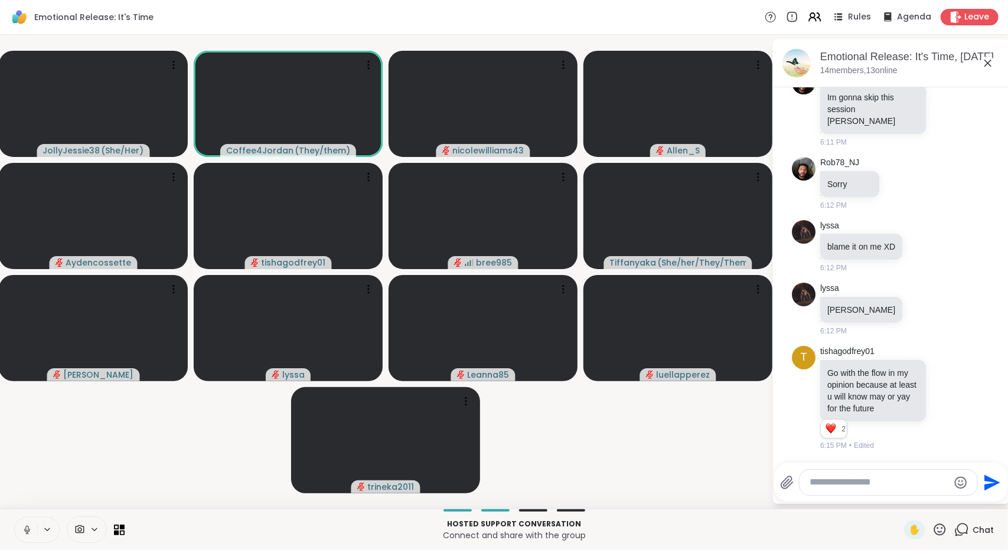
click at [18, 528] on button at bounding box center [26, 530] width 22 height 25
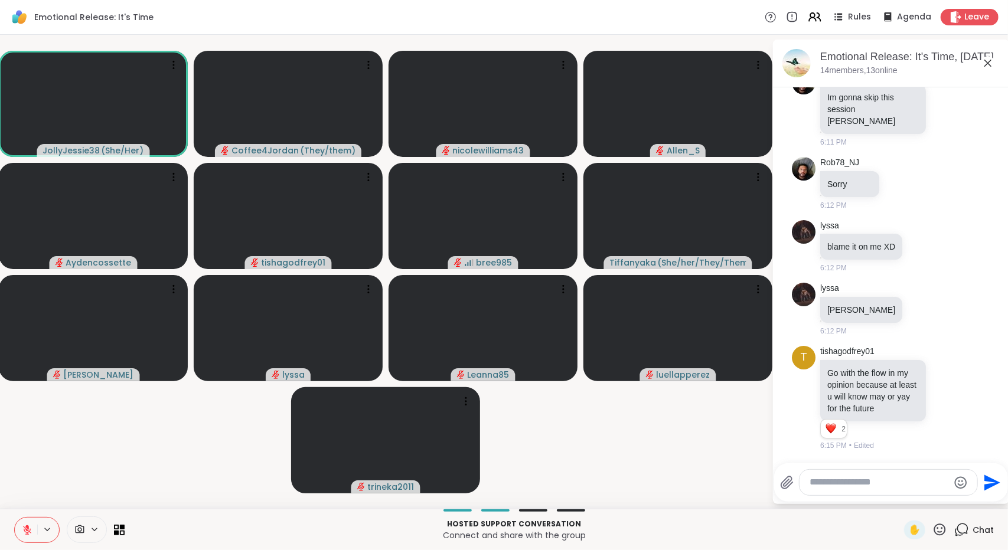
click at [25, 524] on button at bounding box center [26, 530] width 22 height 25
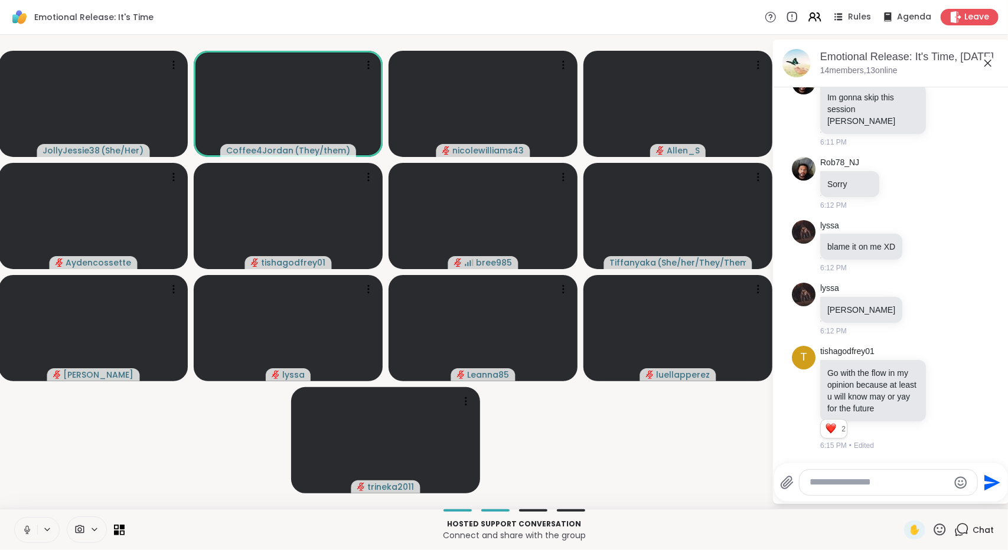
click at [28, 533] on icon at bounding box center [27, 530] width 11 height 11
click at [30, 528] on icon at bounding box center [27, 530] width 11 height 11
click at [24, 532] on icon at bounding box center [25, 530] width 11 height 11
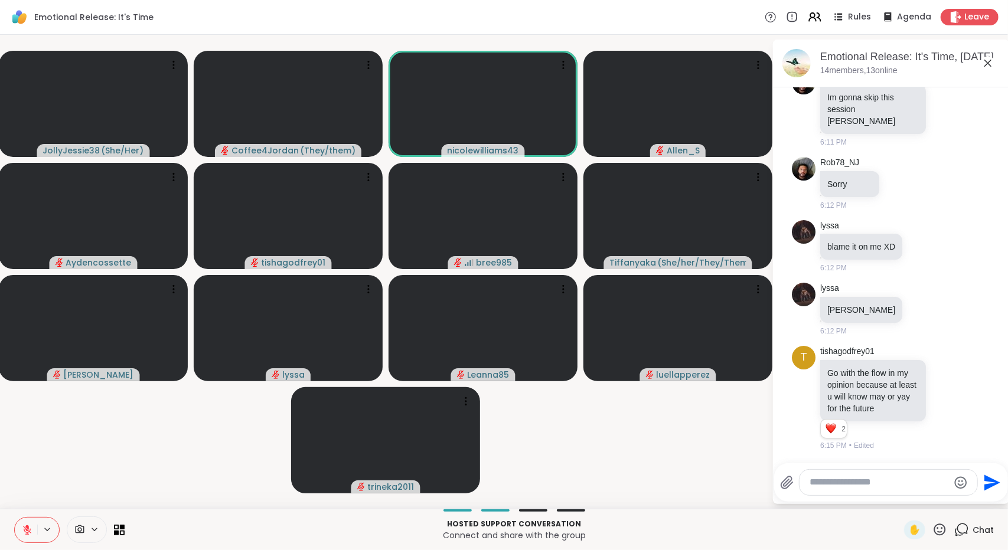
click at [25, 533] on icon at bounding box center [27, 530] width 11 height 11
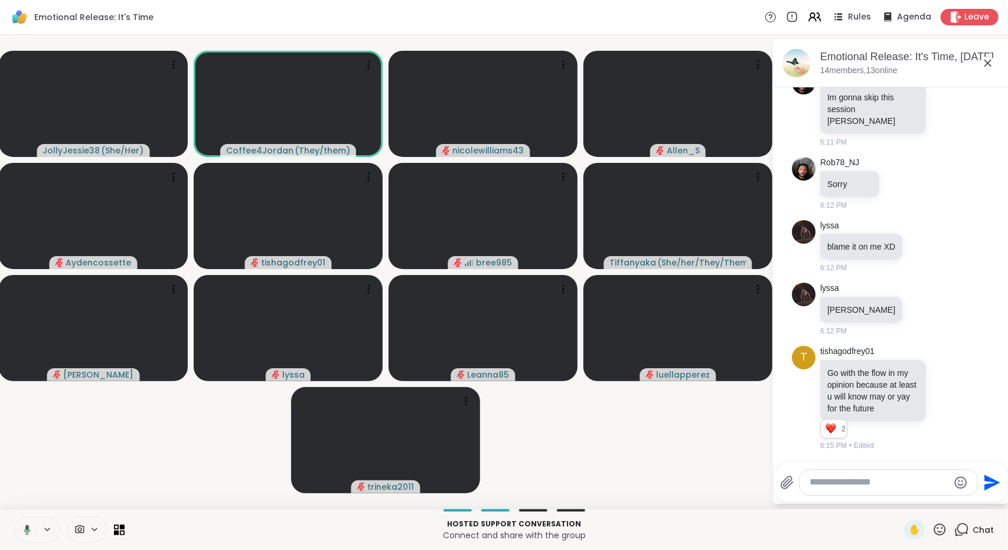
click at [25, 533] on icon at bounding box center [25, 530] width 11 height 11
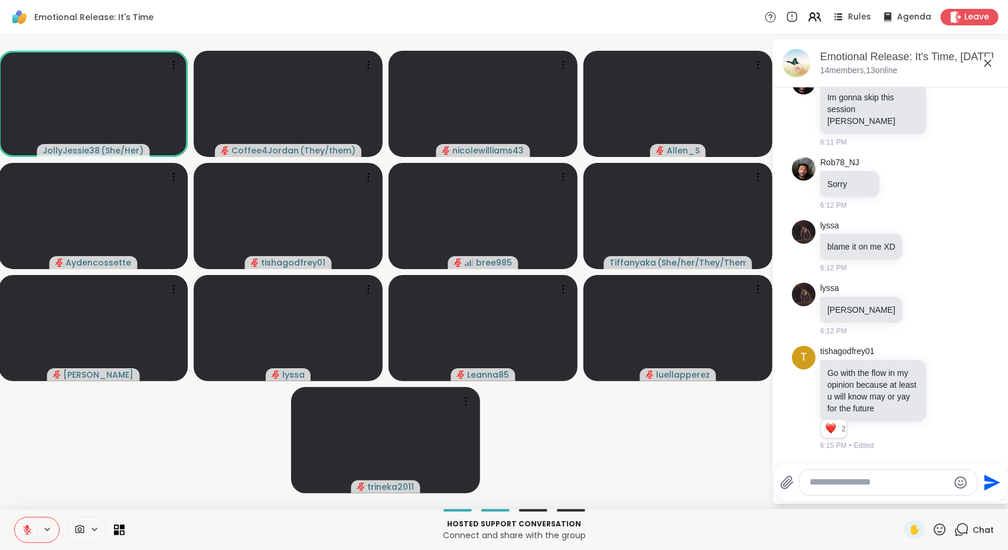
click at [30, 539] on button at bounding box center [26, 530] width 22 height 25
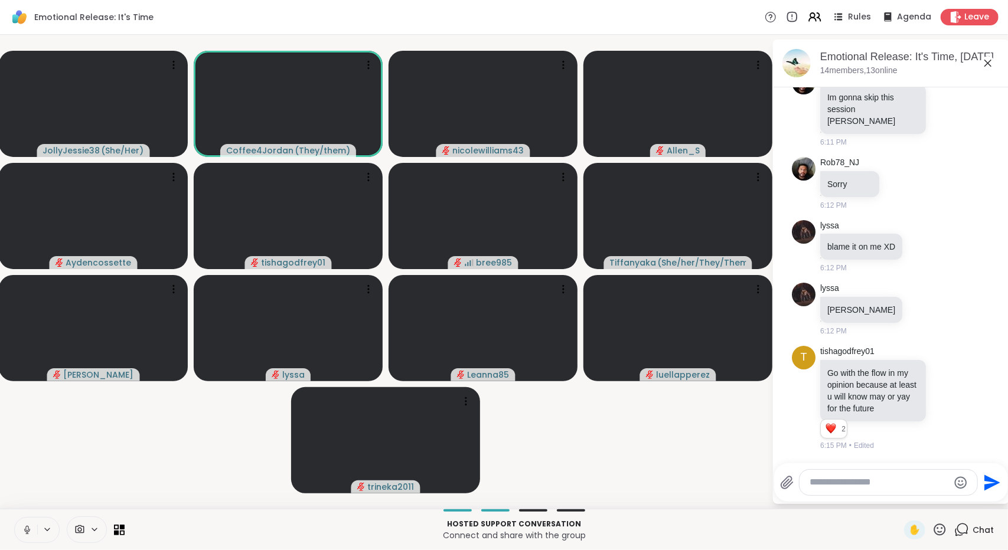
click at [24, 531] on icon at bounding box center [27, 530] width 11 height 11
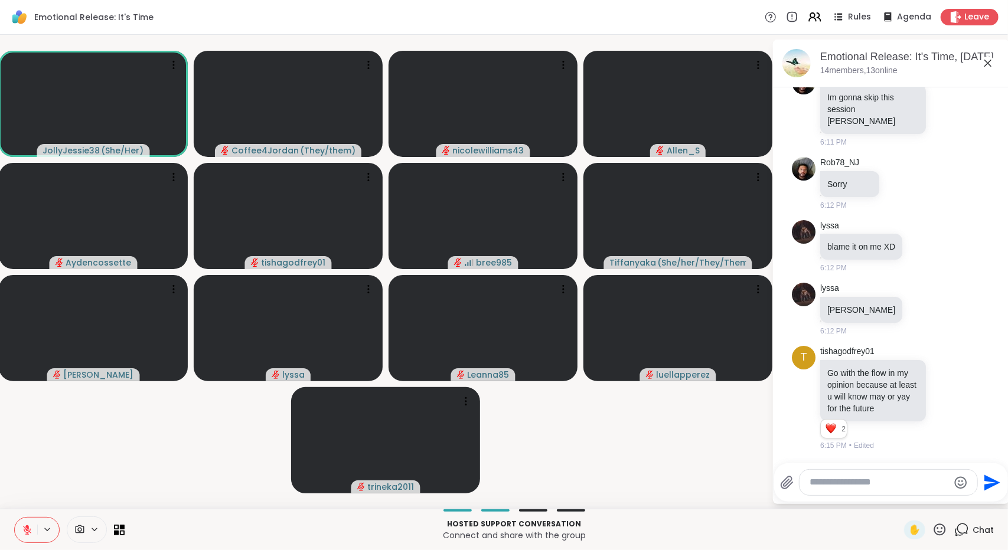
click at [30, 532] on icon at bounding box center [27, 530] width 8 height 8
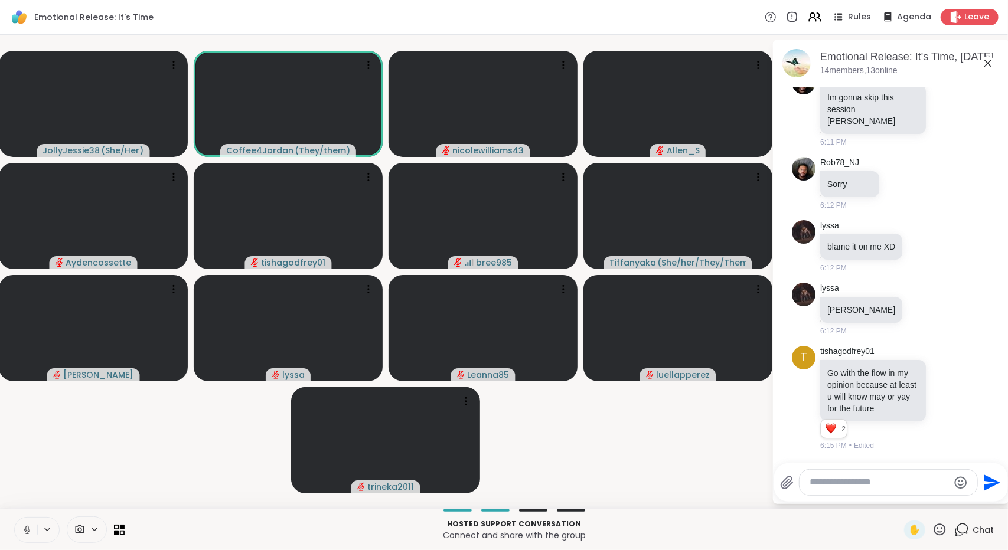
click at [31, 527] on icon at bounding box center [27, 530] width 11 height 11
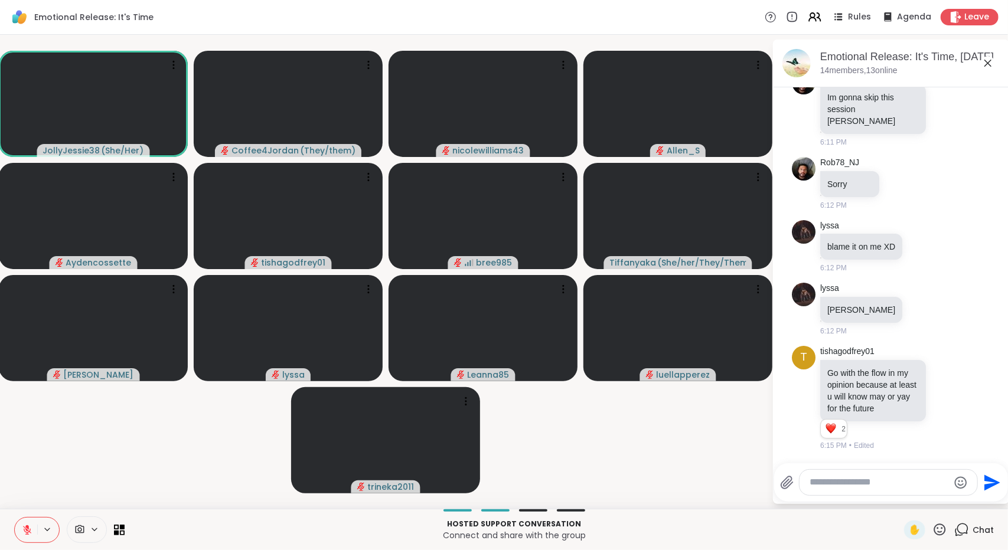
click at [30, 530] on icon at bounding box center [27, 530] width 11 height 11
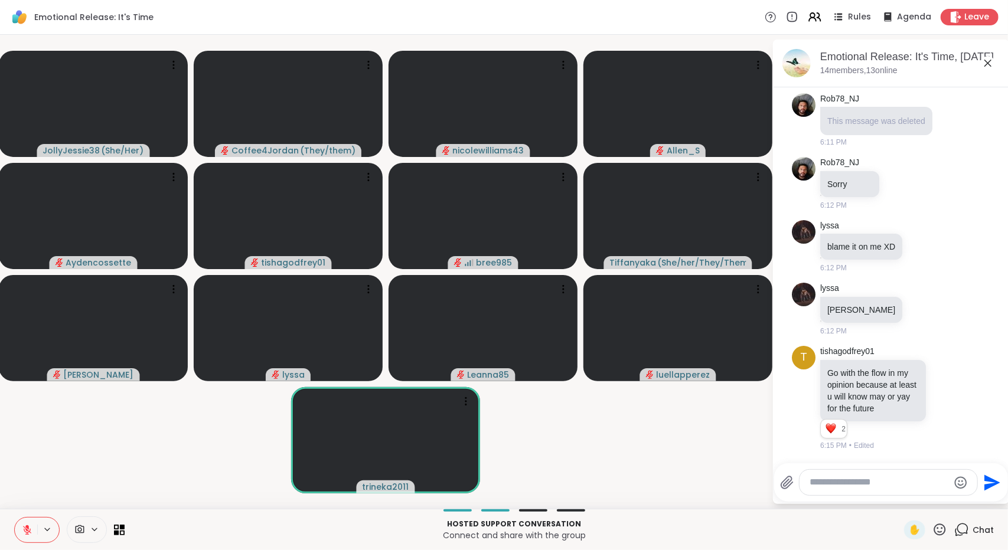
scroll to position [1538, 0]
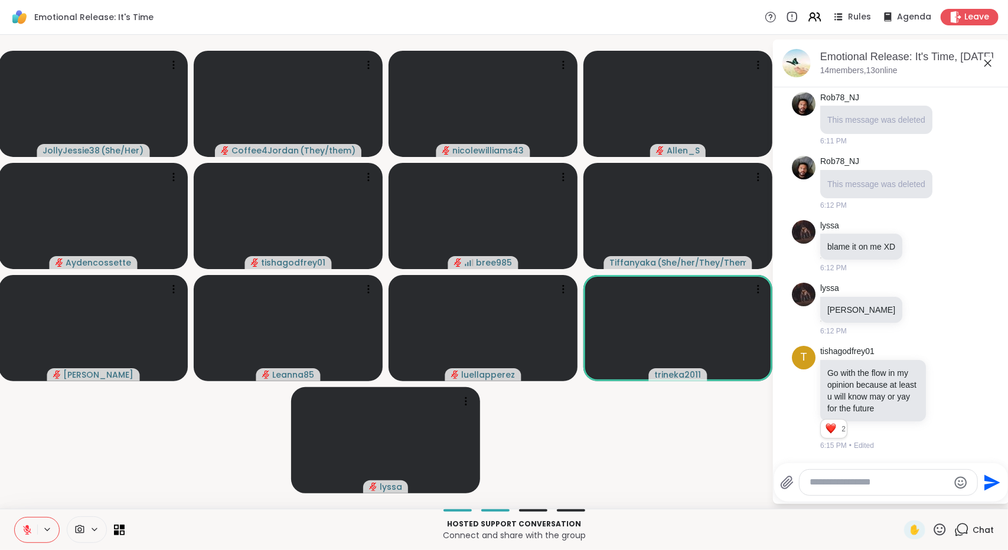
click at [846, 490] on div at bounding box center [889, 482] width 178 height 25
click at [854, 487] on textarea "Type your message" at bounding box center [879, 483] width 138 height 12
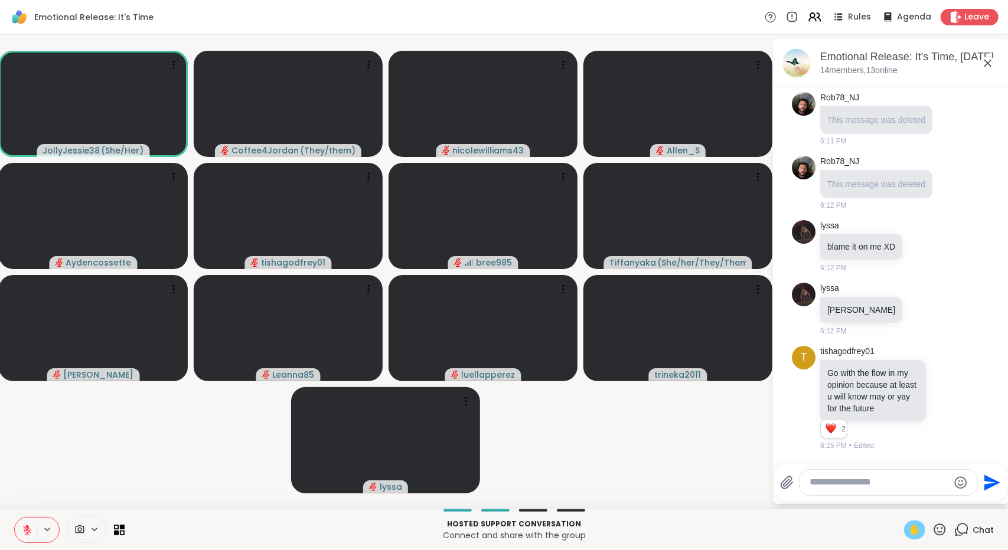
click at [909, 531] on span "✋" at bounding box center [915, 530] width 12 height 14
click at [895, 479] on textarea "Type your message" at bounding box center [879, 483] width 138 height 12
click at [986, 63] on icon at bounding box center [988, 63] width 14 height 14
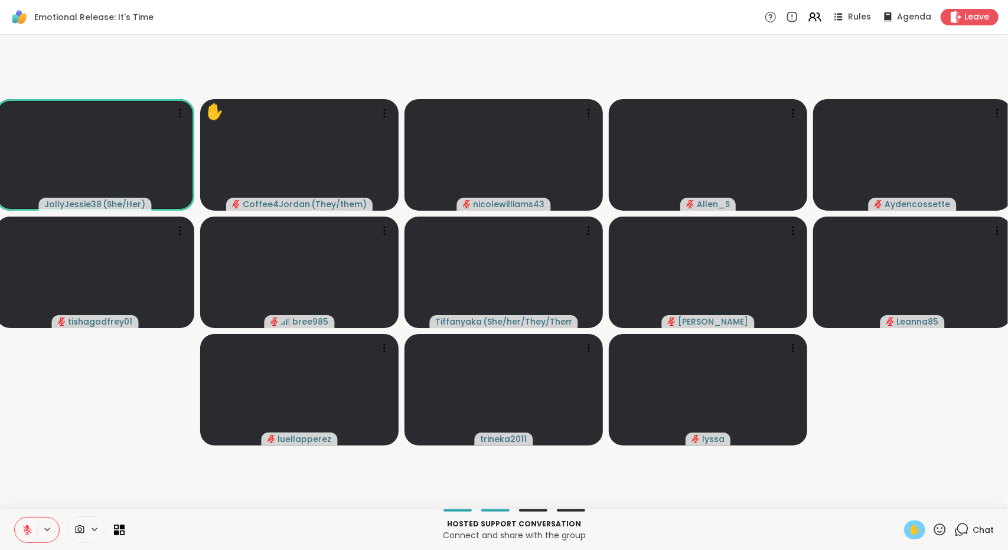
click at [958, 527] on icon at bounding box center [961, 530] width 15 height 15
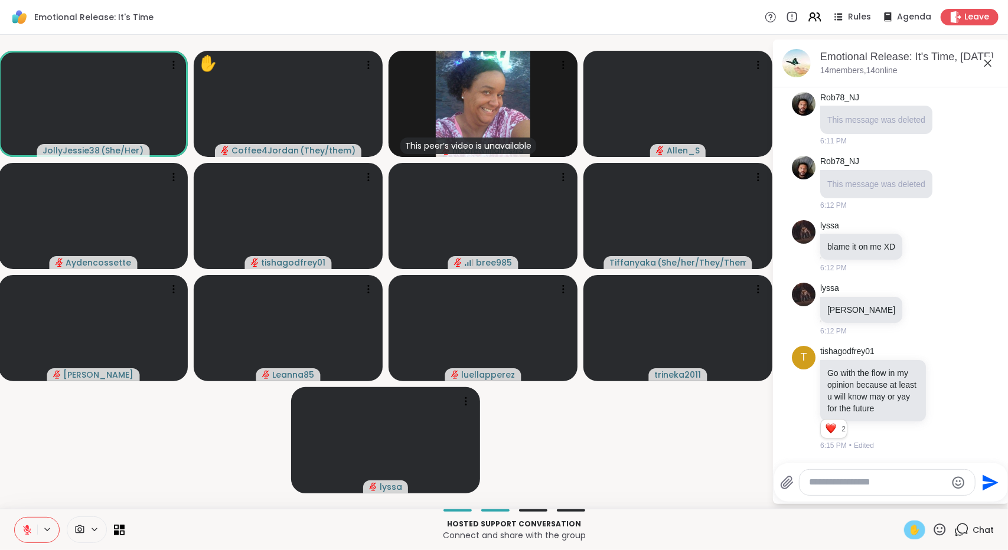
click at [889, 472] on div at bounding box center [887, 482] width 175 height 25
click at [889, 488] on textarea "Type your message" at bounding box center [878, 483] width 138 height 12
type textarea "**********"
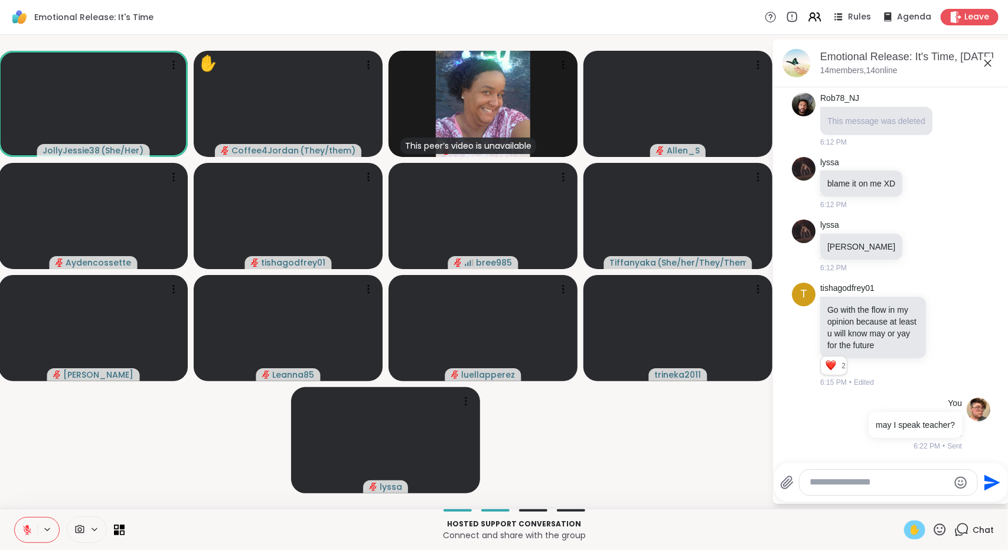
scroll to position [1601, 0]
click at [909, 534] on span "✋" at bounding box center [915, 530] width 12 height 14
click at [26, 527] on icon at bounding box center [27, 527] width 4 height 5
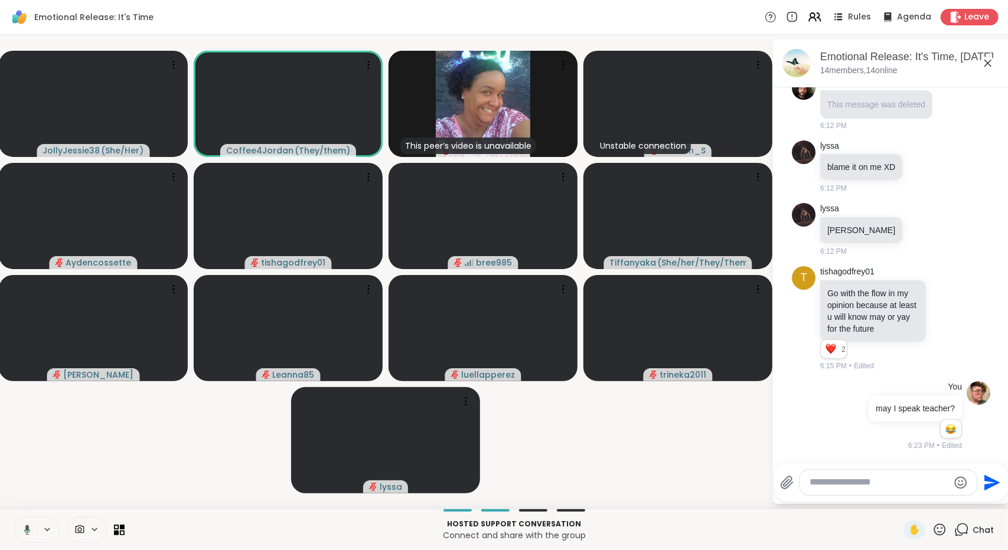
scroll to position [1617, 0]
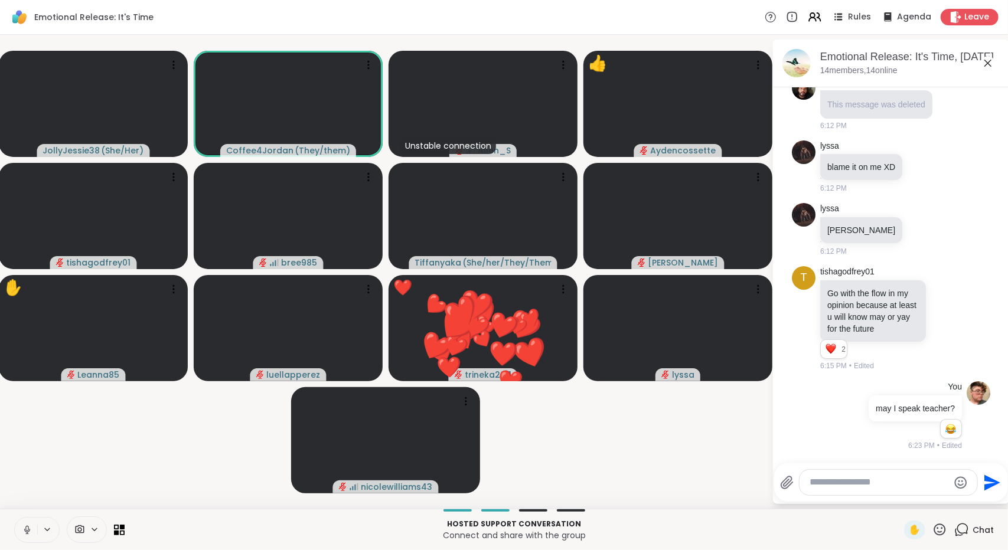
click at [22, 525] on icon at bounding box center [27, 530] width 11 height 11
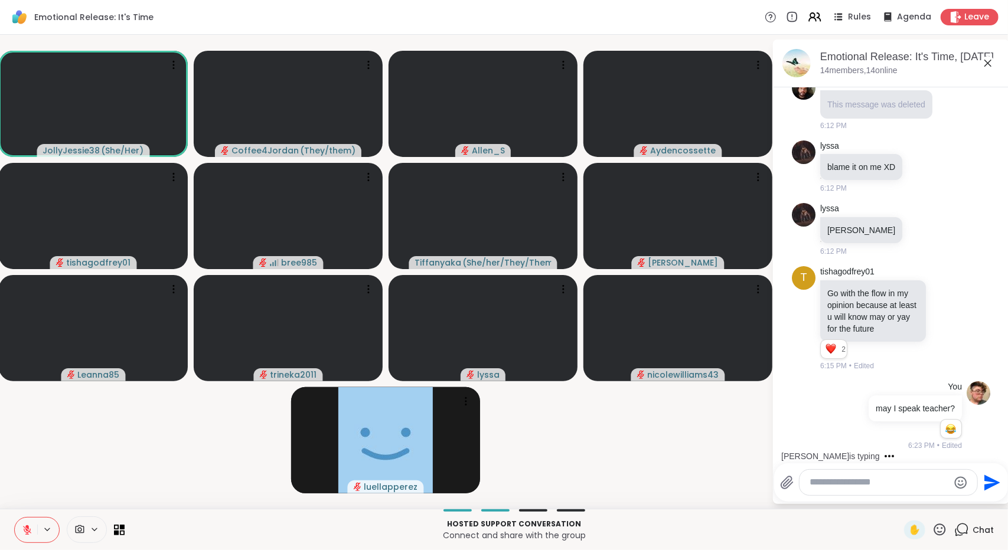
scroll to position [1715, 0]
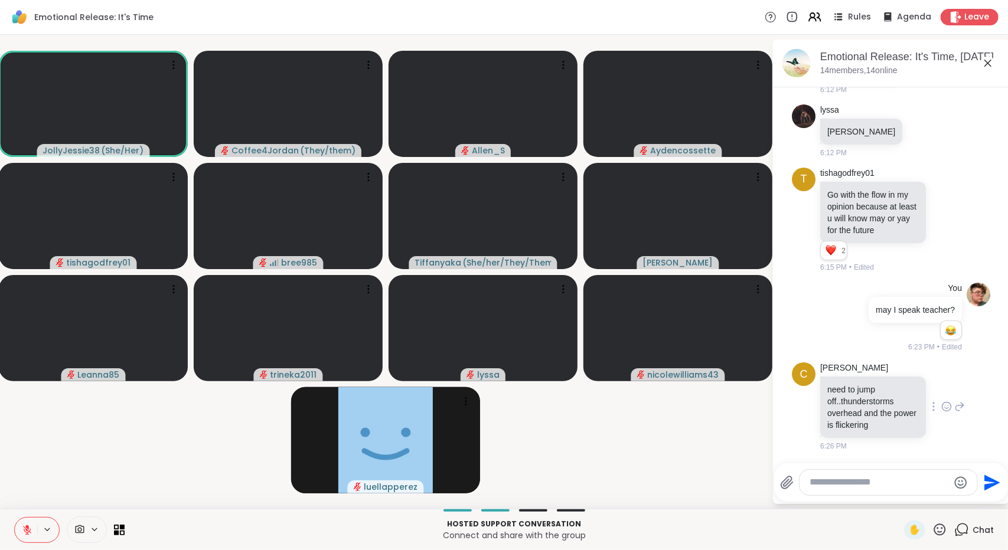
click at [941, 407] on icon at bounding box center [946, 407] width 11 height 12
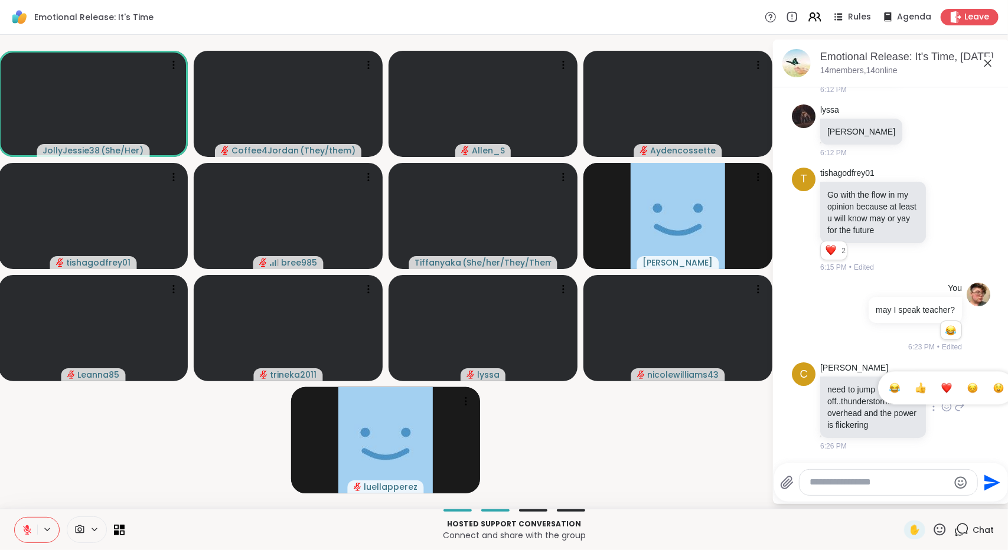
scroll to position [1733, 0]
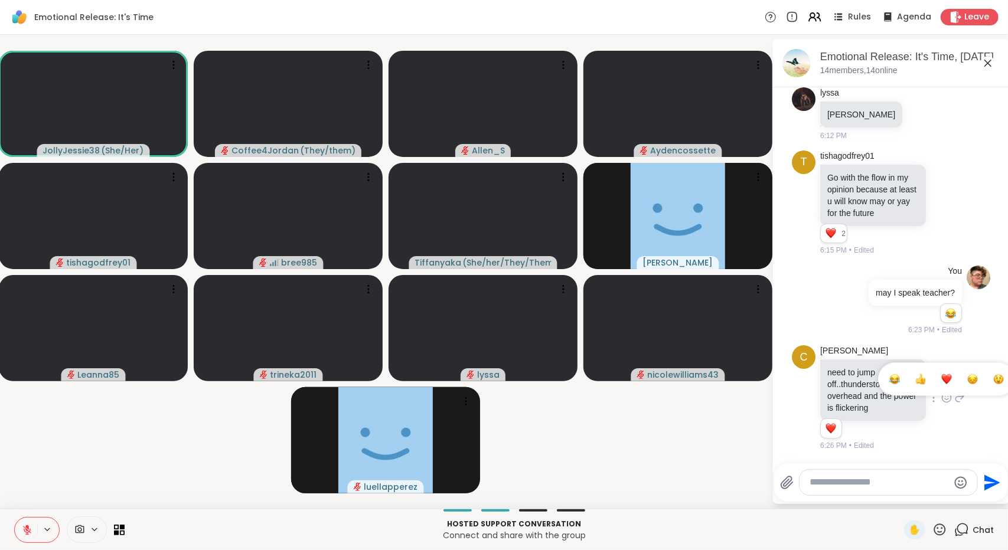
click at [993, 378] on div "Select Reaction: Astonished" at bounding box center [998, 379] width 11 height 11
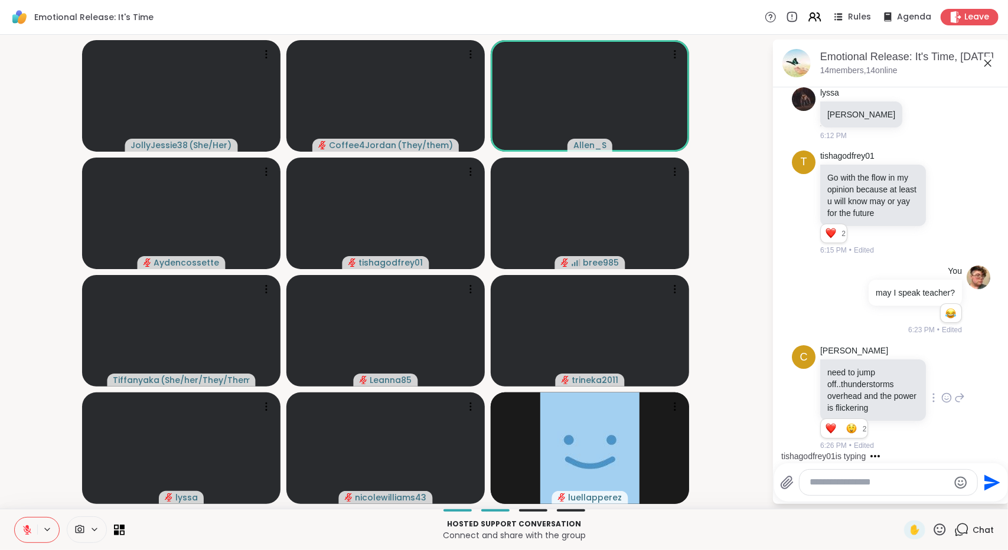
click at [1007, 379] on html "Emotional Release: It's Time Rules Agenda Leave JollyJessie38 ( She/Her ) Coffe…" at bounding box center [504, 275] width 1008 height 550
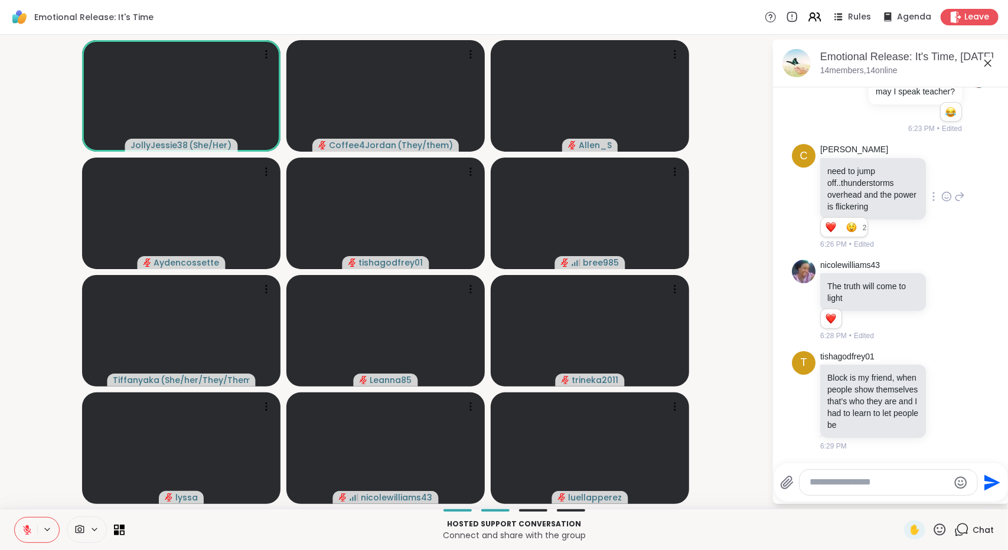
scroll to position [1962, 0]
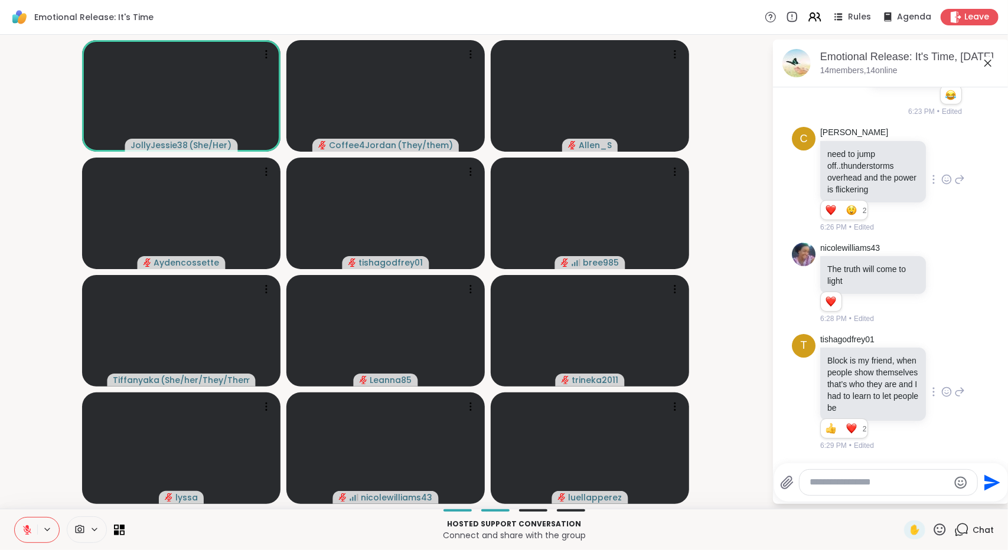
click at [941, 389] on icon at bounding box center [946, 392] width 11 height 12
click at [915, 373] on div "Select Reaction: Thumbs up" at bounding box center [920, 373] width 11 height 11
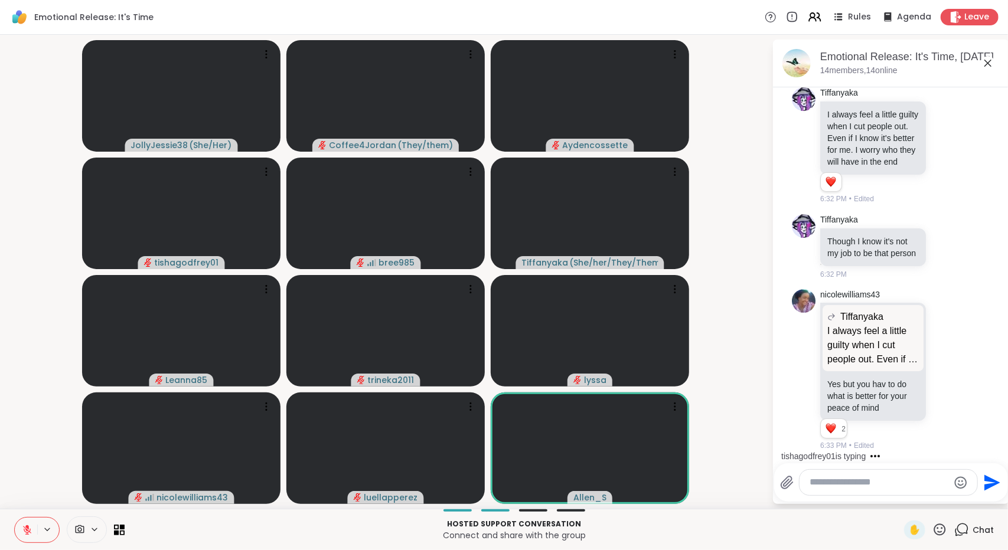
scroll to position [2473, 0]
click at [941, 369] on icon at bounding box center [946, 370] width 11 height 12
click at [935, 358] on button "Select Reaction: Heart" at bounding box center [947, 351] width 24 height 24
click at [945, 249] on icon at bounding box center [947, 247] width 4 height 1
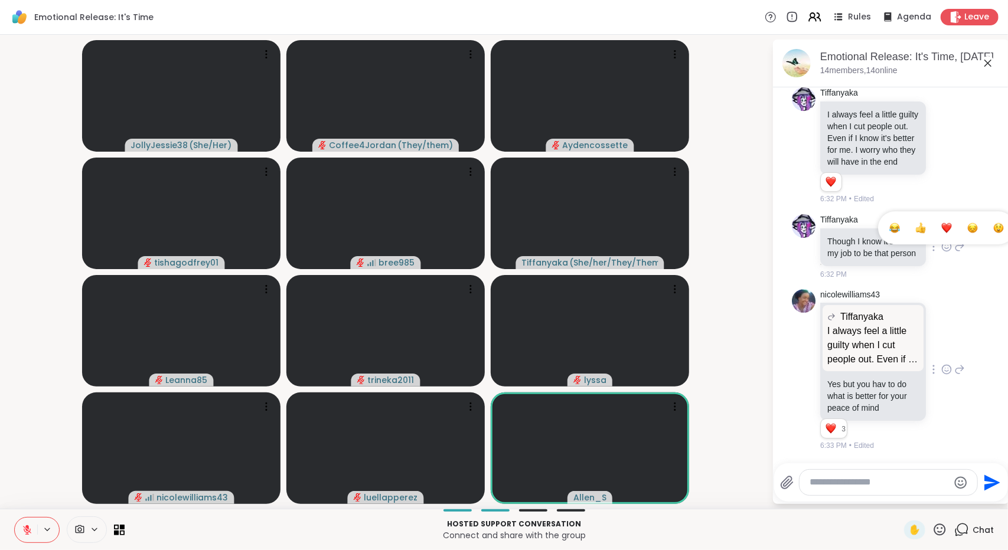
click at [941, 233] on div "Select Reaction: Heart" at bounding box center [946, 228] width 11 height 11
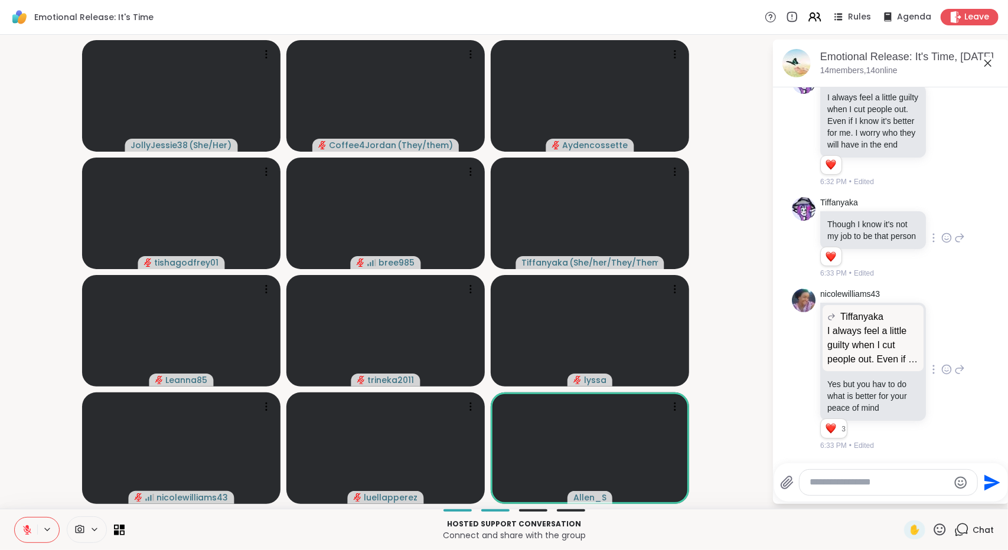
scroll to position [2490, 0]
click at [714, 393] on video-player-container "JollyJessie38 ( She/Her ) Coffee4Jordan ( They/them ) Aydencossette tishagodfre…" at bounding box center [386, 272] width 758 height 465
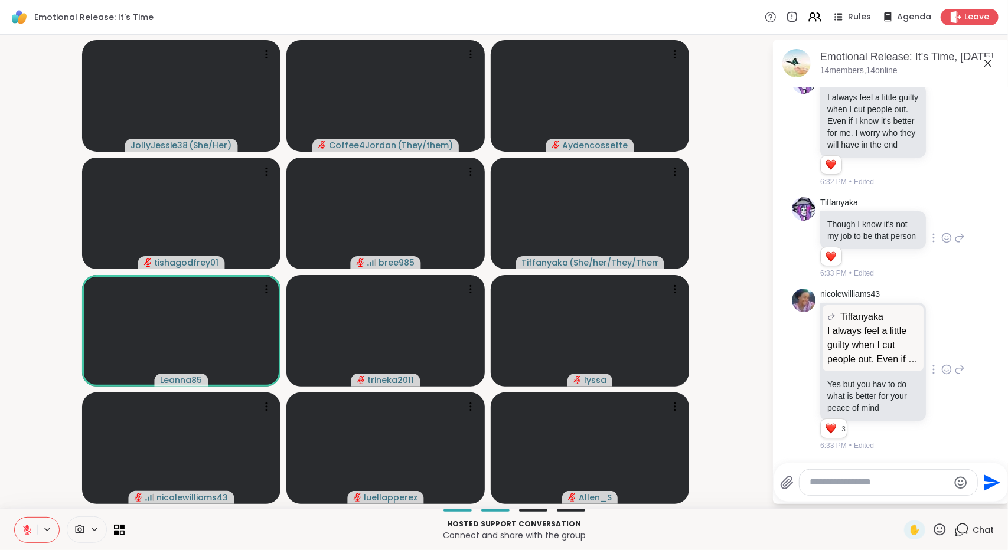
click at [883, 488] on textarea "Type your message" at bounding box center [879, 483] width 138 height 12
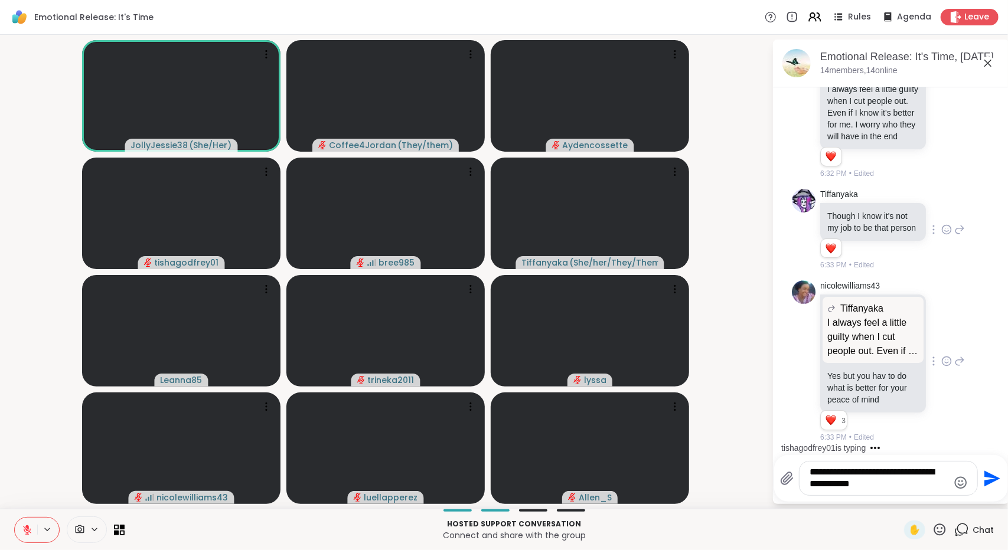
type textarea "**********"
click at [960, 482] on icon "Emoji picker" at bounding box center [960, 483] width 12 height 12
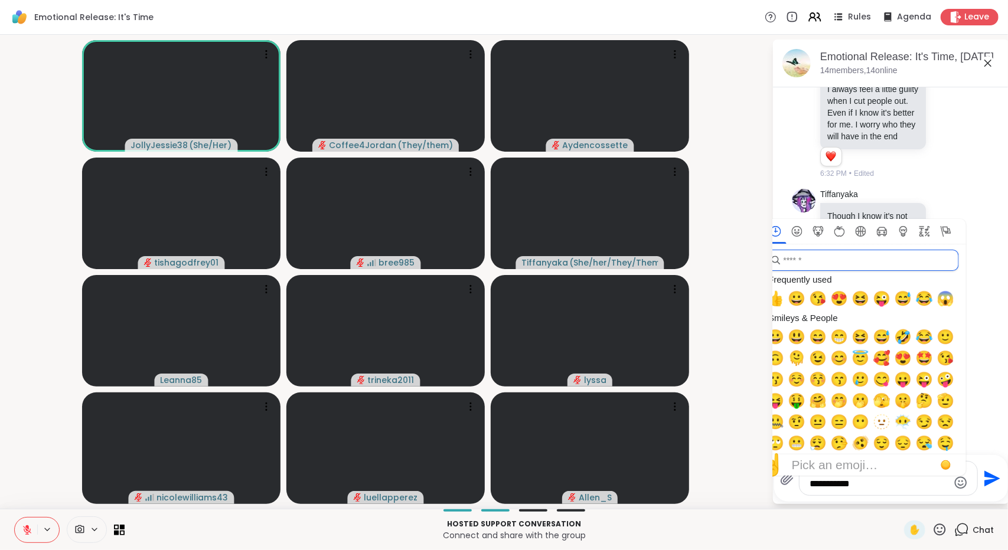
click at [893, 265] on input "search" at bounding box center [862, 260] width 194 height 21
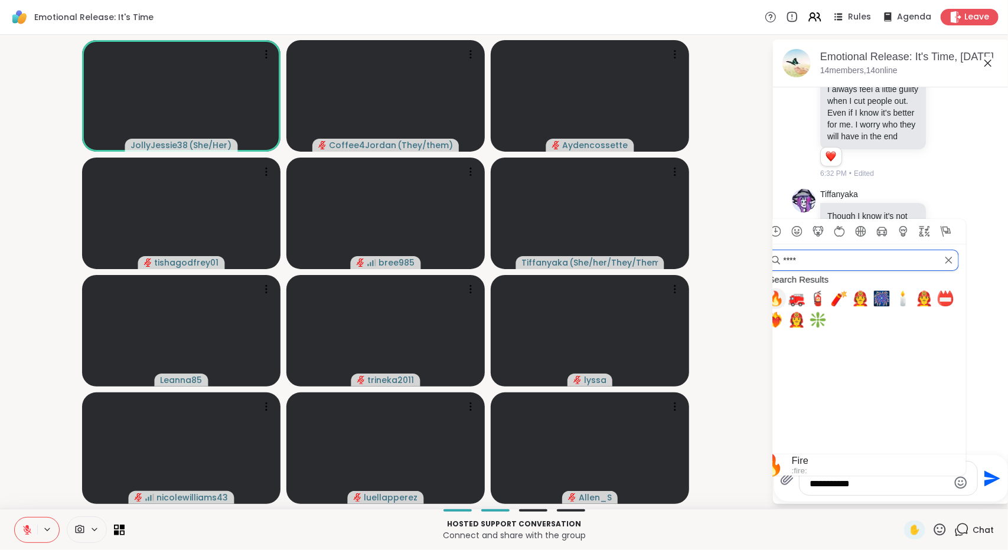
type input "****"
click at [775, 302] on span "🔥" at bounding box center [776, 299] width 18 height 17
click at [732, 404] on video-player-container "JollyJessie38 ( She/Her ) Coffee4Jordan ( They/them ) Aydencossette tishagodfre…" at bounding box center [386, 272] width 758 height 465
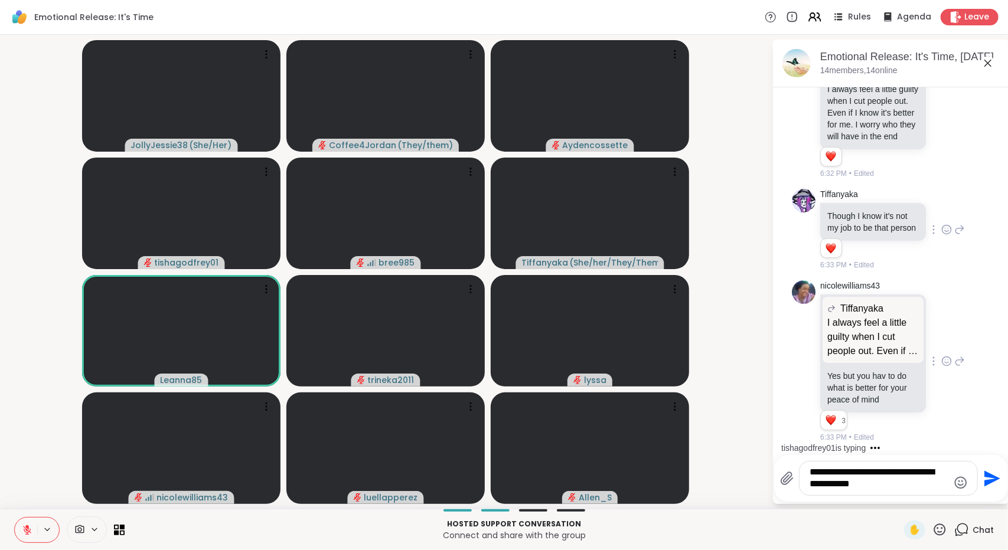
click at [987, 475] on icon "Send" at bounding box center [992, 479] width 16 height 16
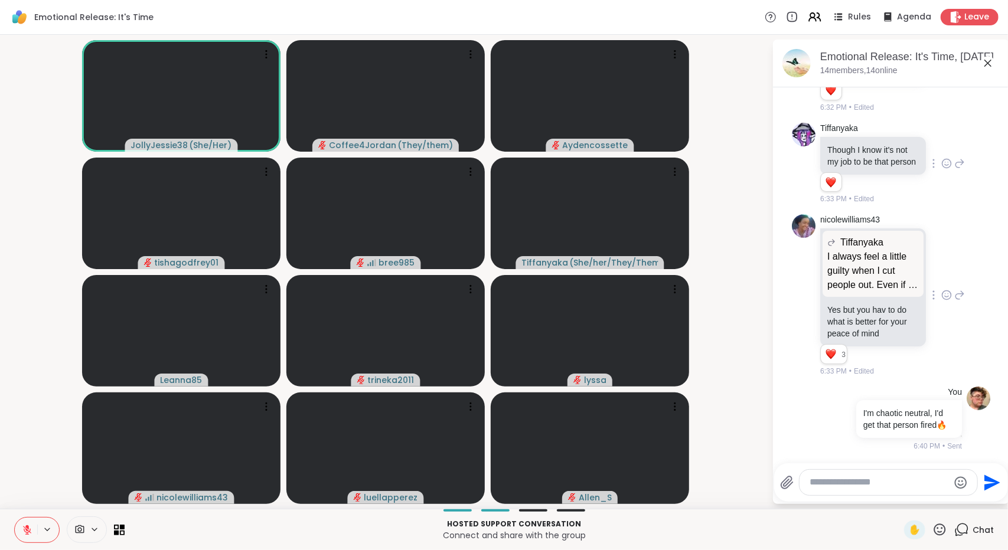
scroll to position [2651, 0]
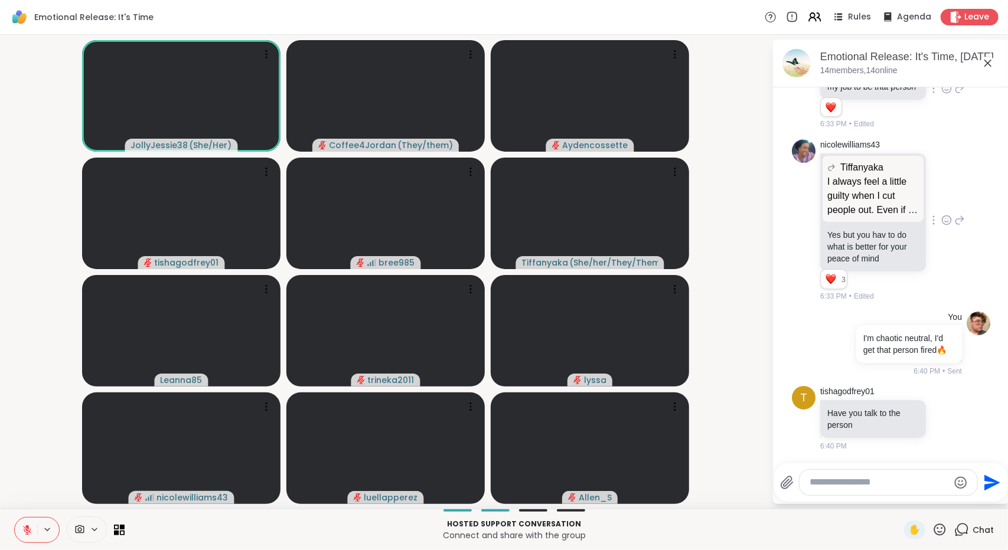
click at [987, 67] on icon at bounding box center [988, 63] width 14 height 14
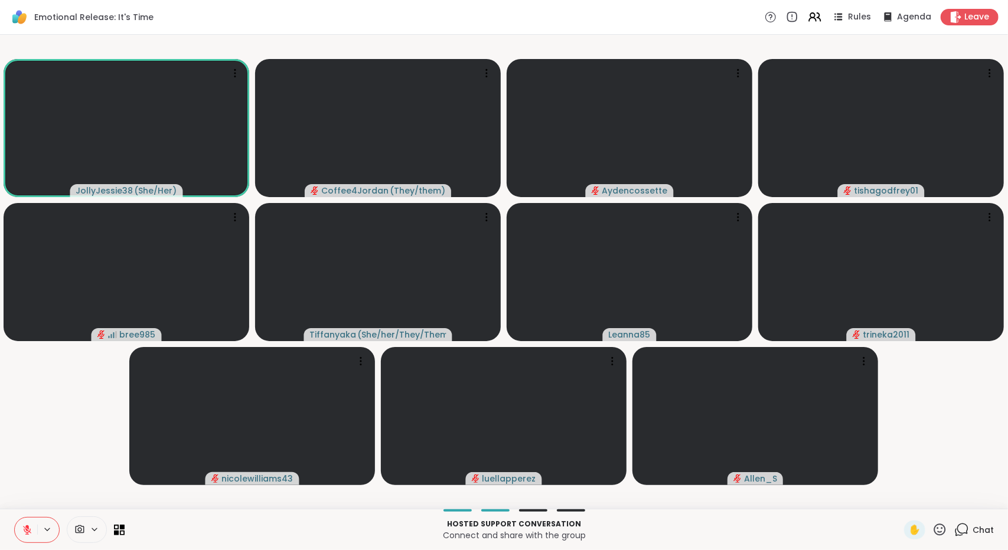
click at [973, 528] on span "Chat" at bounding box center [983, 530] width 21 height 12
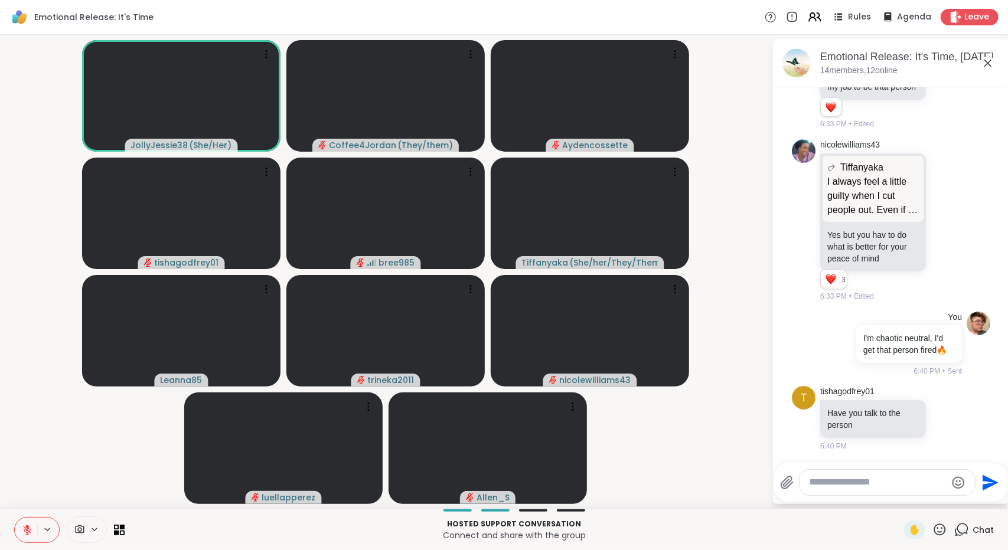
click at [984, 60] on icon at bounding box center [988, 63] width 14 height 14
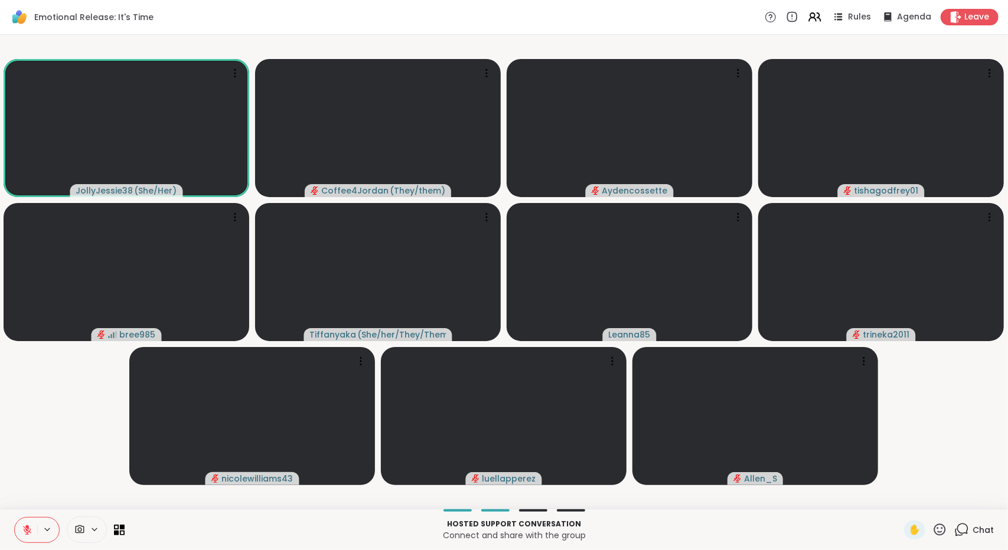
click at [957, 531] on icon at bounding box center [961, 530] width 15 height 15
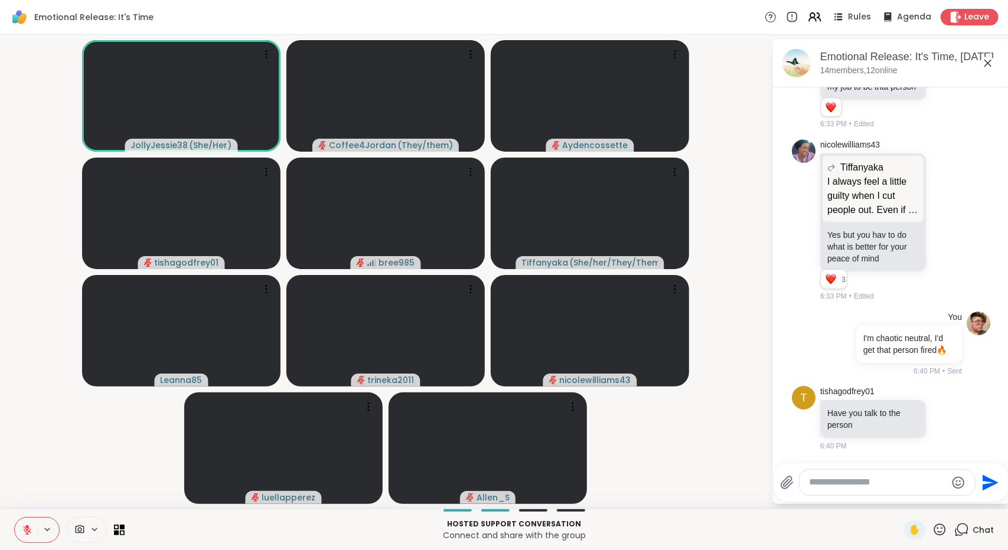
click at [988, 56] on icon at bounding box center [988, 63] width 14 height 14
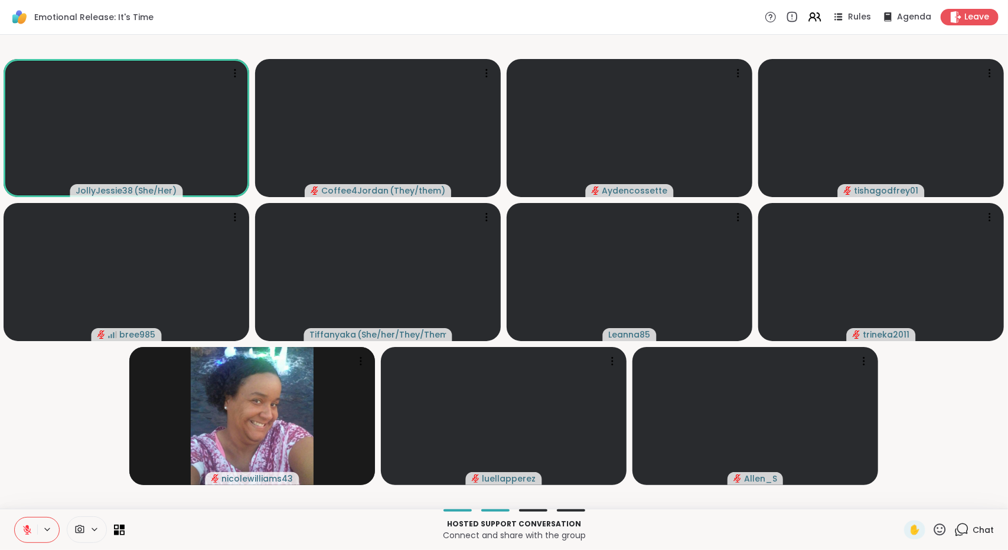
click at [1007, 297] on html "Emotional Release: It's Time Rules Agenda Leave JollyJessie38 ( She/Her ) Coffe…" at bounding box center [504, 275] width 1008 height 550
click at [973, 527] on span "Chat" at bounding box center [983, 530] width 21 height 12
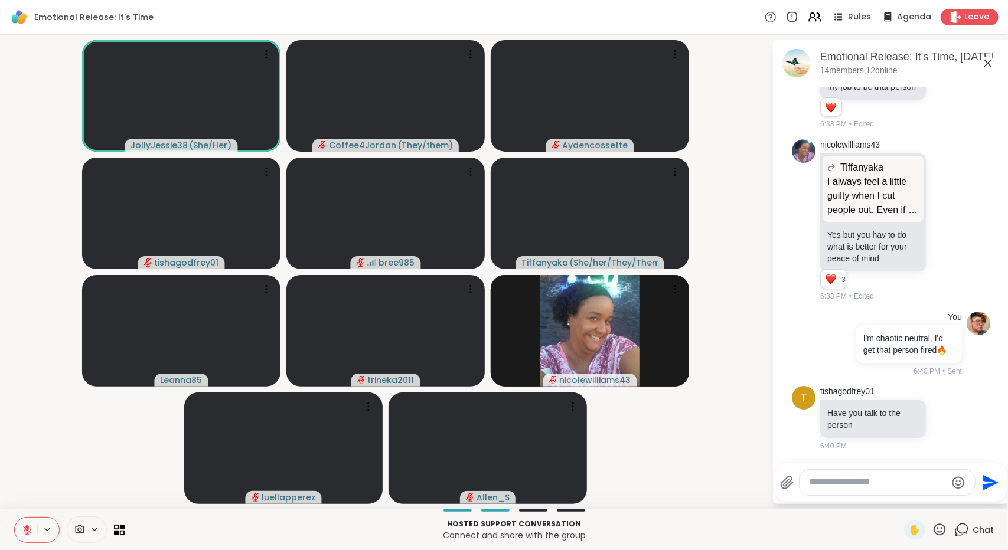
click at [894, 485] on textarea "Type your message" at bounding box center [878, 483] width 138 height 12
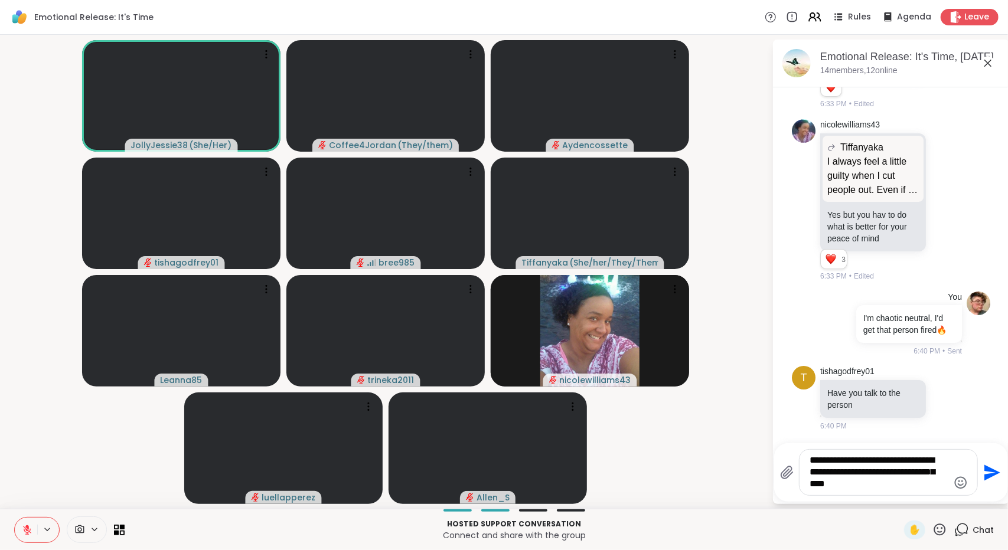
type textarea "**********"
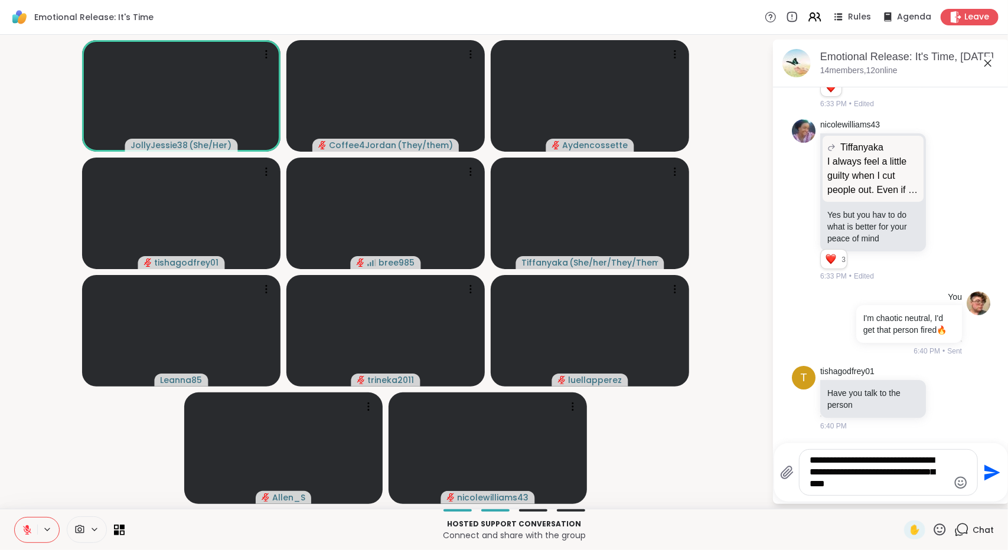
click at [984, 465] on icon "Send" at bounding box center [990, 473] width 19 height 19
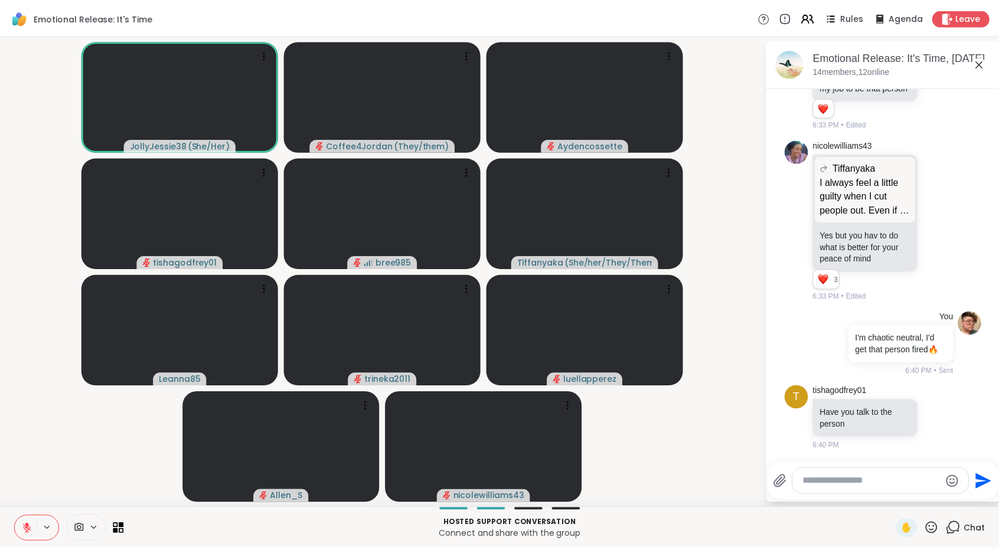
scroll to position [2749, 0]
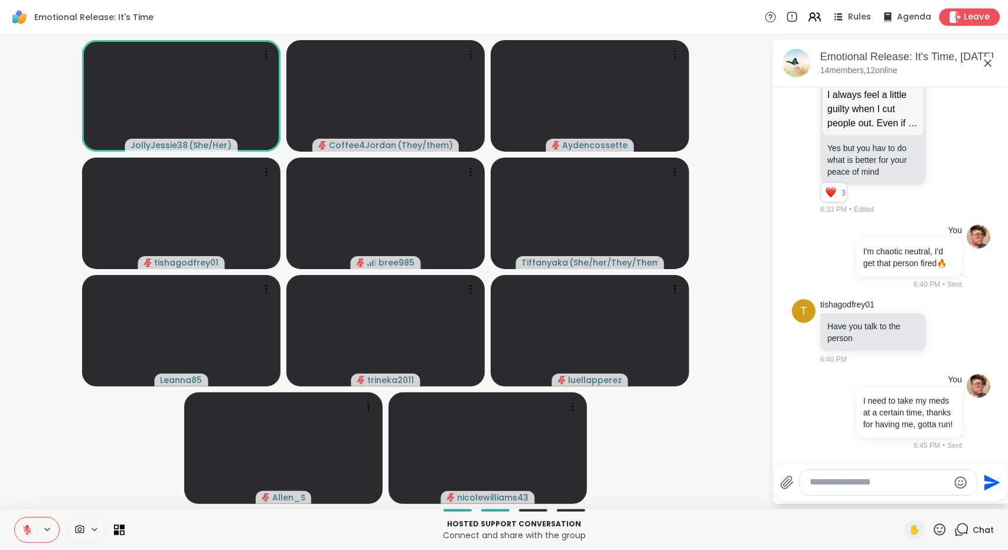
click at [964, 21] on span "Leave" at bounding box center [977, 17] width 26 height 12
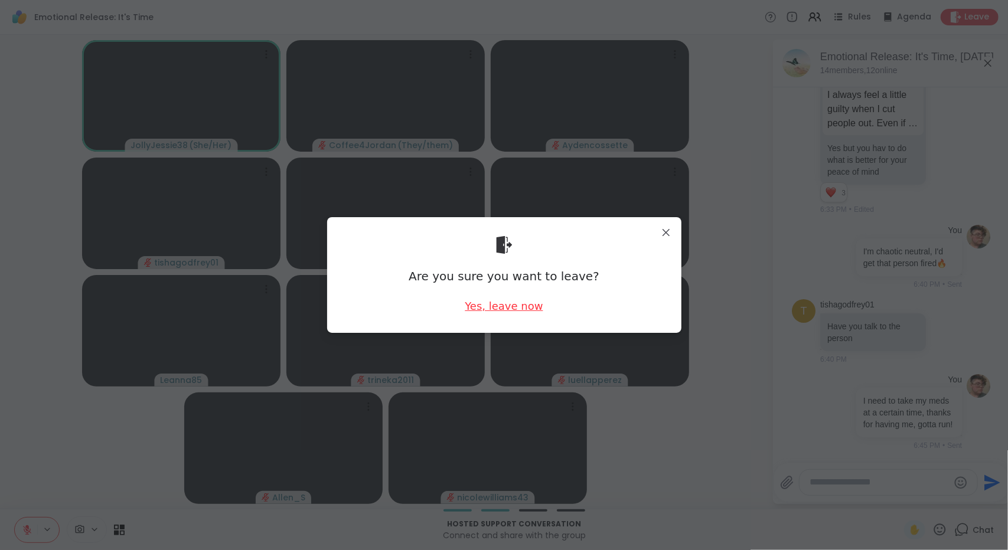
click at [522, 310] on div "Yes, leave now" at bounding box center [504, 306] width 78 height 15
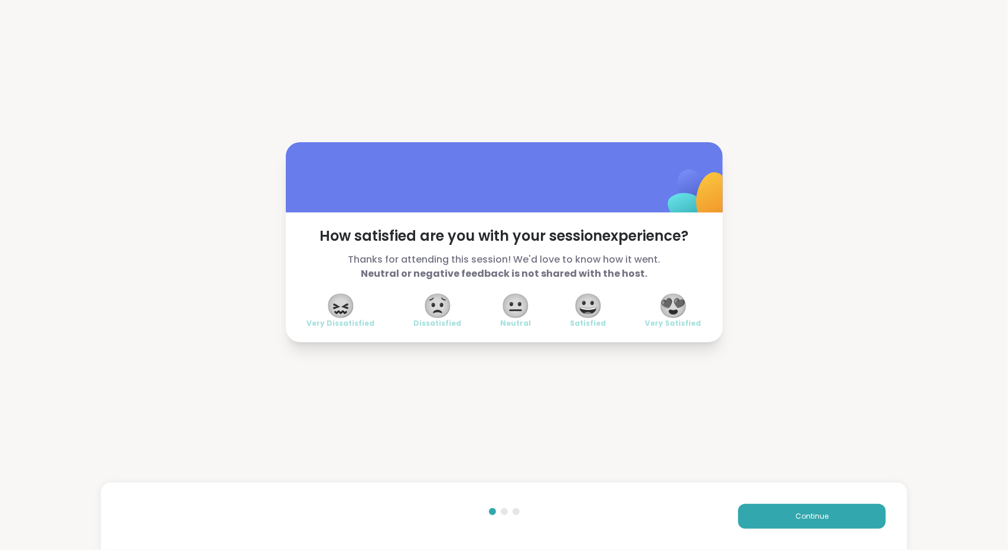
click at [658, 305] on span "😍" at bounding box center [673, 305] width 30 height 21
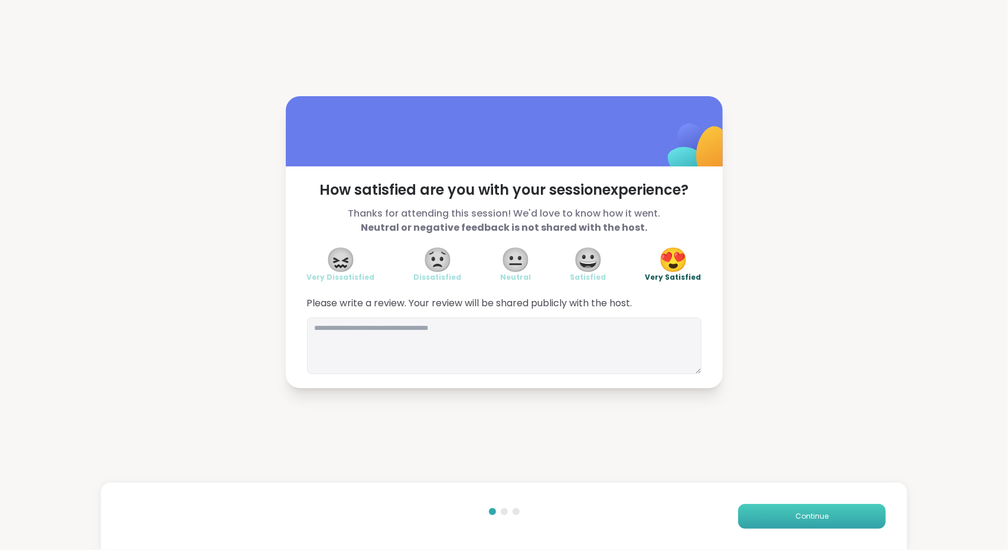
click at [752, 509] on button "Continue" at bounding box center [812, 516] width 148 height 25
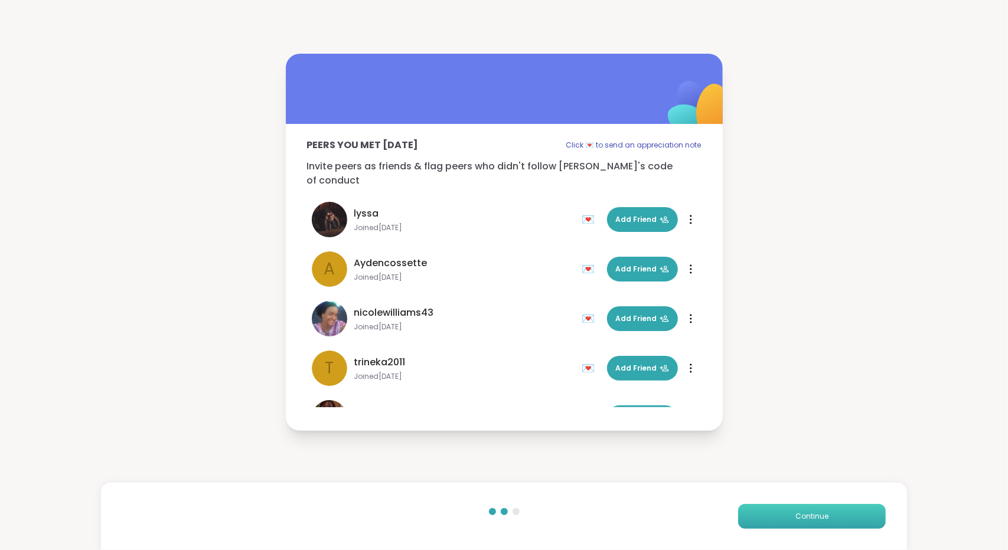
click at [752, 509] on button "Continue" at bounding box center [812, 516] width 148 height 25
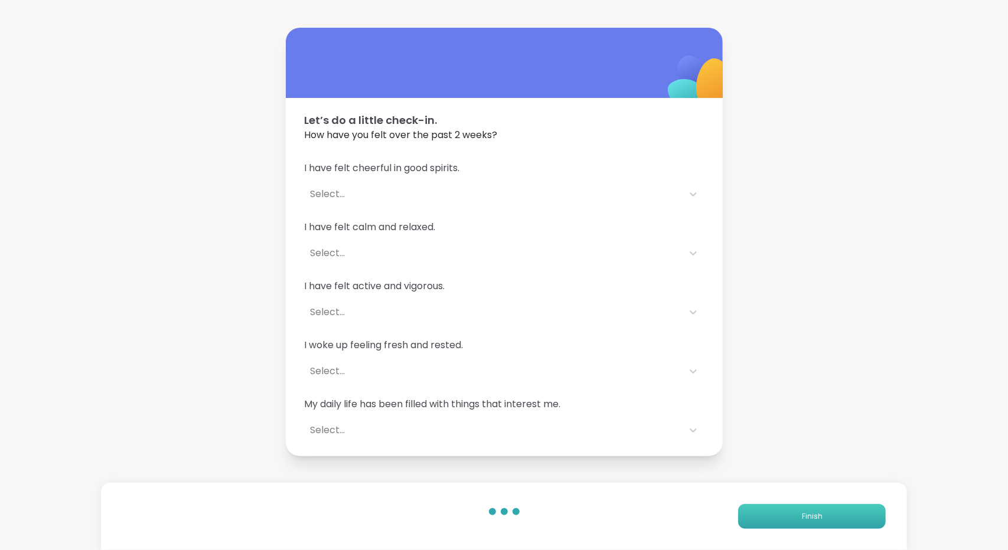
click at [752, 509] on button "Finish" at bounding box center [812, 516] width 148 height 25
